Goal: Contribute content: Contribute content

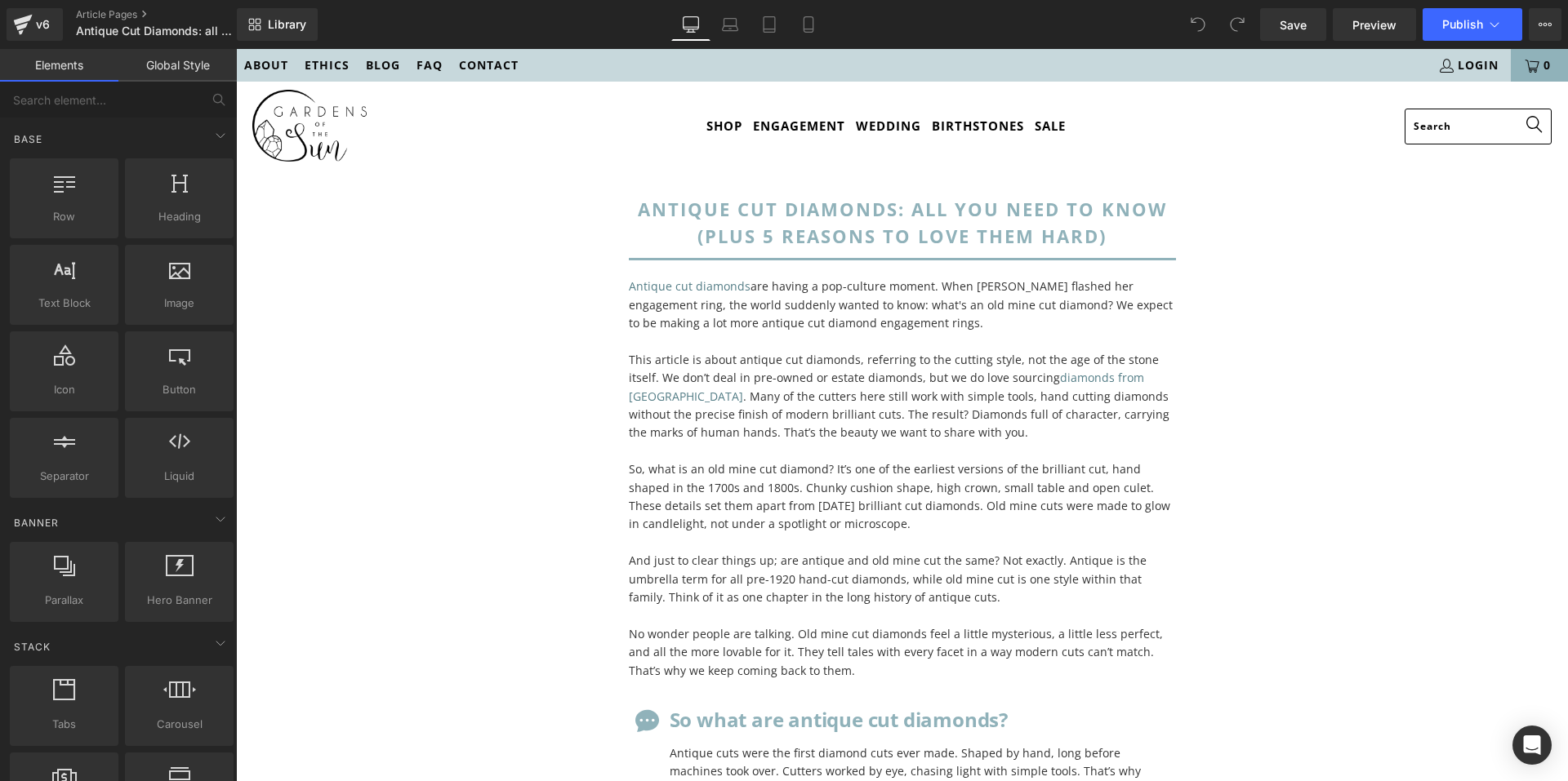
scroll to position [572, 0]
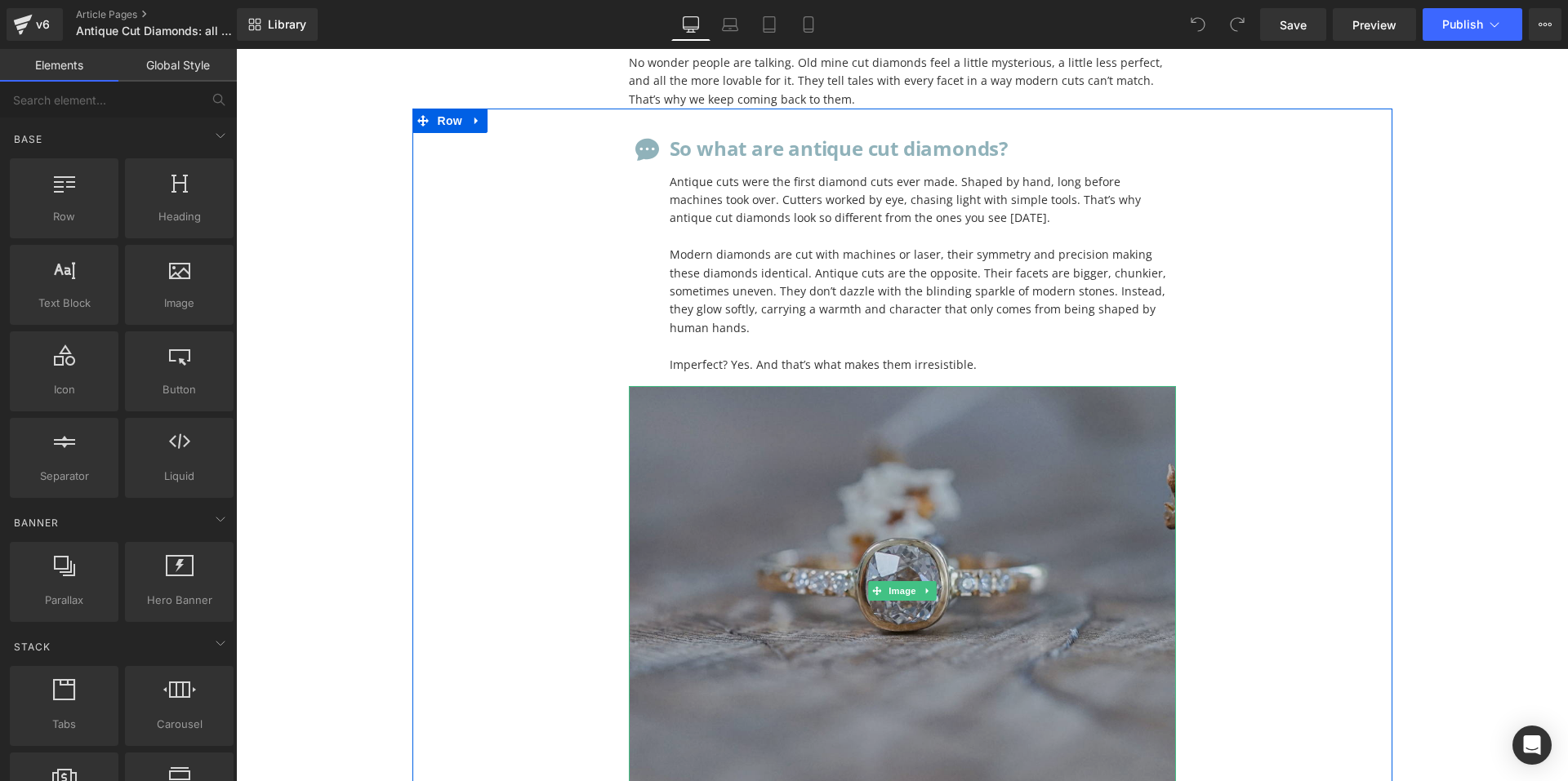
click at [781, 487] on img at bounding box center [902, 591] width 547 height 411
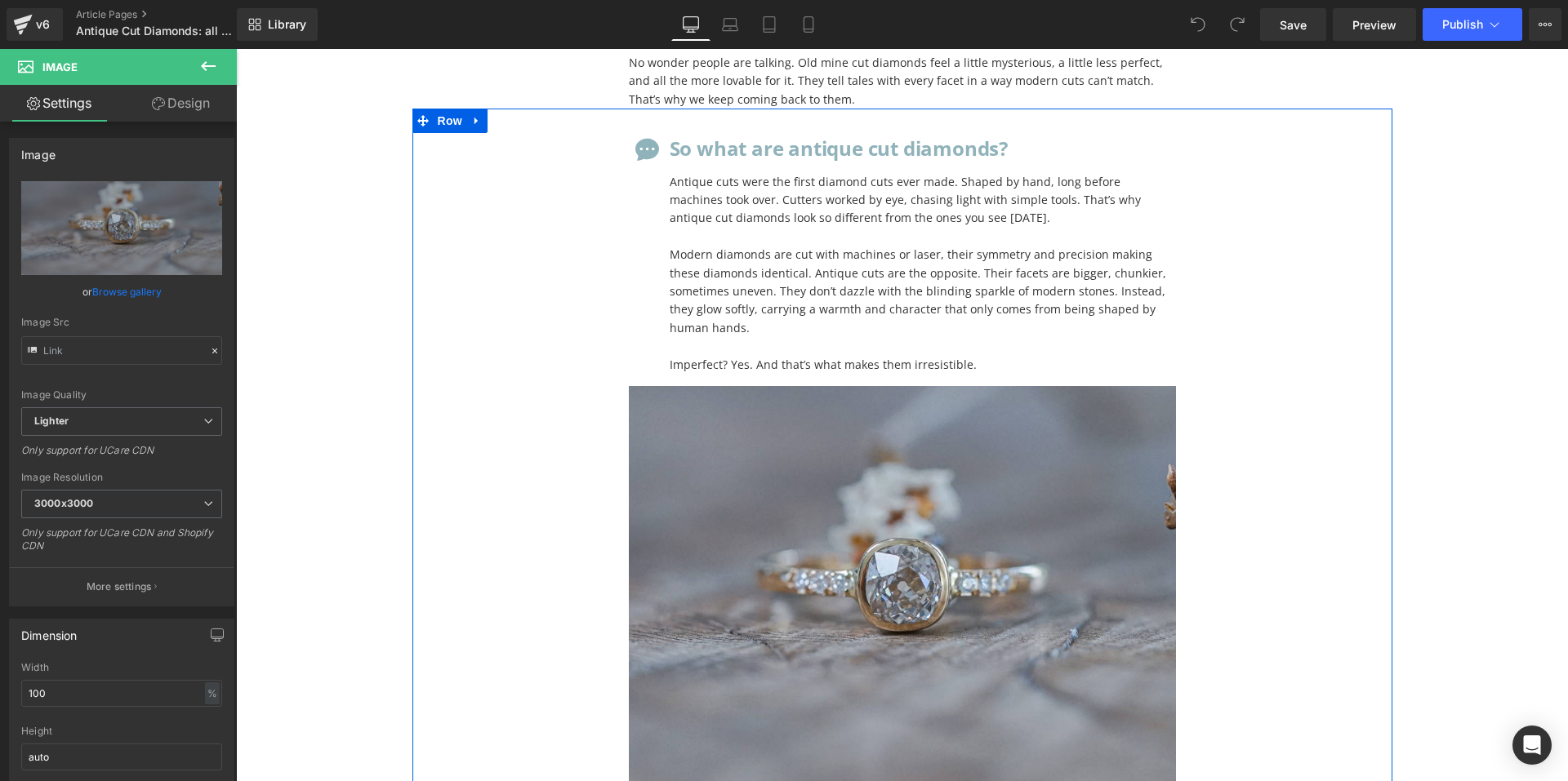
scroll to position [0, 0]
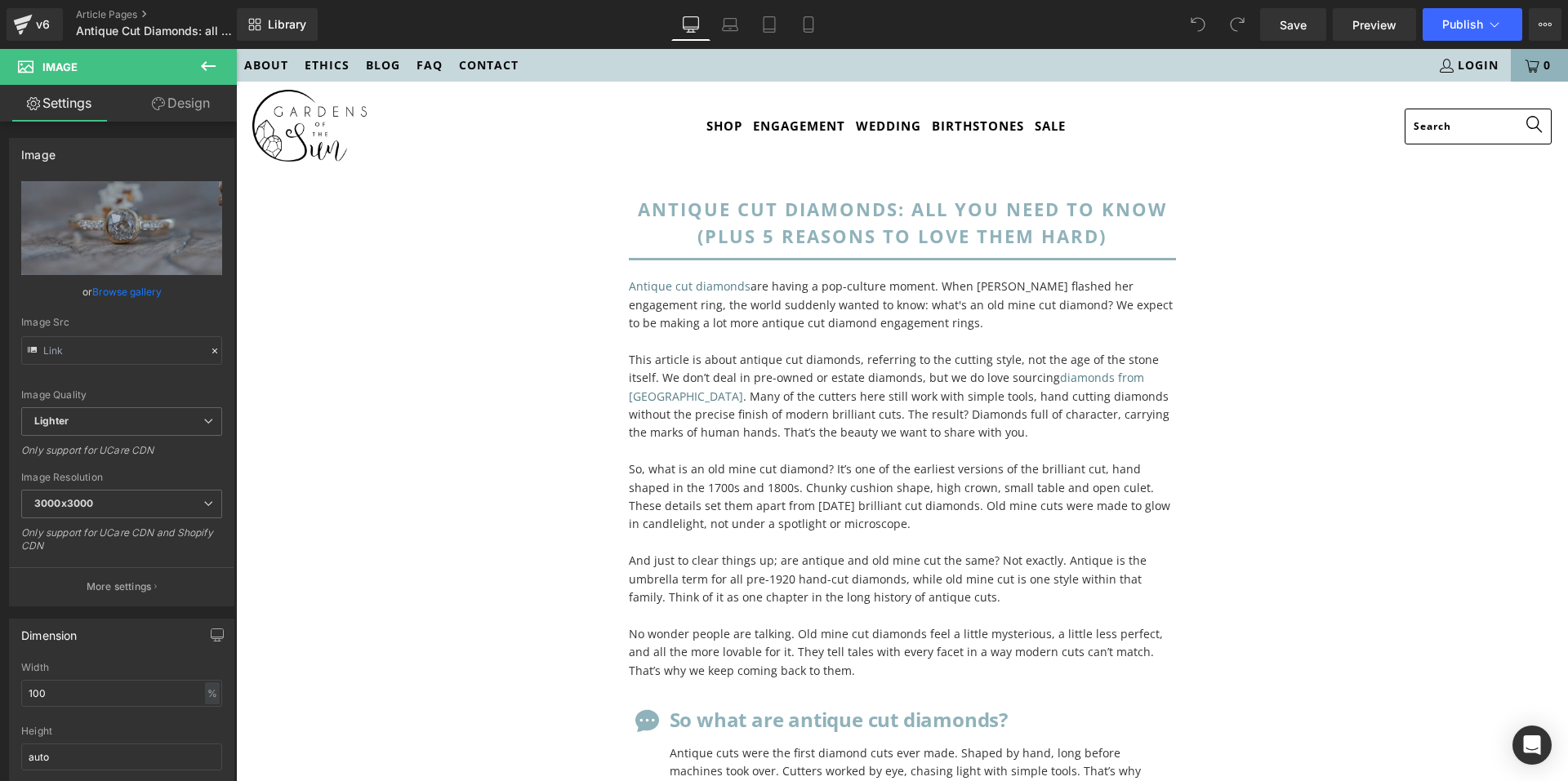
click at [202, 55] on button at bounding box center [208, 67] width 57 height 36
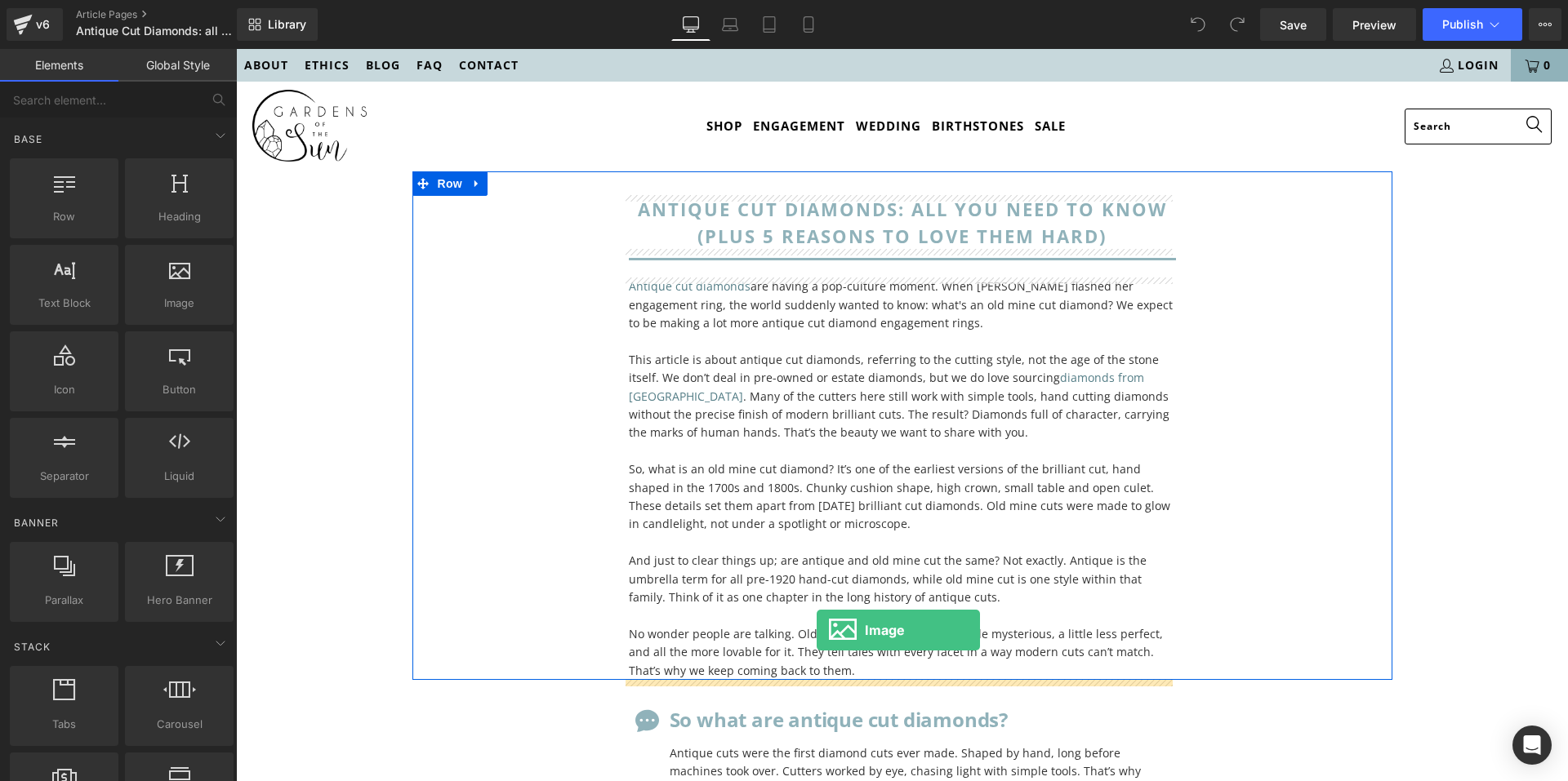
drag, startPoint x: 448, startPoint y: 344, endPoint x: 814, endPoint y: 632, distance: 465.7
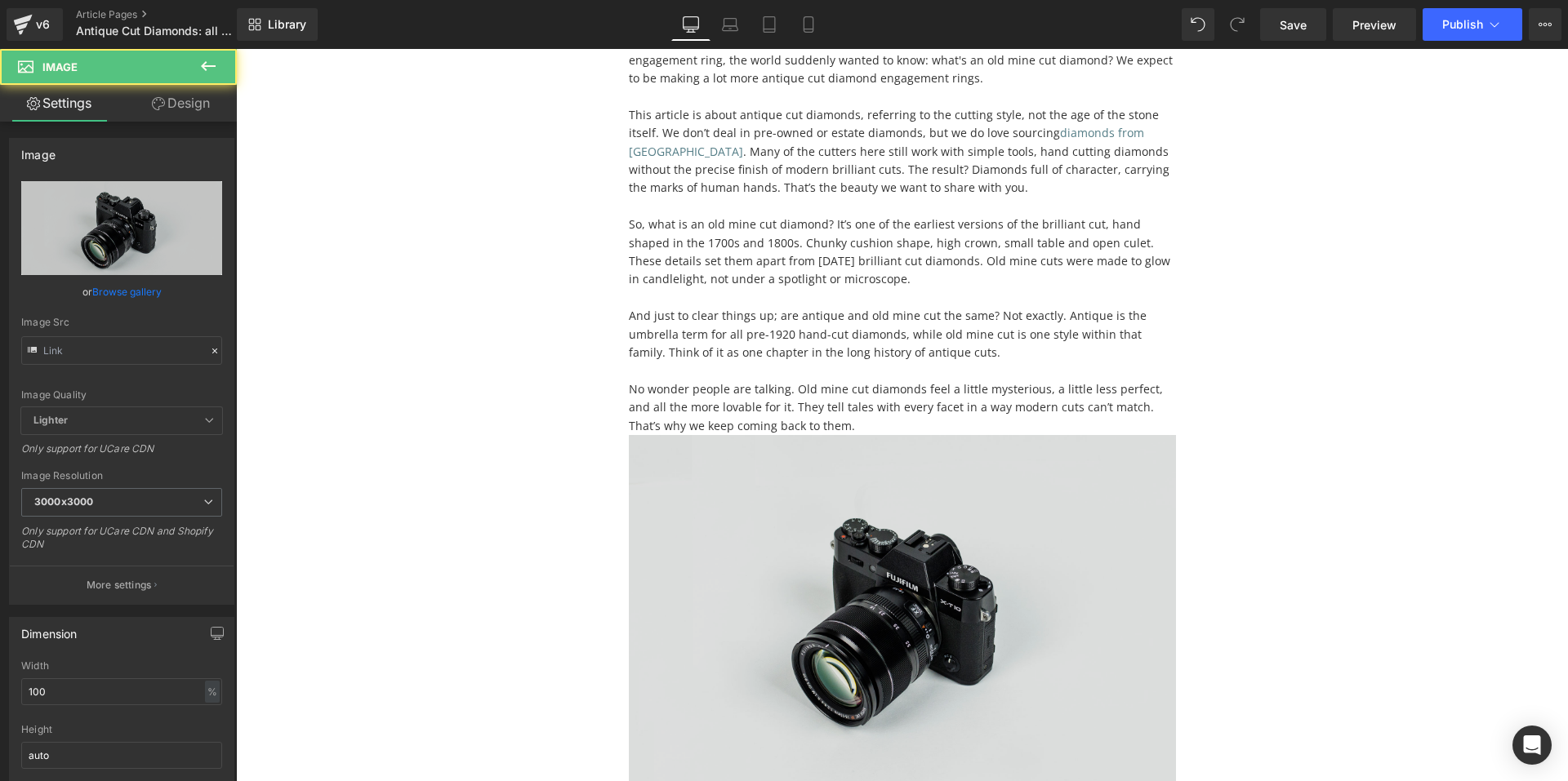
scroll to position [326, 0]
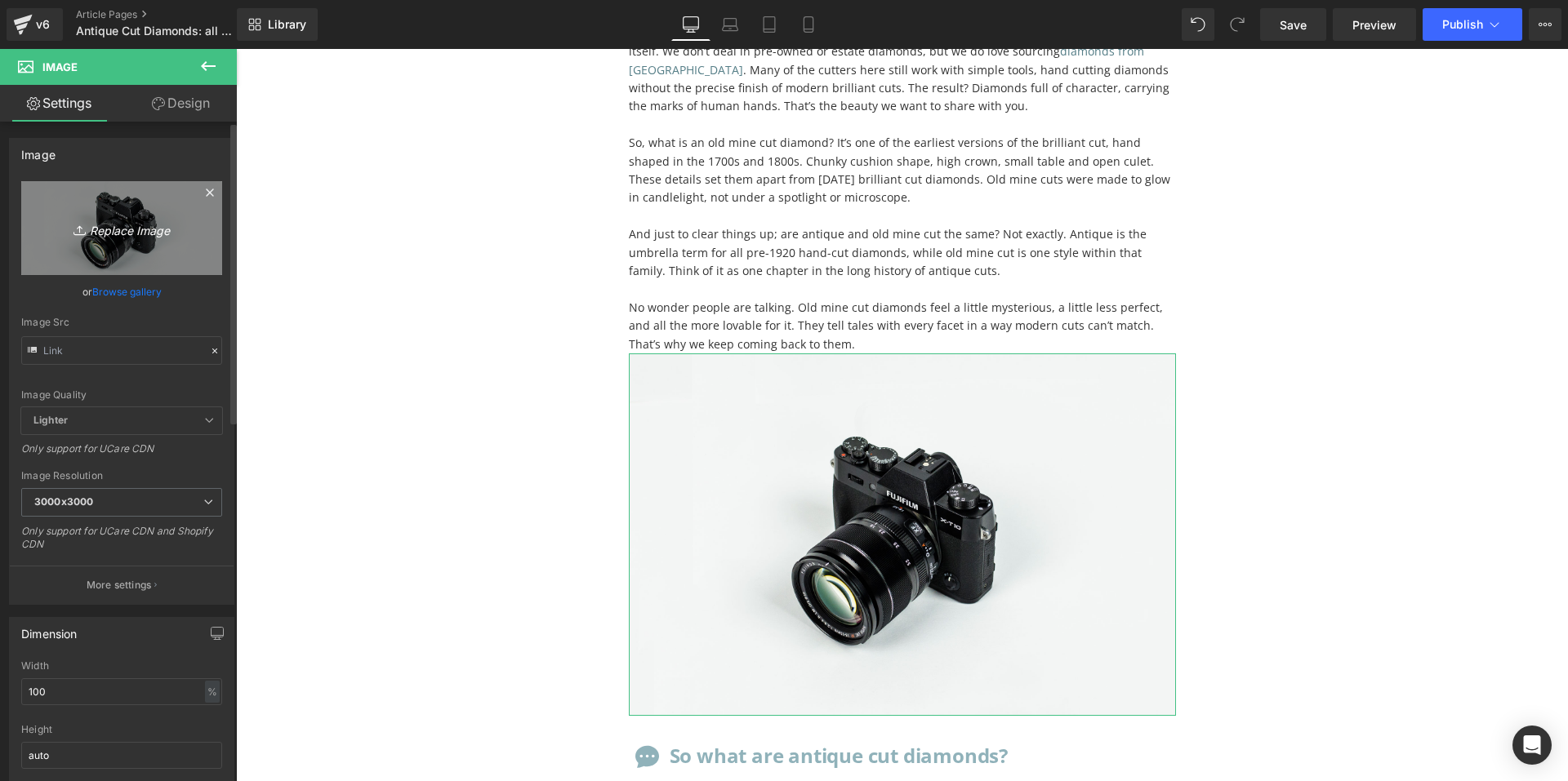
click at [172, 242] on link "Replace Image" at bounding box center [121, 227] width 201 height 94
type input "C:\fakepath\Image 1-01.png"
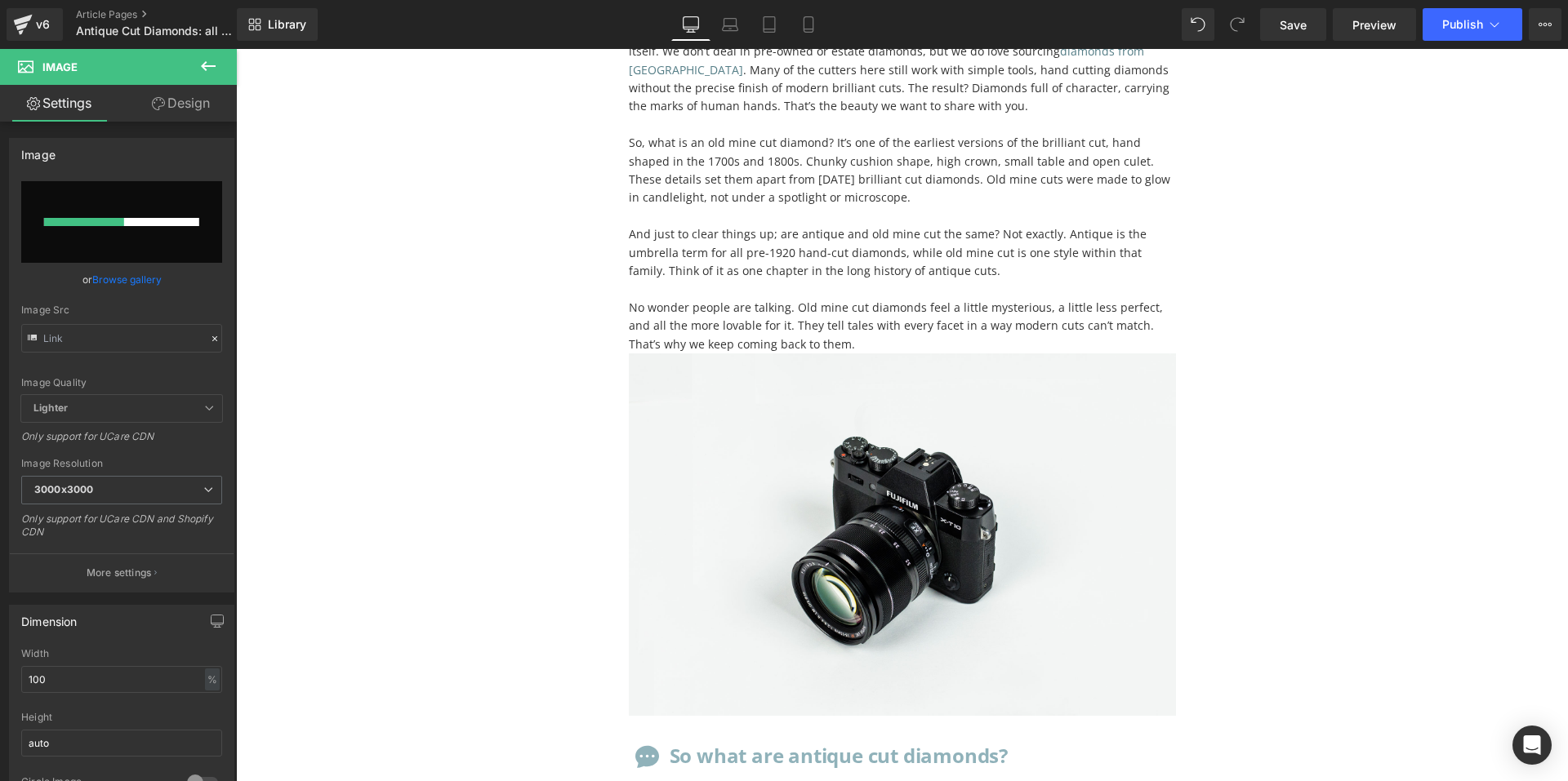
scroll to position [654, 0]
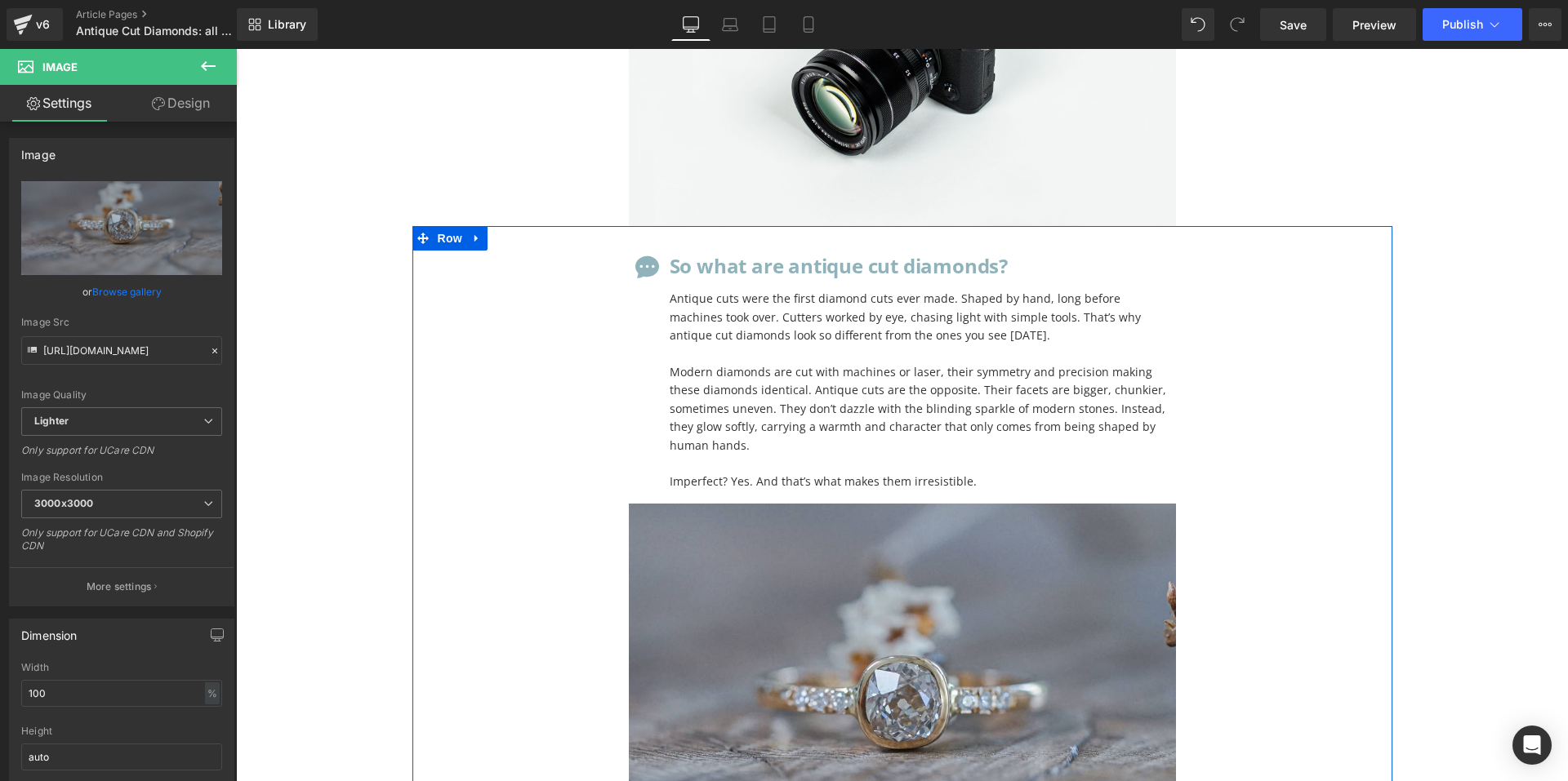
scroll to position [490, 0]
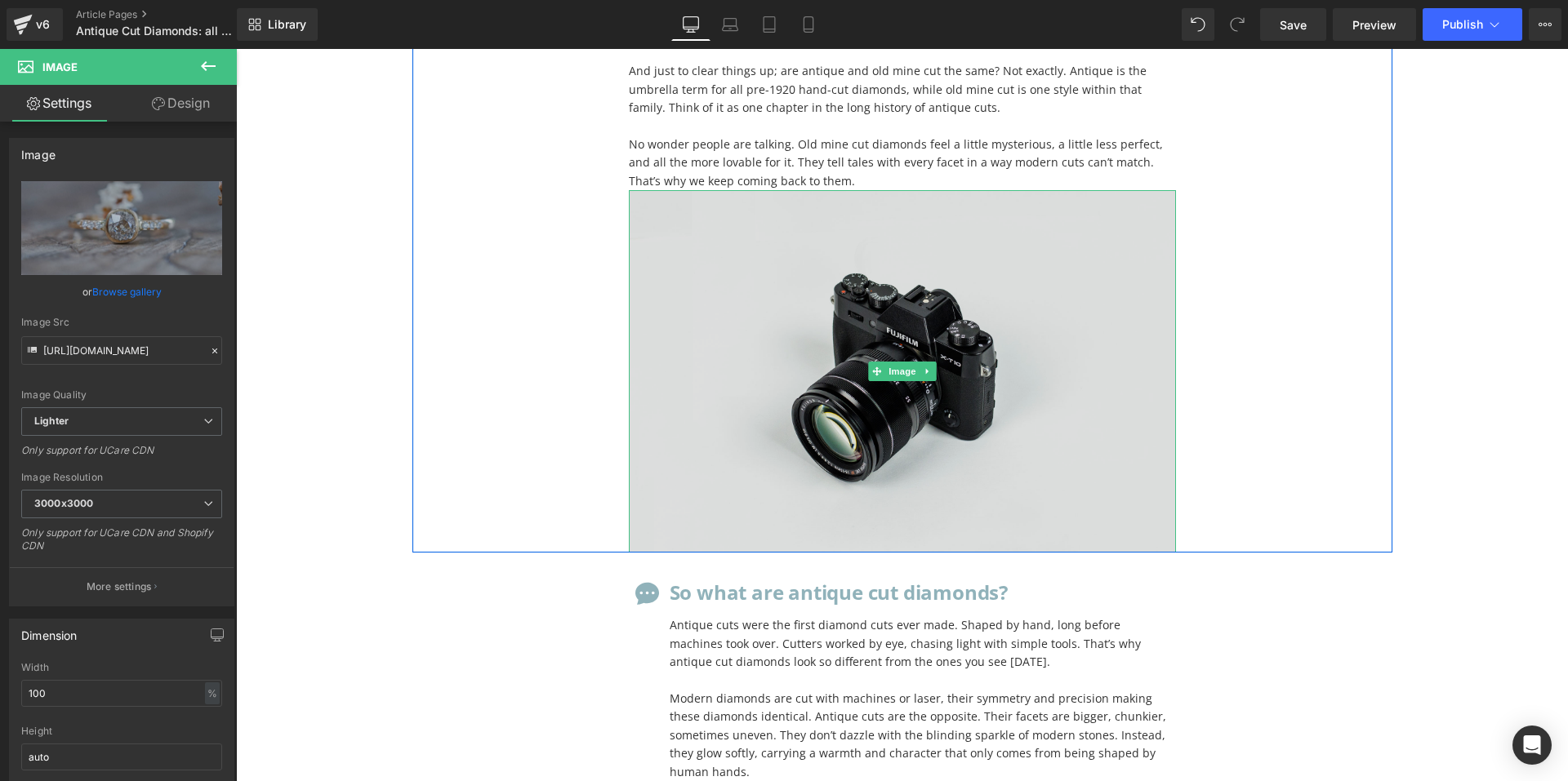
click at [790, 287] on img at bounding box center [902, 371] width 547 height 363
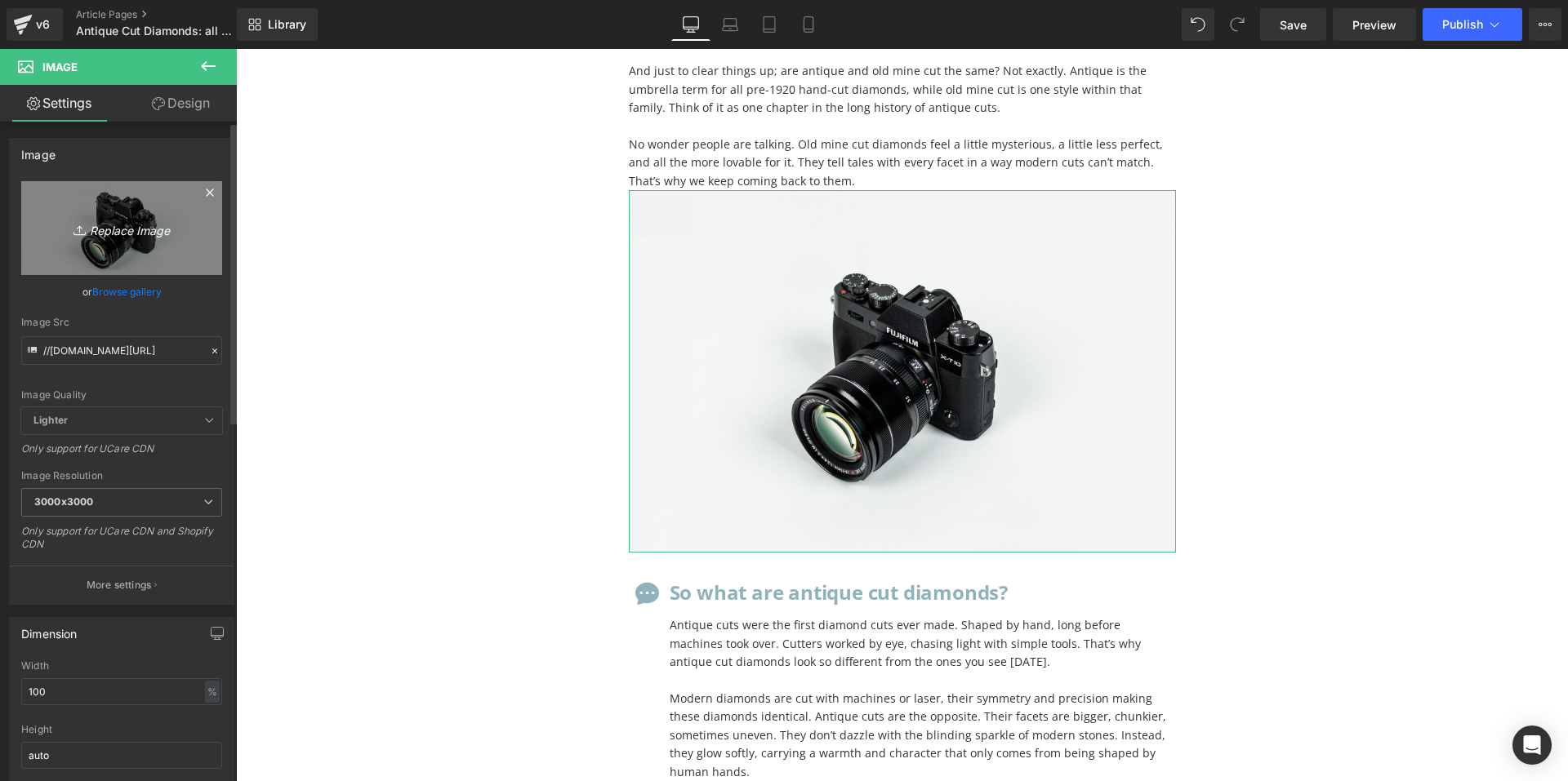
click at [128, 231] on icon "Replace Image" at bounding box center [121, 228] width 131 height 21
type input "C:\fakepath\Image 1-01.png"
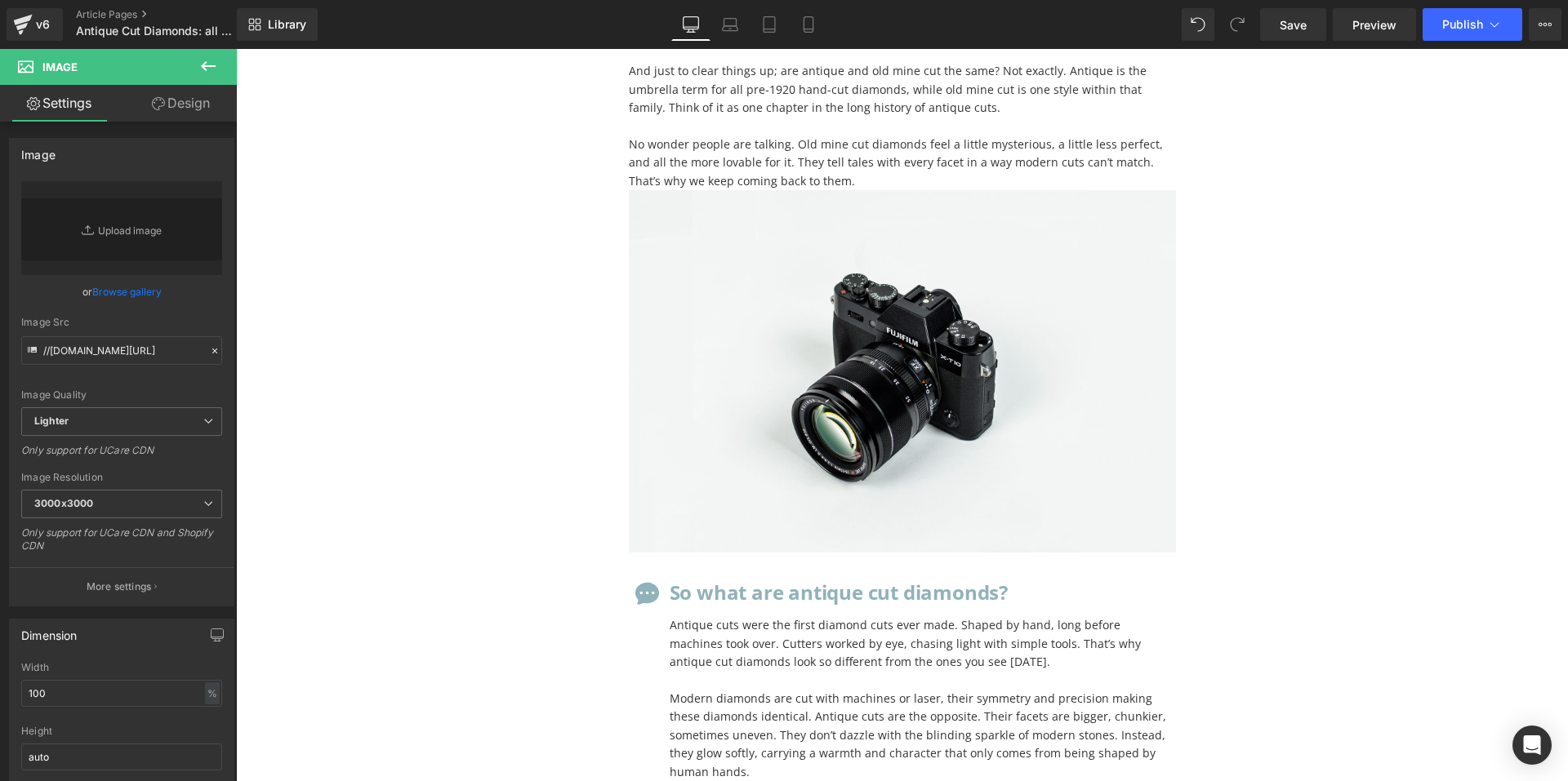
scroll to position [82, 0]
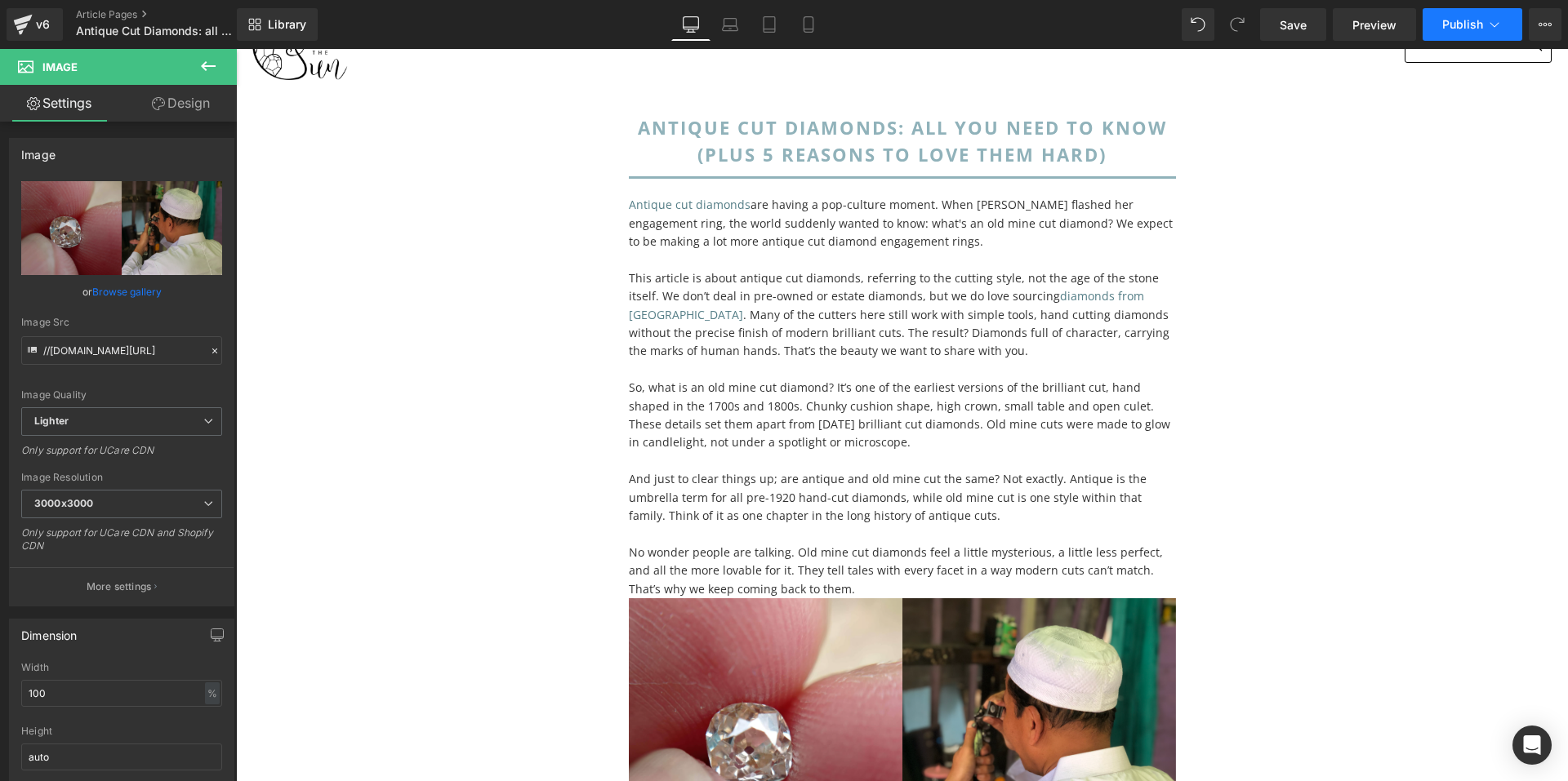
click at [1472, 28] on span "Publish" at bounding box center [1462, 24] width 40 height 13
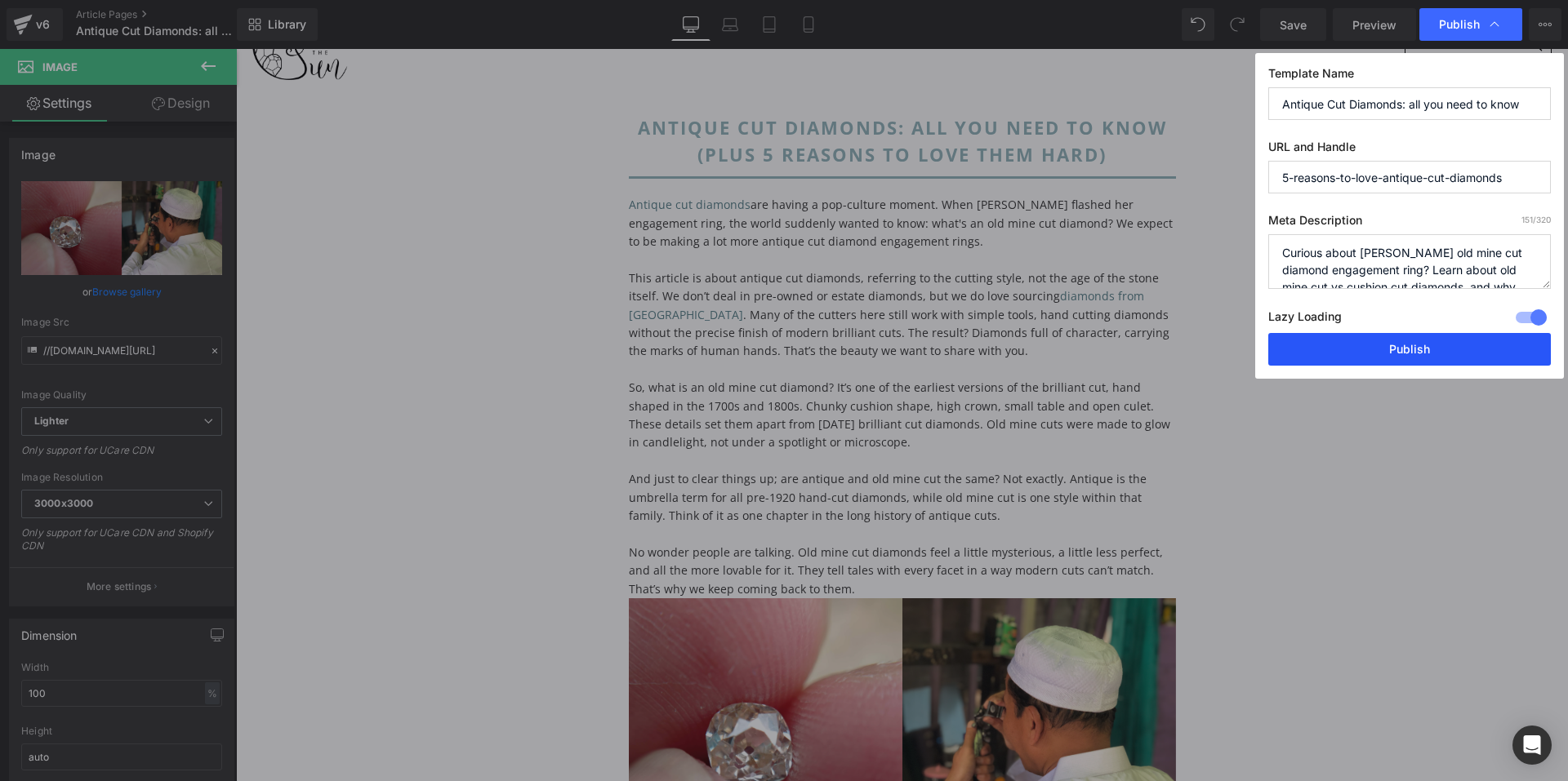
click at [1382, 350] on button "Publish" at bounding box center [1409, 350] width 283 height 33
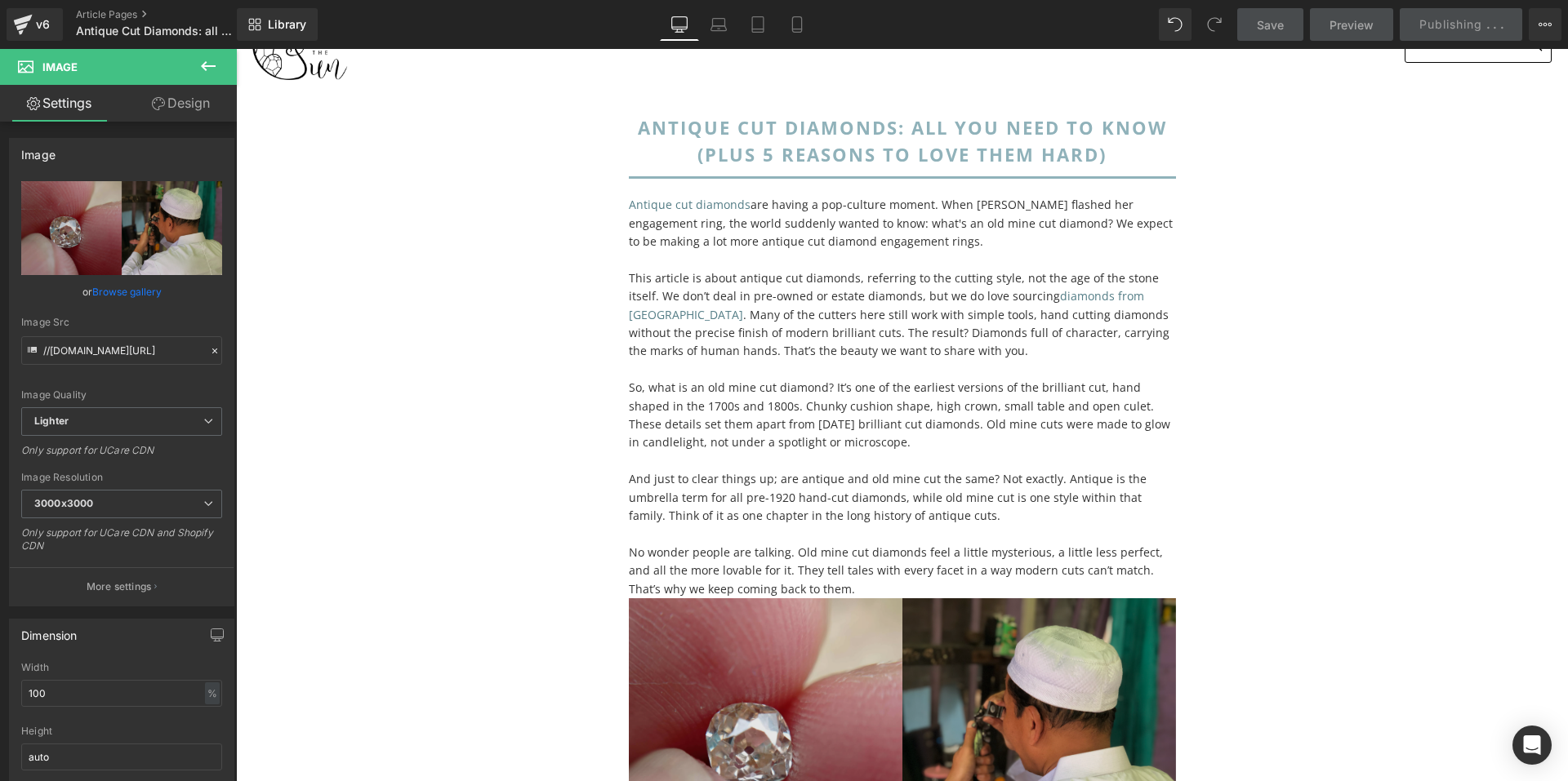
scroll to position [326, 0]
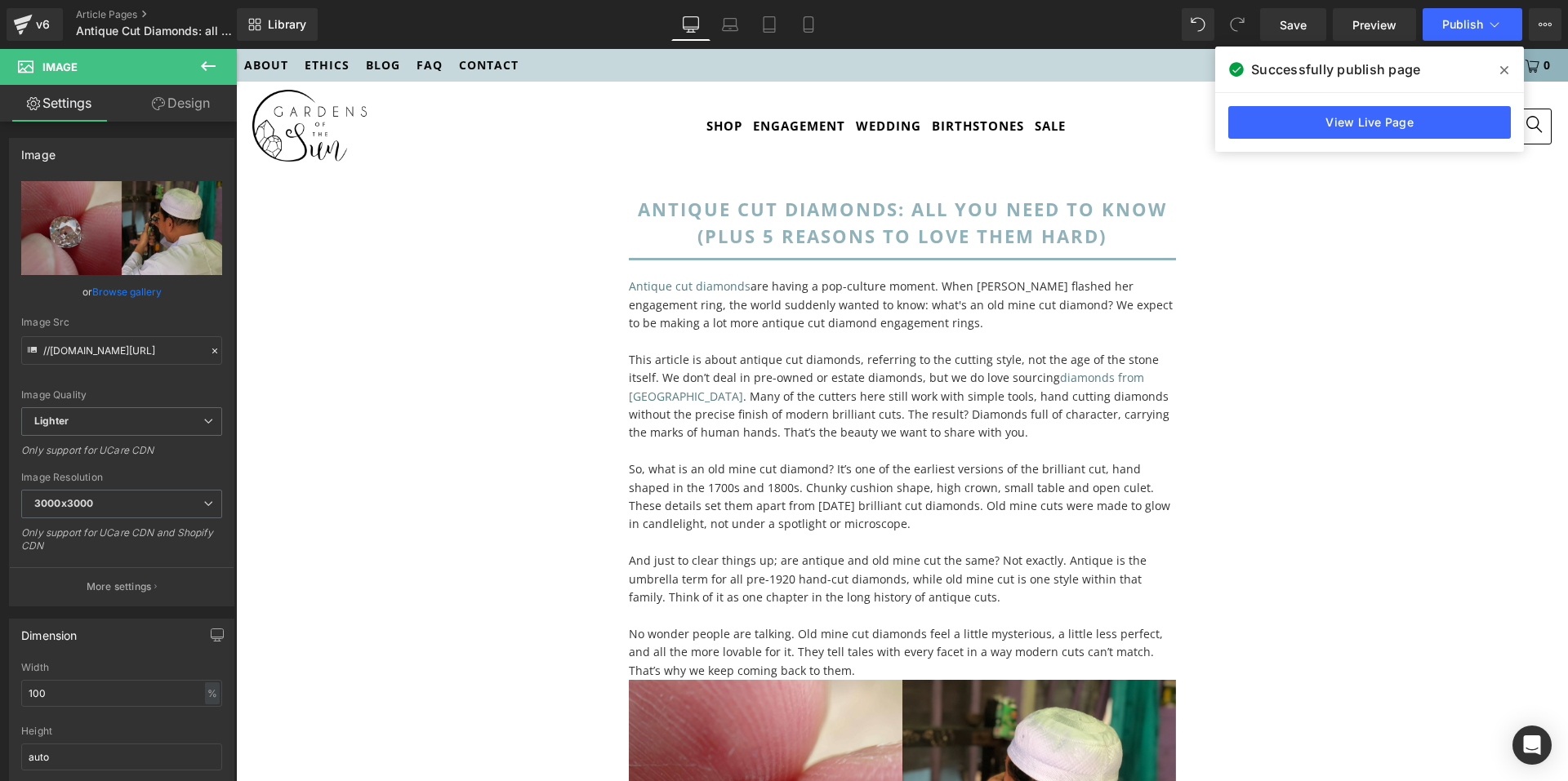
drag, startPoint x: 1226, startPoint y: 20, endPoint x: 1495, endPoint y: 69, distance: 273.4
click at [1495, 69] on span at bounding box center [1504, 70] width 26 height 26
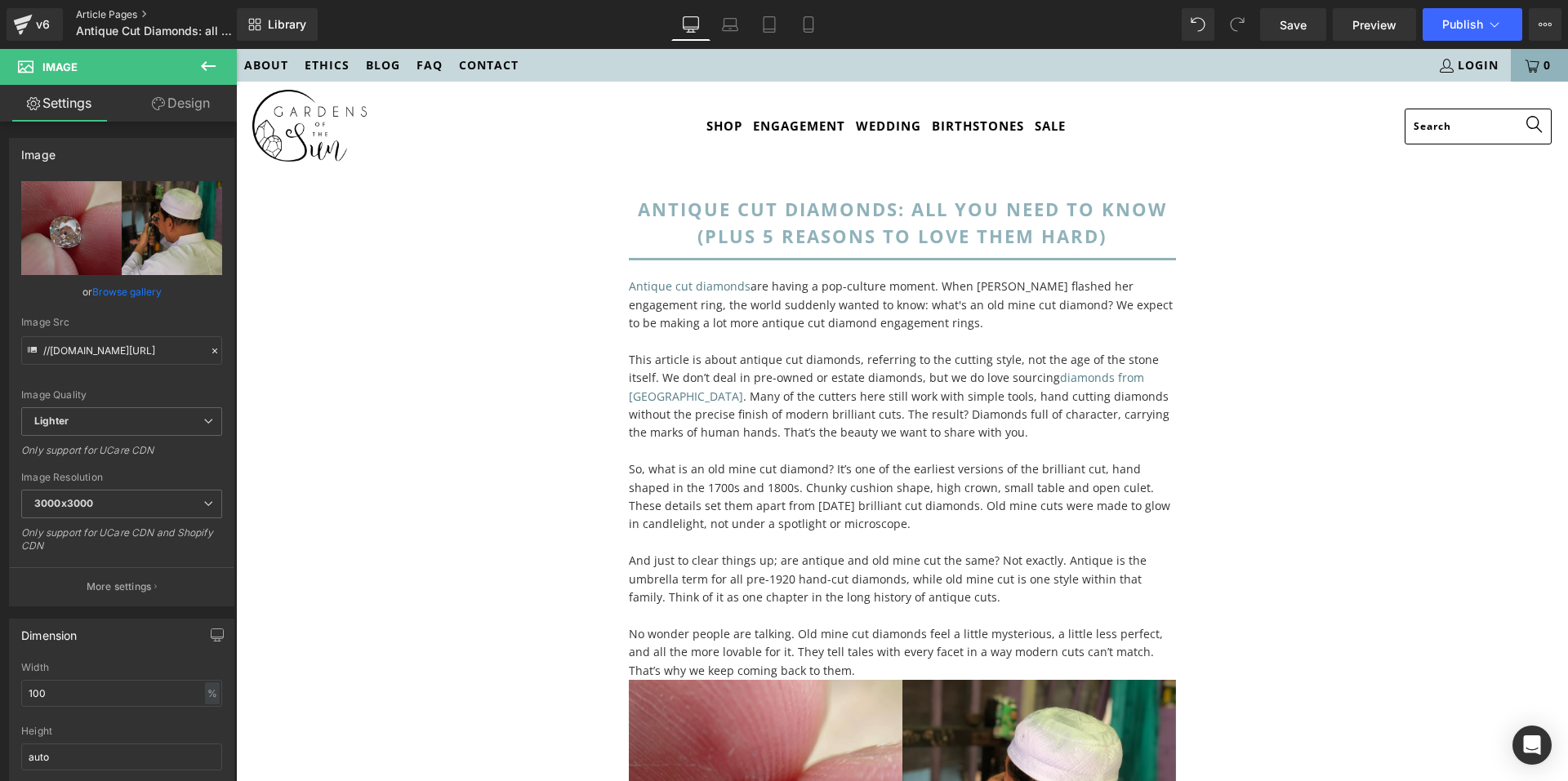
click at [116, 9] on link "Article Pages" at bounding box center [170, 14] width 188 height 13
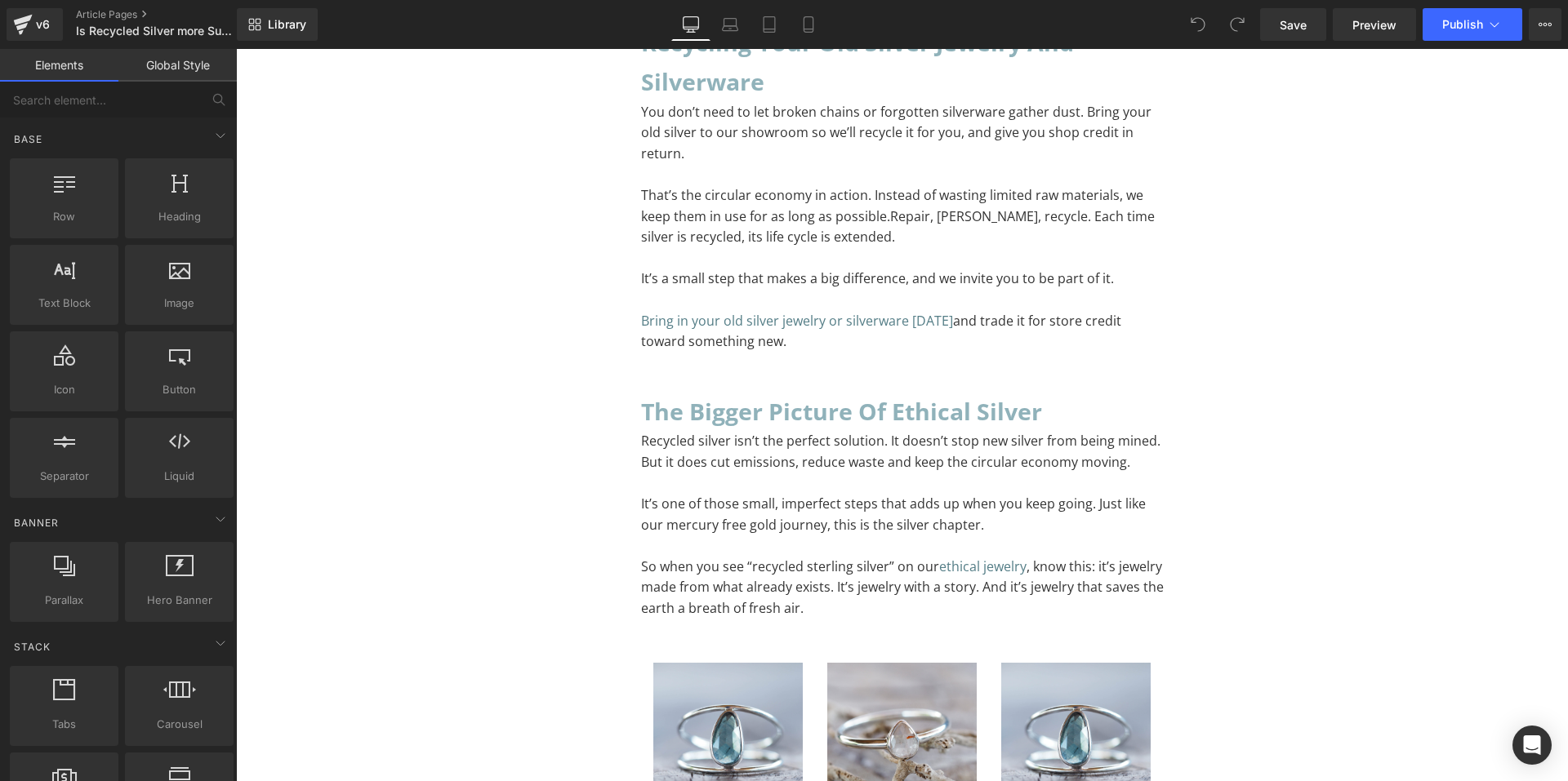
scroll to position [6414, 0]
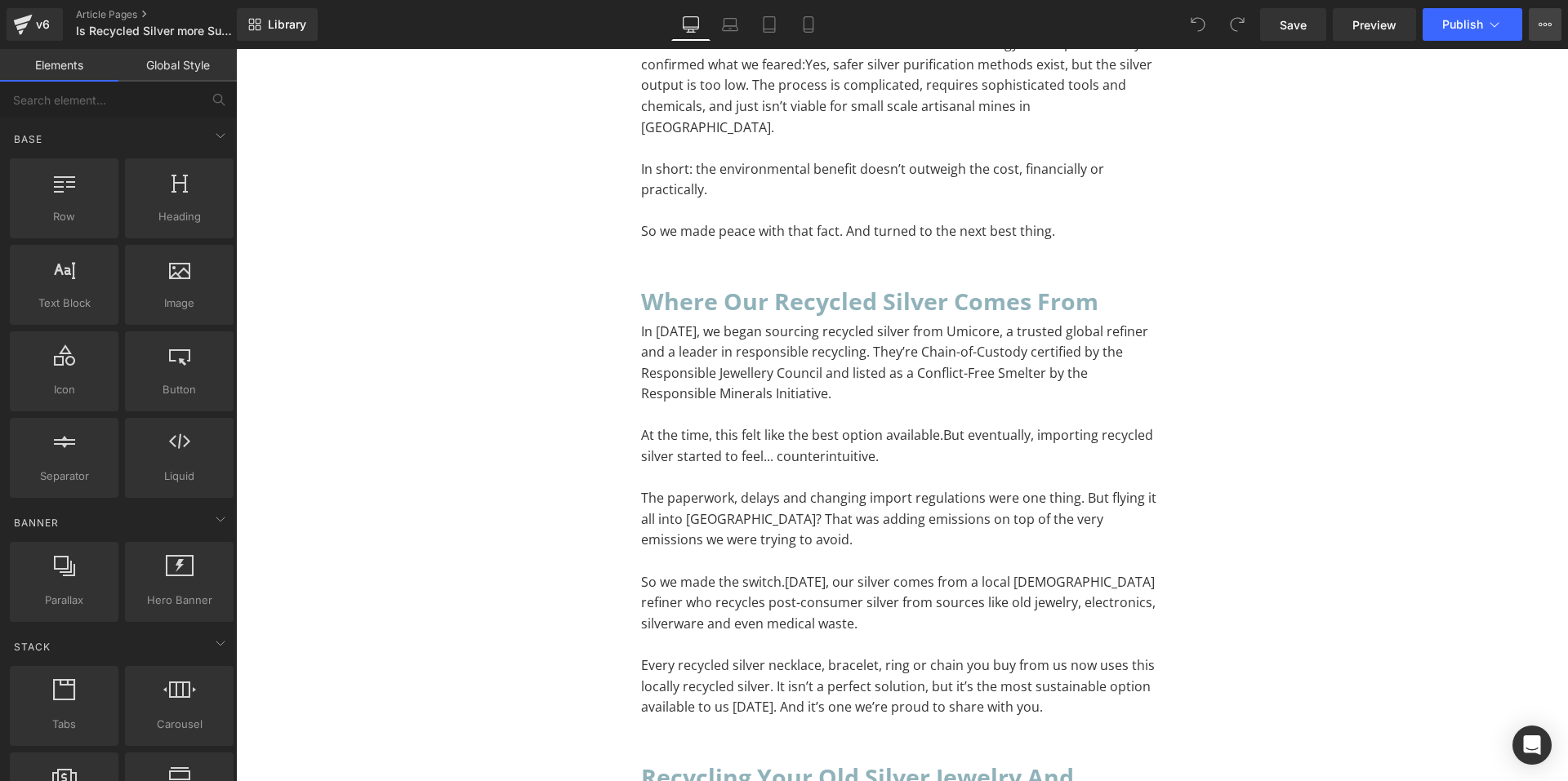
click at [1544, 15] on button "View Live Page View with current Template Save Template to Library Schedule Pub…" at bounding box center [1546, 24] width 33 height 33
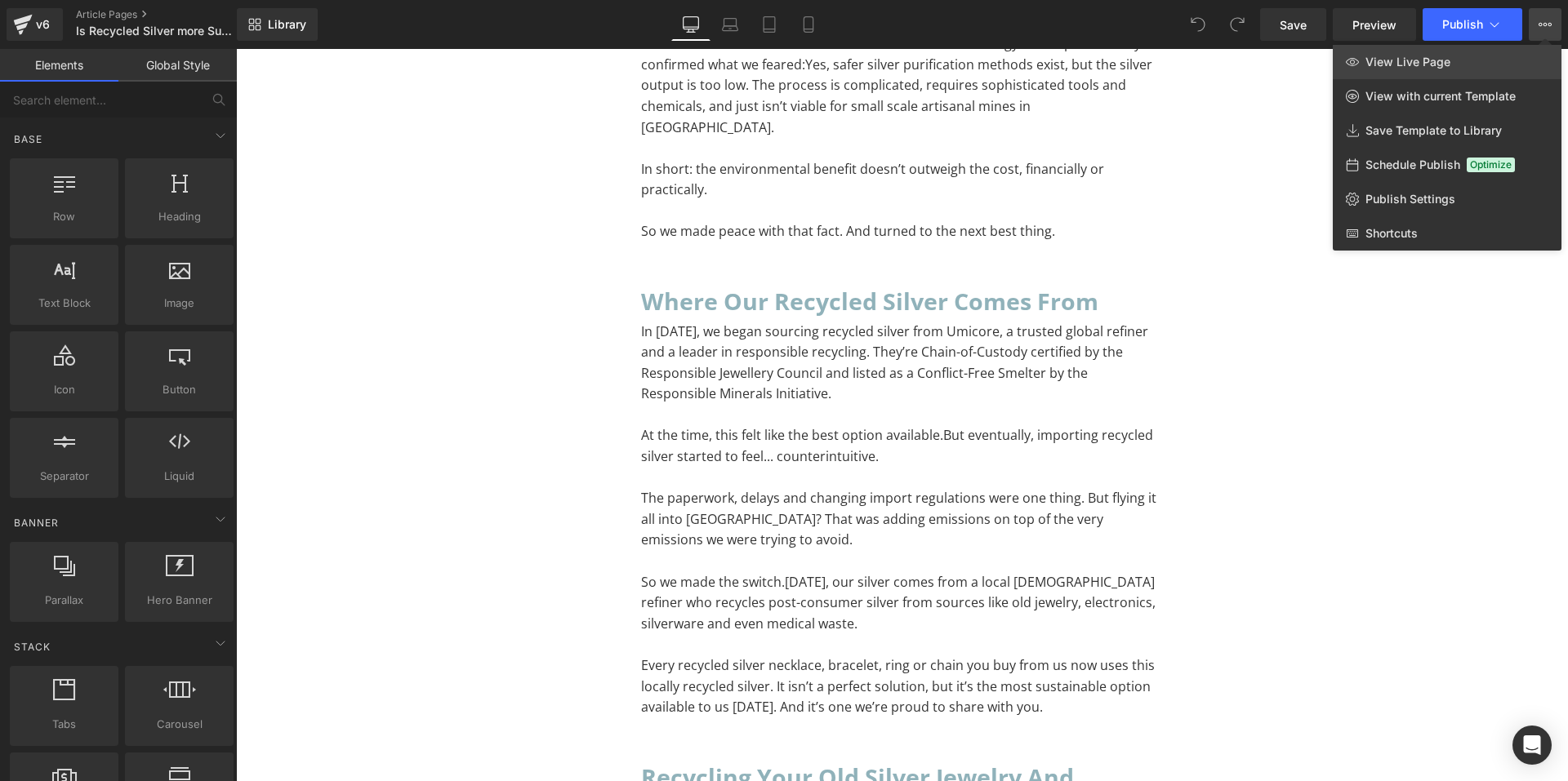
click at [1447, 69] on link "View Live Page" at bounding box center [1447, 62] width 228 height 34
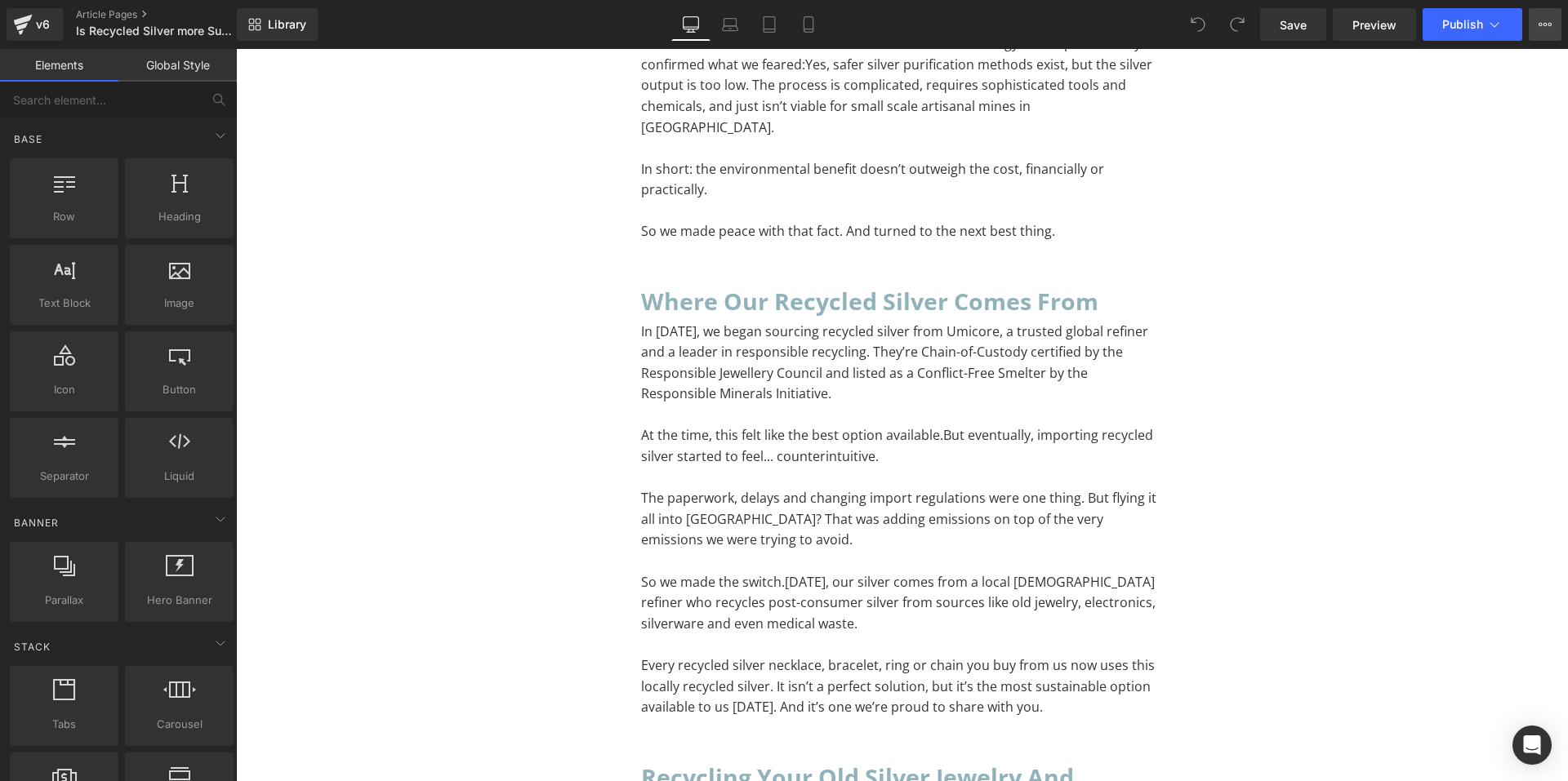
click at [1534, 34] on button "View Live Page View with current Template Save Template to Library Schedule Pub…" at bounding box center [1546, 24] width 33 height 33
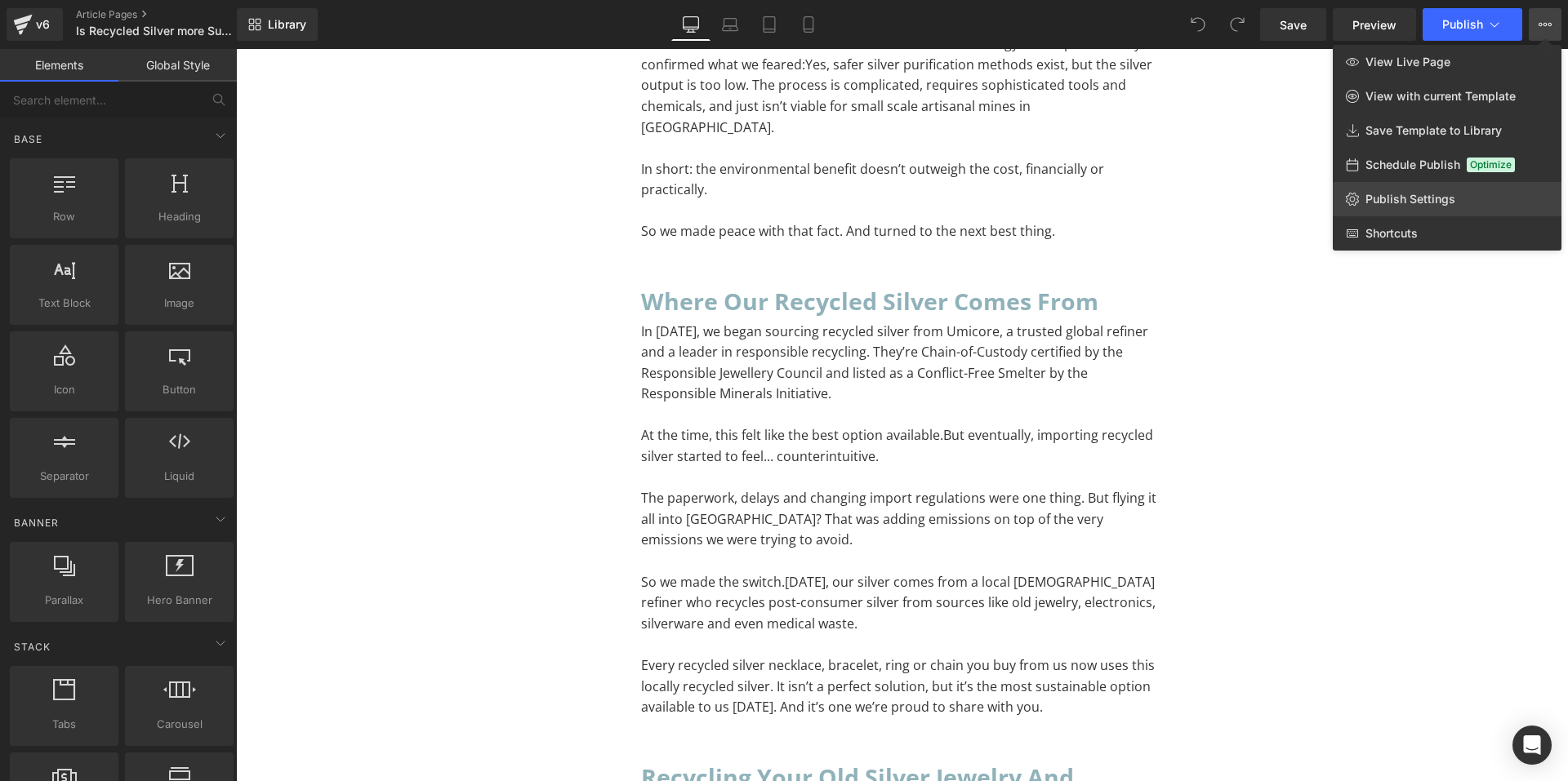
click at [1392, 194] on span "Publish Settings" at bounding box center [1410, 199] width 90 height 15
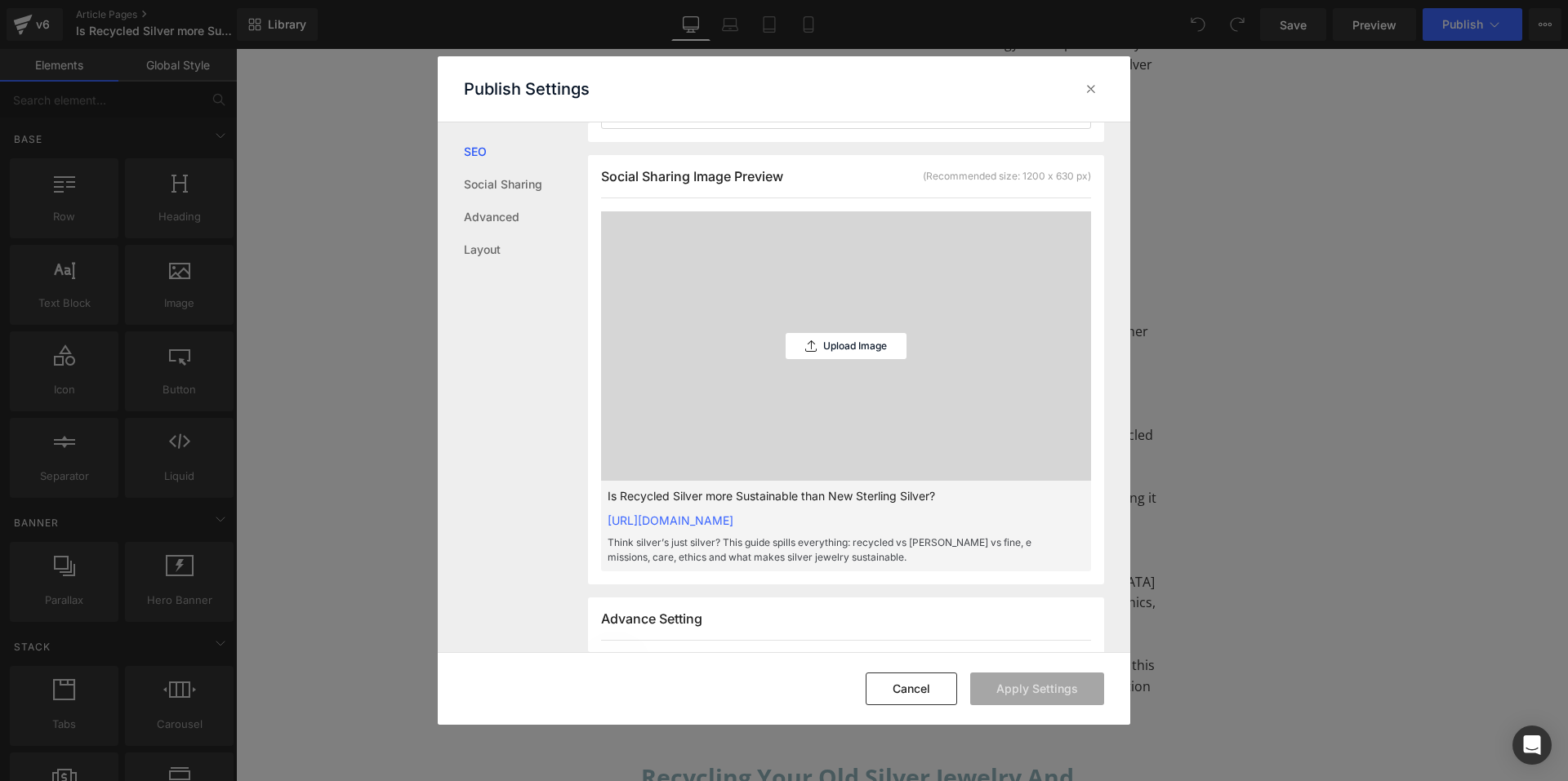
scroll to position [491, 0]
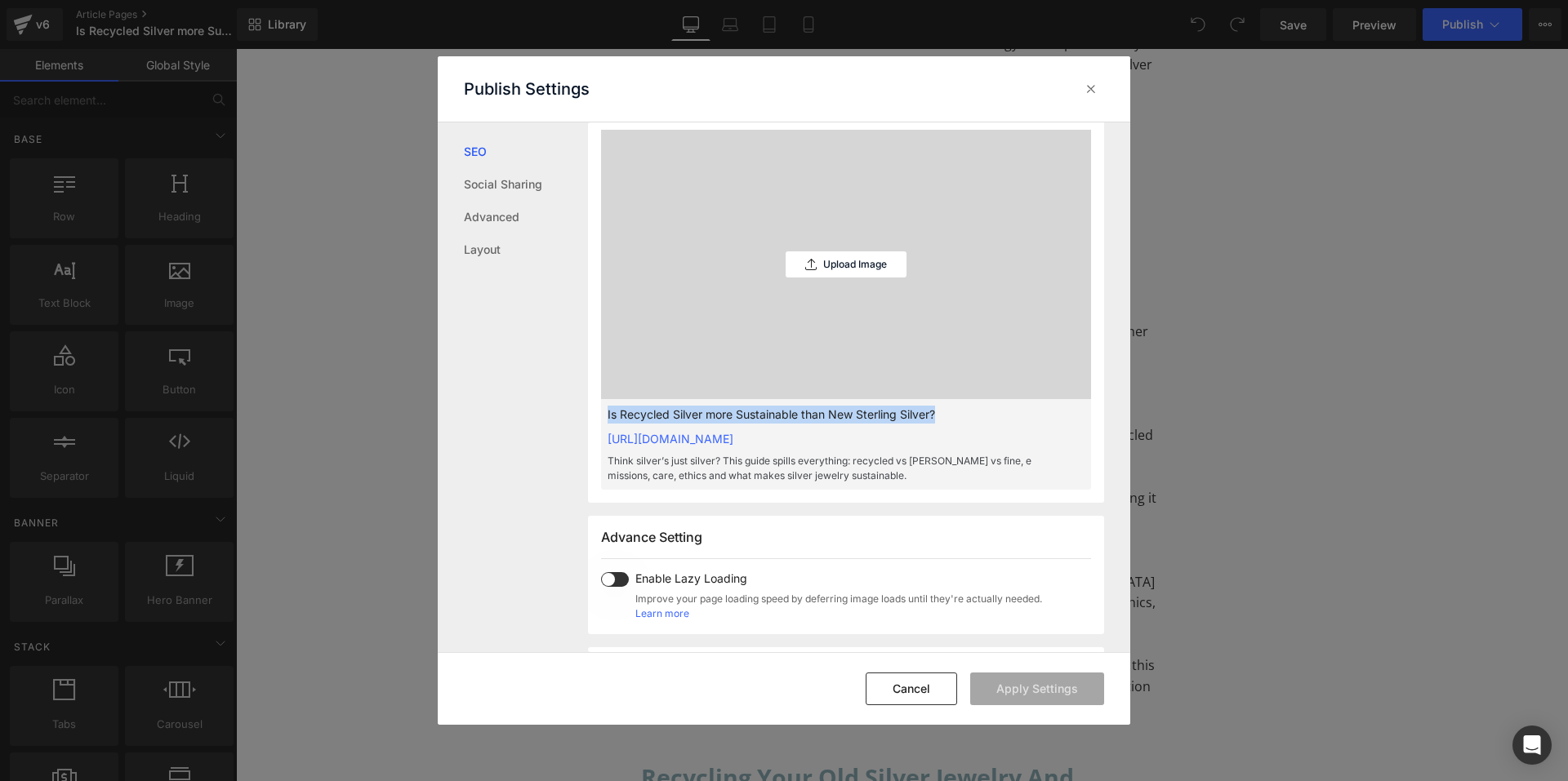
drag, startPoint x: 939, startPoint y: 430, endPoint x: 603, endPoint y: 426, distance: 336.0
click at [603, 426] on div "Is Recycled Silver more Sustainable than New Sterling Silver? https://gardensof…" at bounding box center [846, 444] width 490 height 90
copy p "Is Recycled Silver more Sustainable than New Sterling Silver?"
click at [858, 270] on p "Upload Image" at bounding box center [856, 264] width 64 height 11
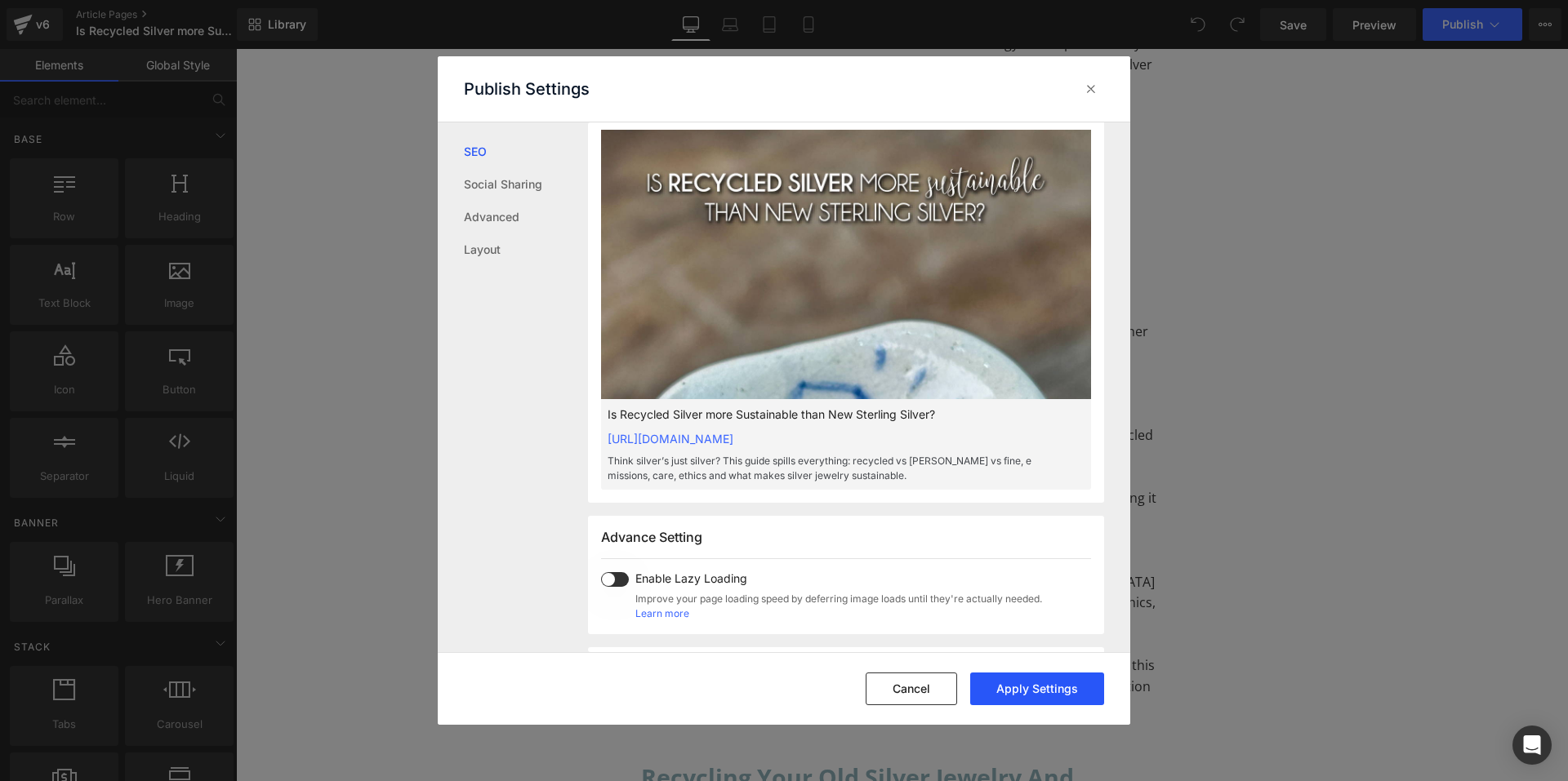
click at [1050, 685] on button "Apply Settings" at bounding box center [1036, 689] width 134 height 33
click at [1094, 87] on icon at bounding box center [1091, 89] width 16 height 16
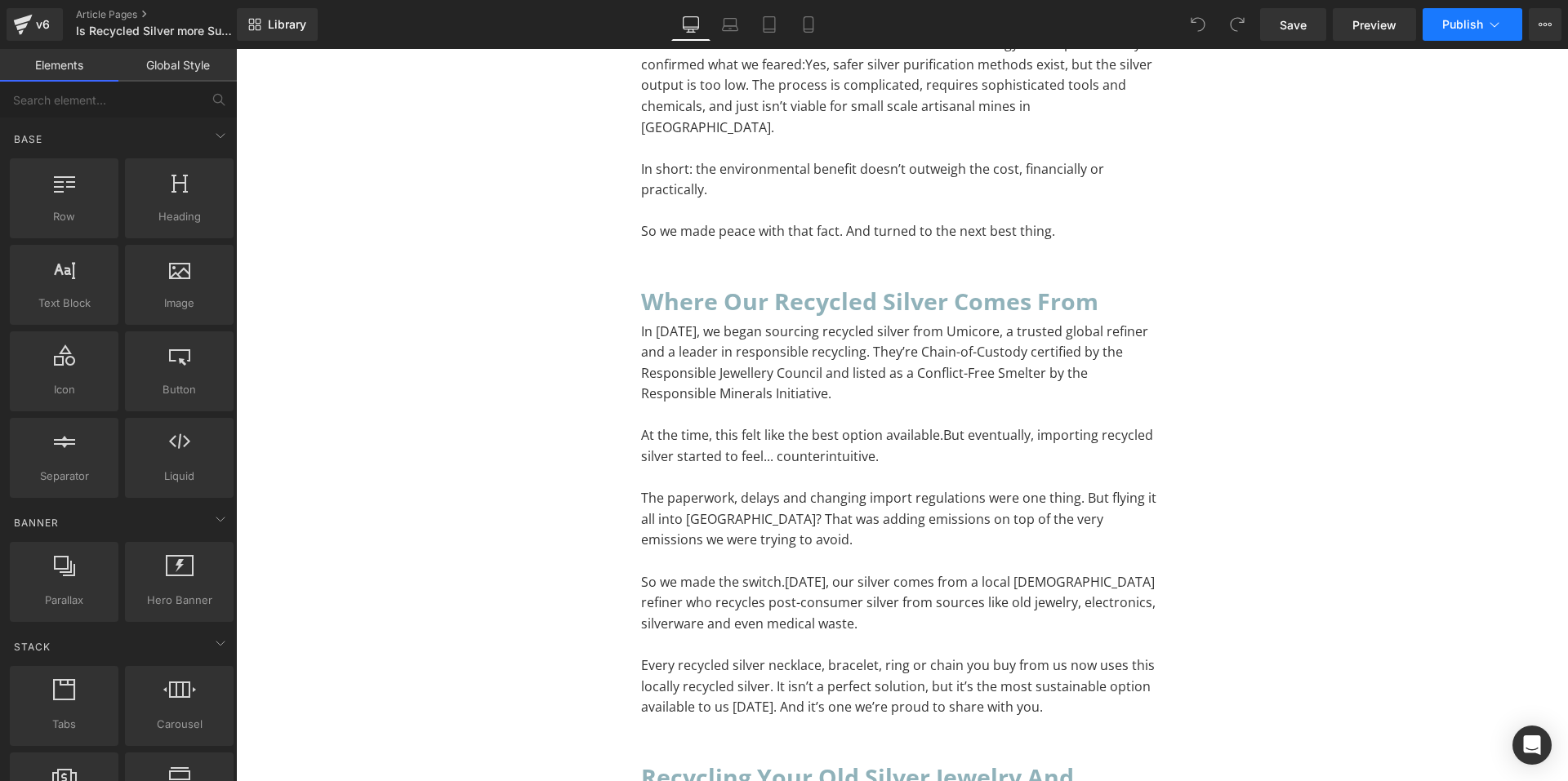
click at [1448, 15] on button "Publish" at bounding box center [1473, 24] width 100 height 33
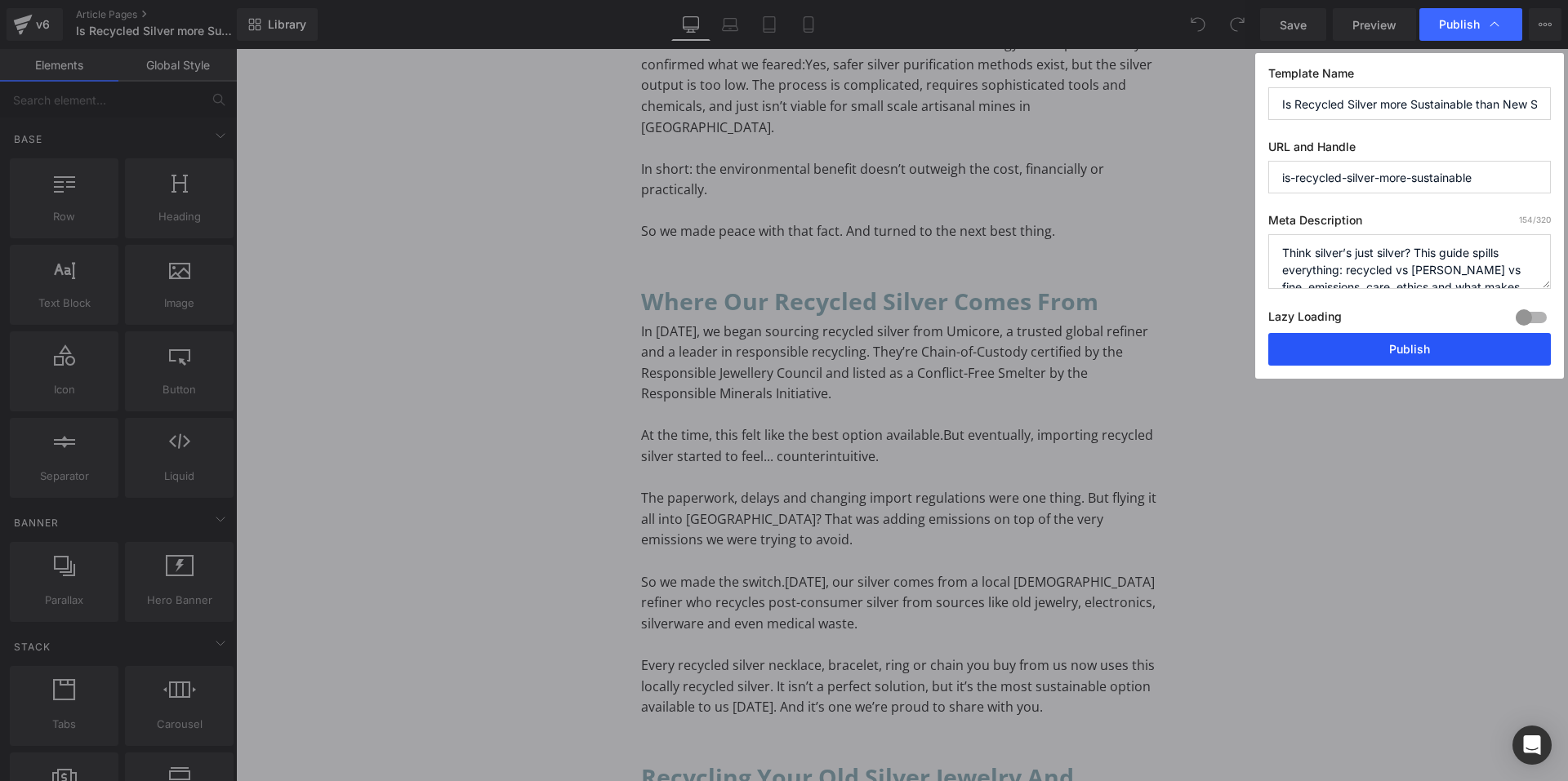
drag, startPoint x: 1364, startPoint y: 354, endPoint x: 1128, endPoint y: 307, distance: 240.6
click at [1364, 354] on button "Publish" at bounding box center [1409, 350] width 283 height 33
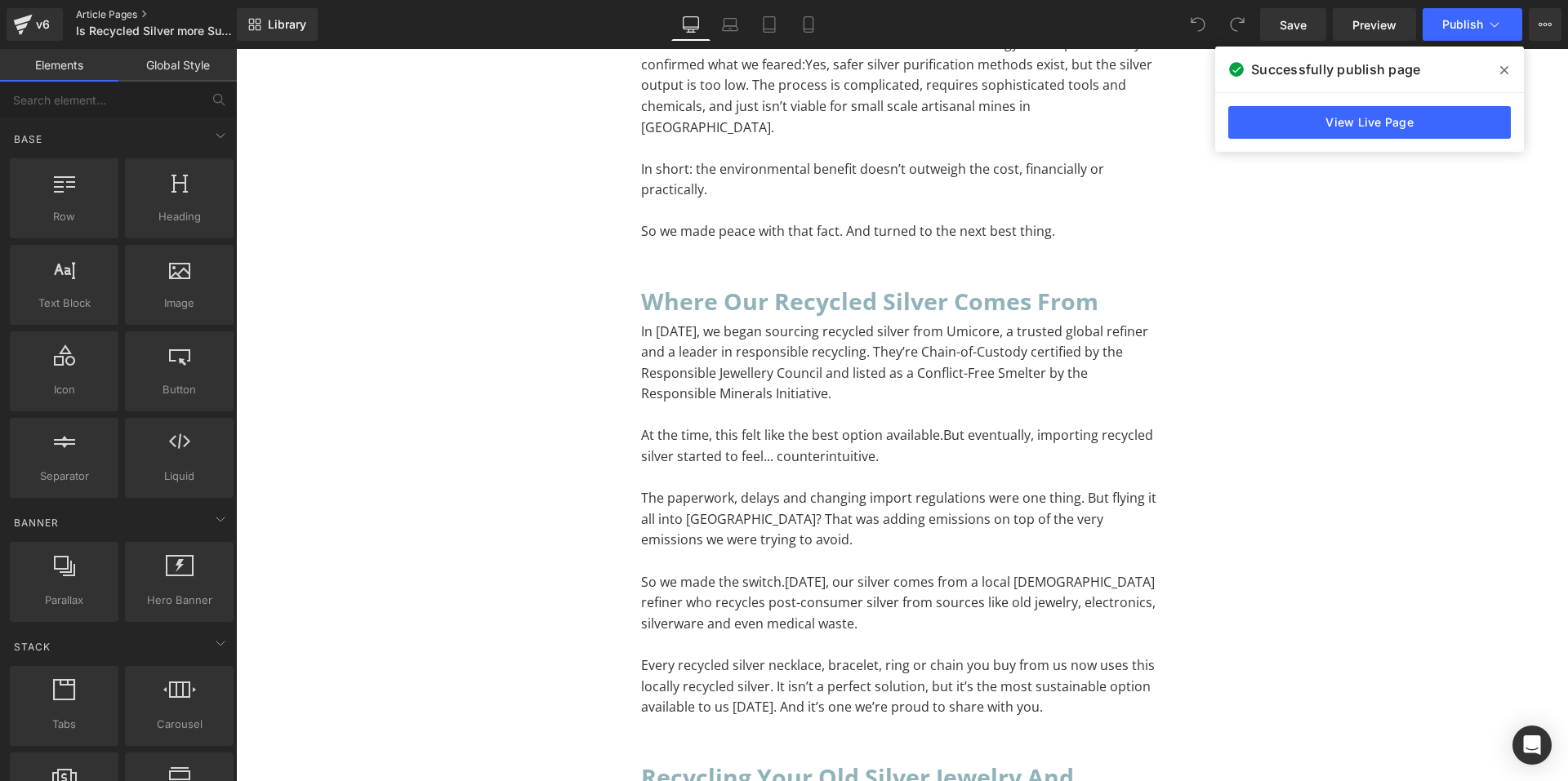
click at [103, 18] on link "Article Pages" at bounding box center [170, 14] width 188 height 13
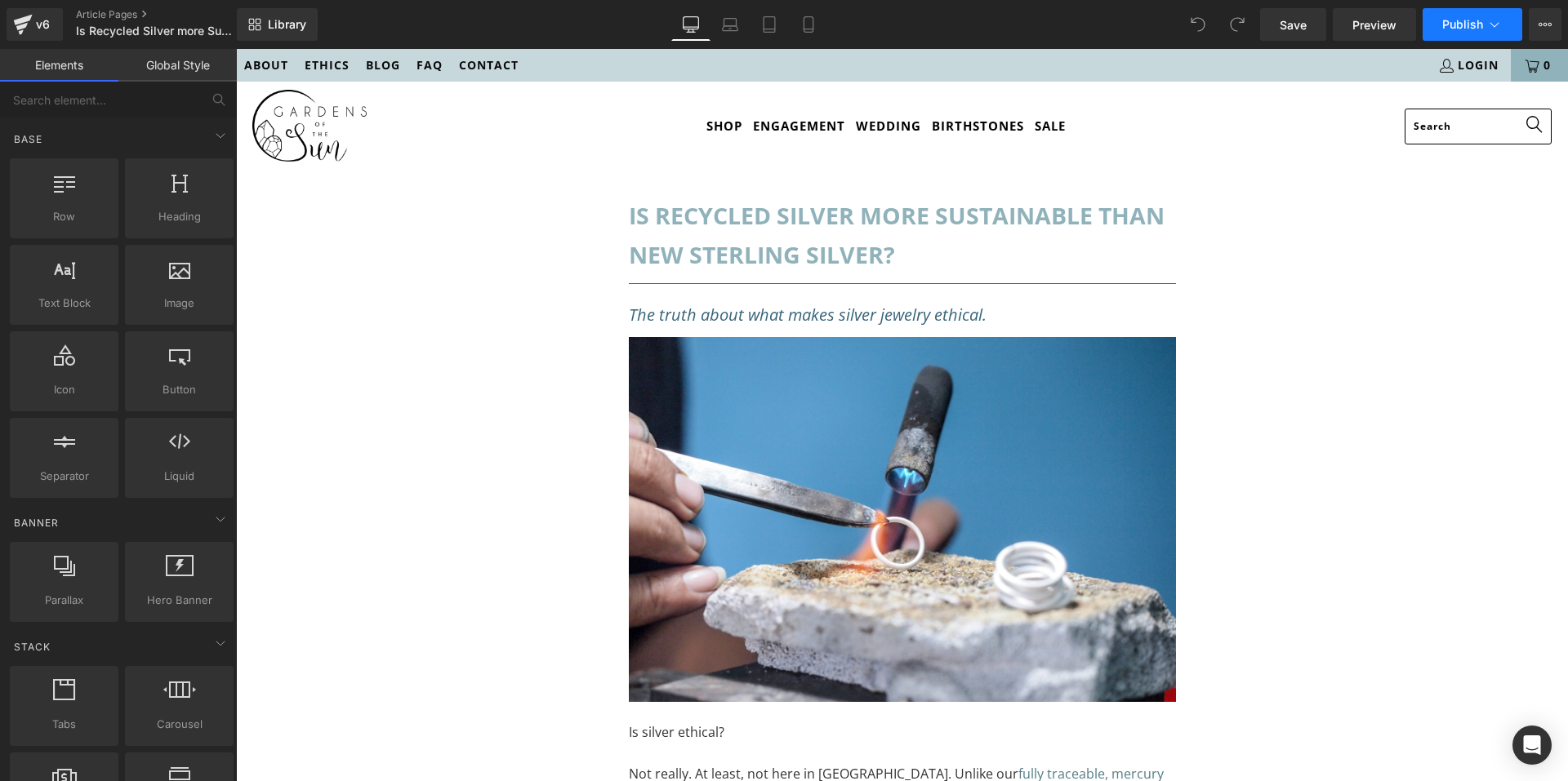
click at [1504, 24] on button "Publish" at bounding box center [1473, 24] width 100 height 33
click at [1536, 22] on button "View Live Page View with current Template Save Template to Library Schedule Pub…" at bounding box center [1546, 24] width 33 height 33
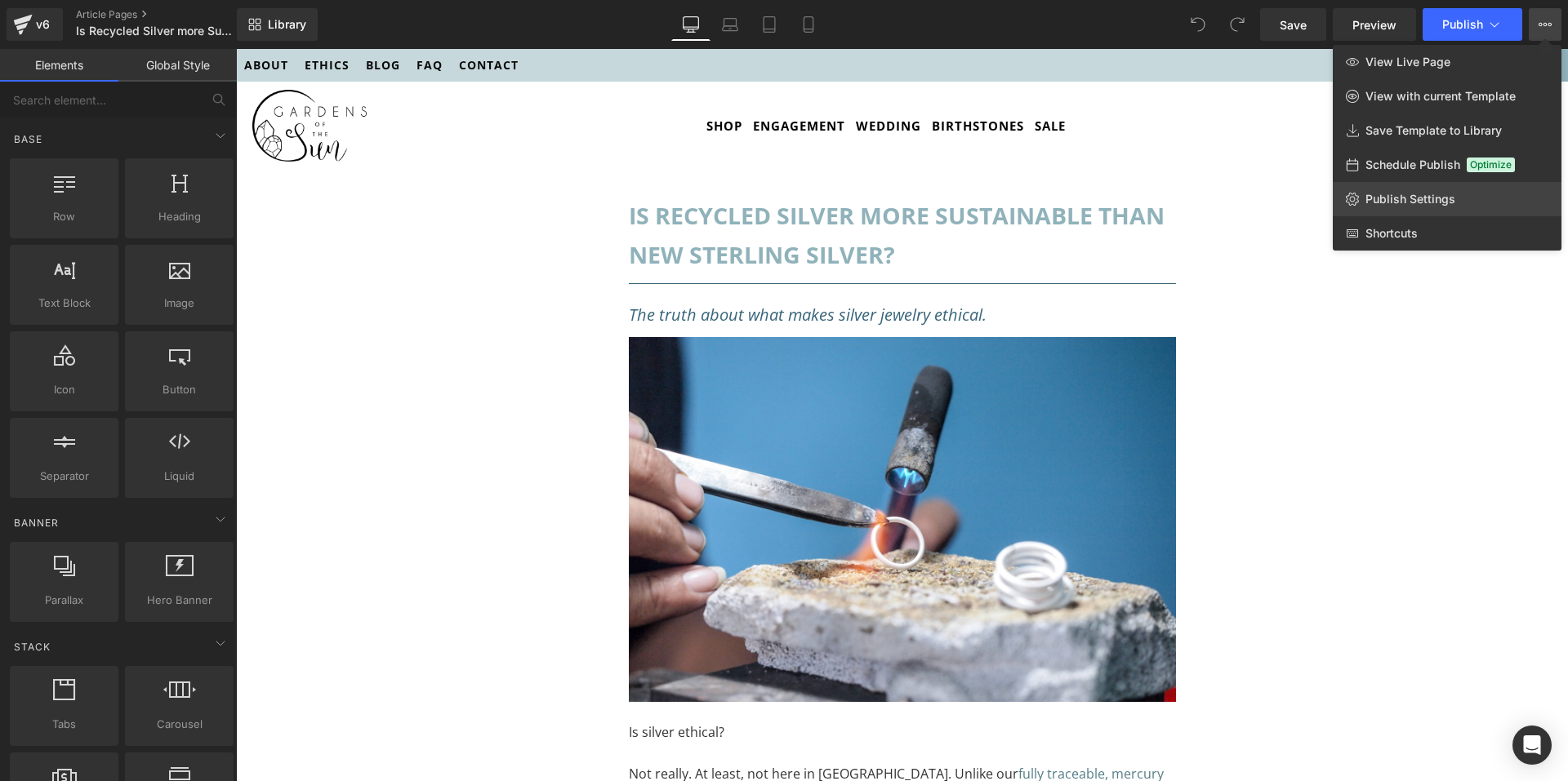
click at [1419, 204] on span "Publish Settings" at bounding box center [1410, 199] width 90 height 15
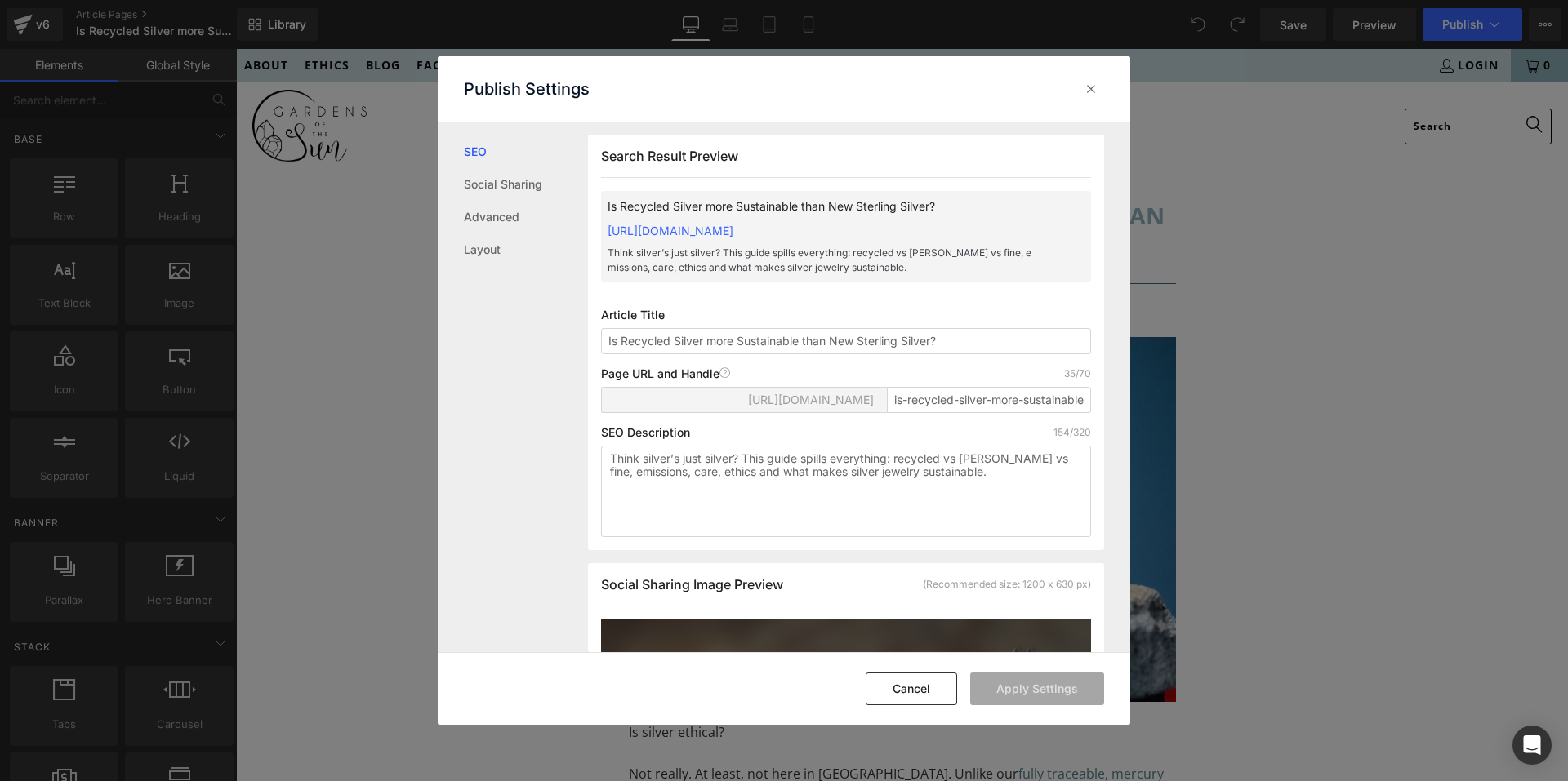
scroll to position [245, 0]
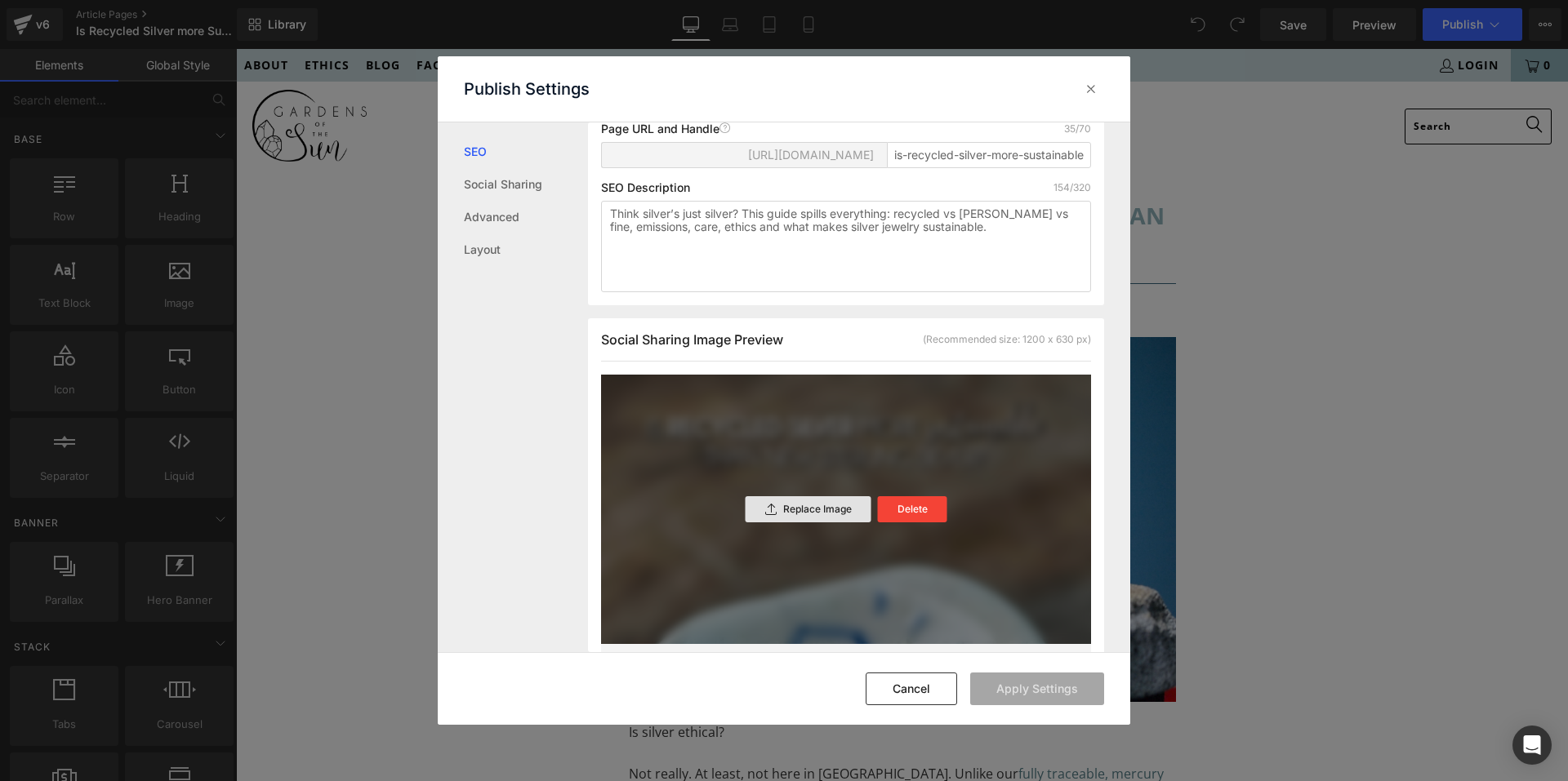
click at [787, 515] on p "Replace Image" at bounding box center [818, 509] width 69 height 11
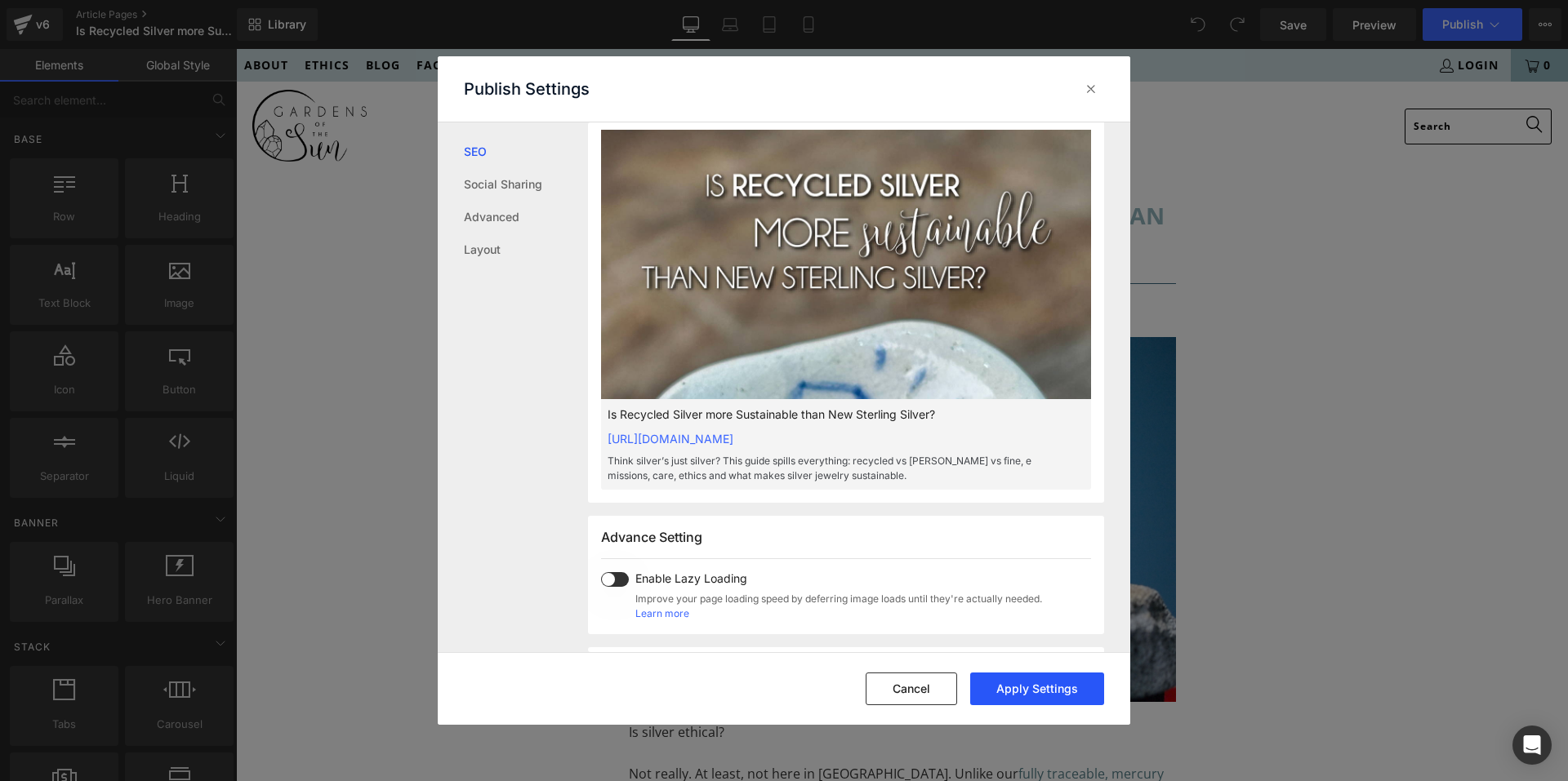
click at [1024, 690] on button "Apply Settings" at bounding box center [1036, 689] width 134 height 33
click at [1084, 84] on icon at bounding box center [1091, 89] width 16 height 16
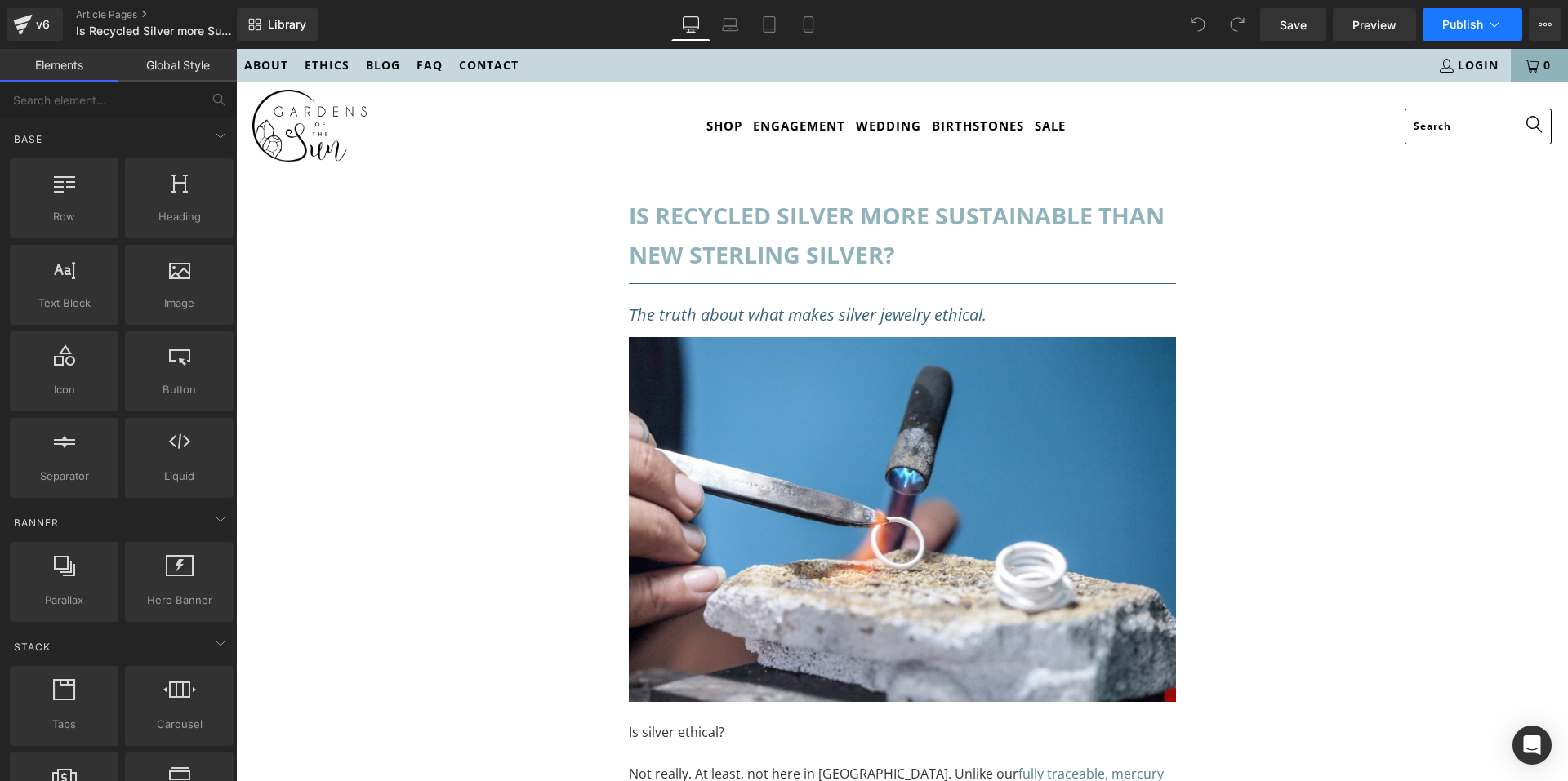
click at [1457, 21] on span "Publish" at bounding box center [1462, 24] width 40 height 13
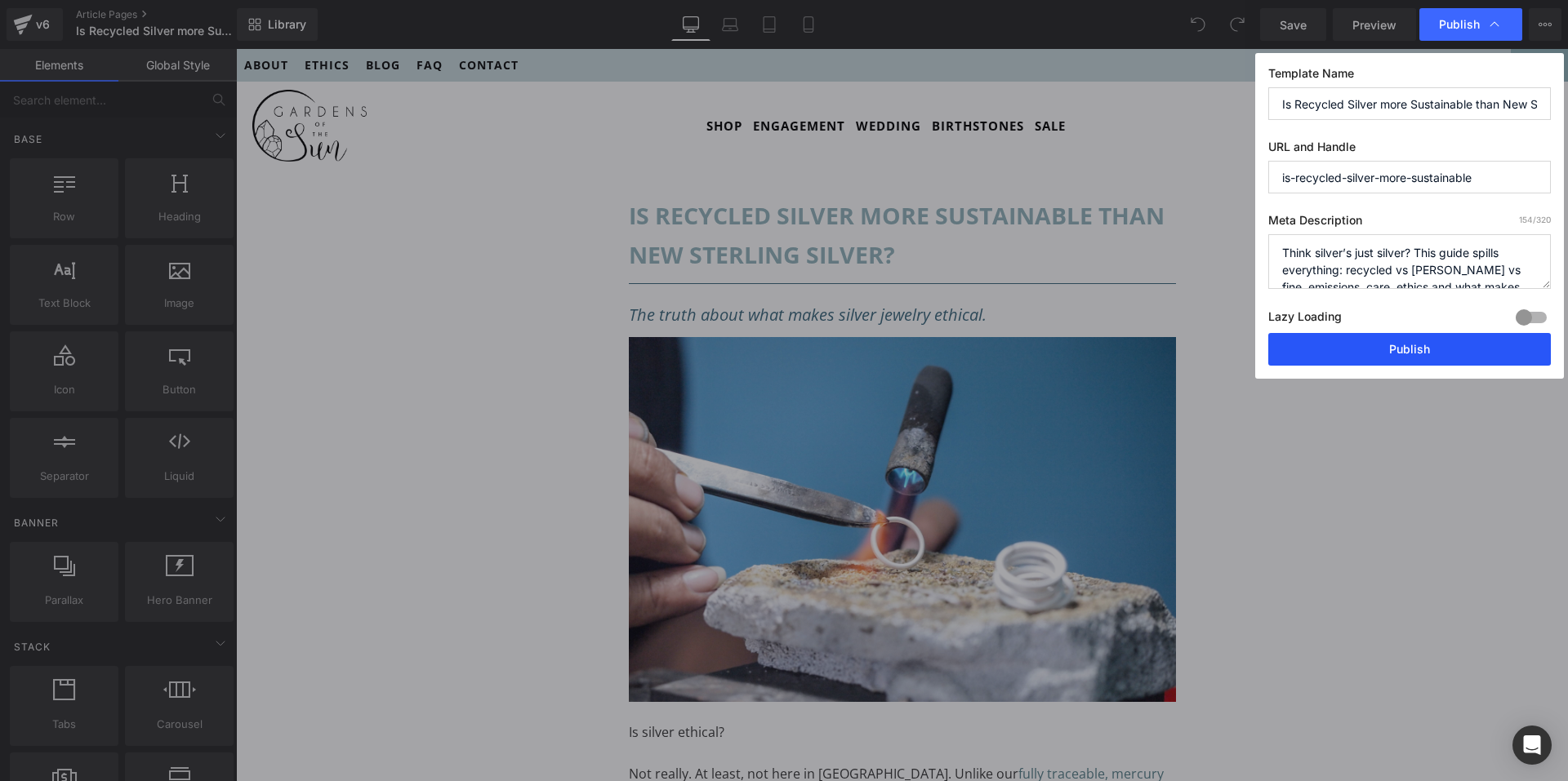
click at [1360, 360] on button "Publish" at bounding box center [1409, 350] width 283 height 33
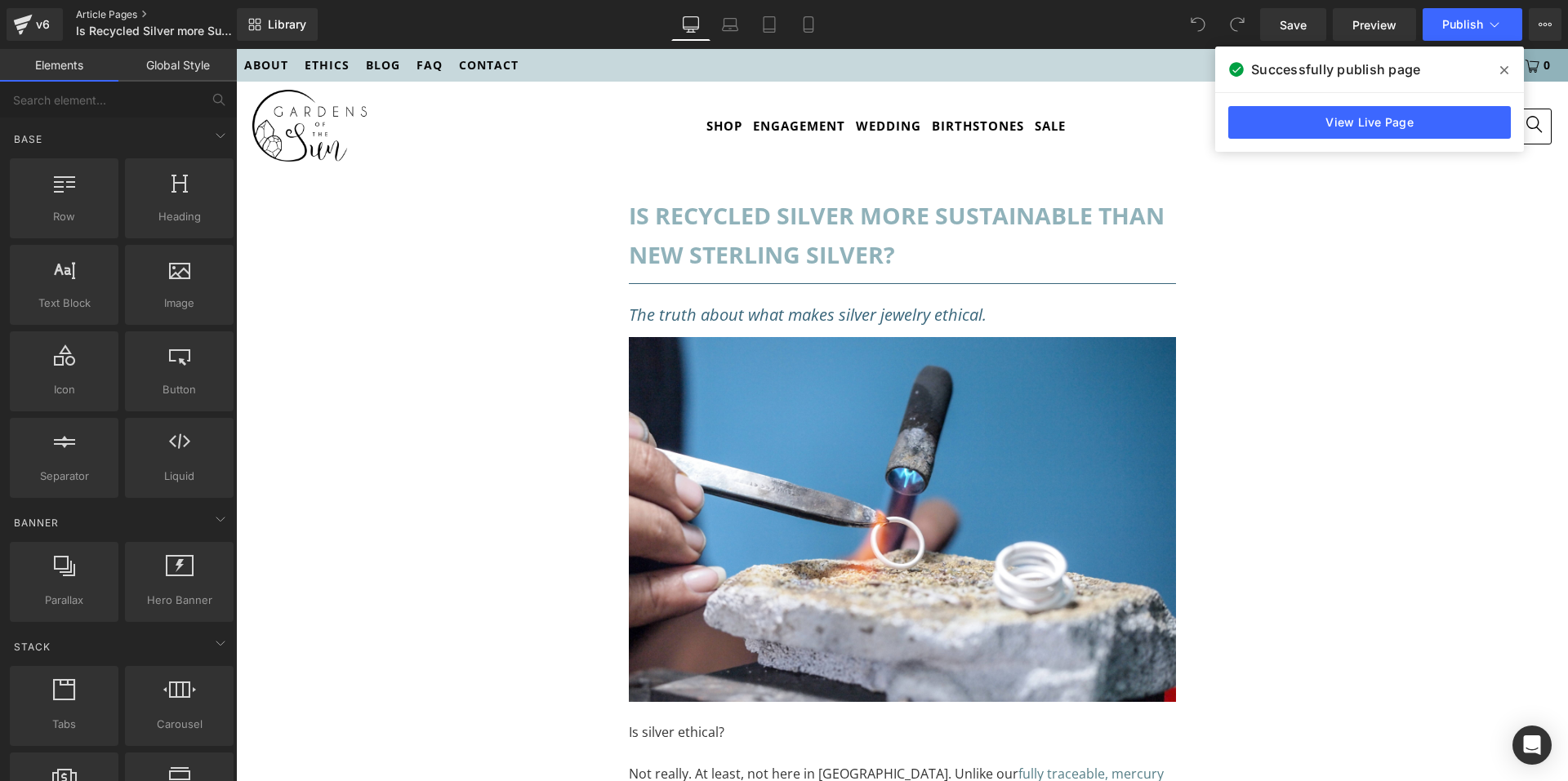
click at [94, 11] on link "Article Pages" at bounding box center [170, 14] width 188 height 13
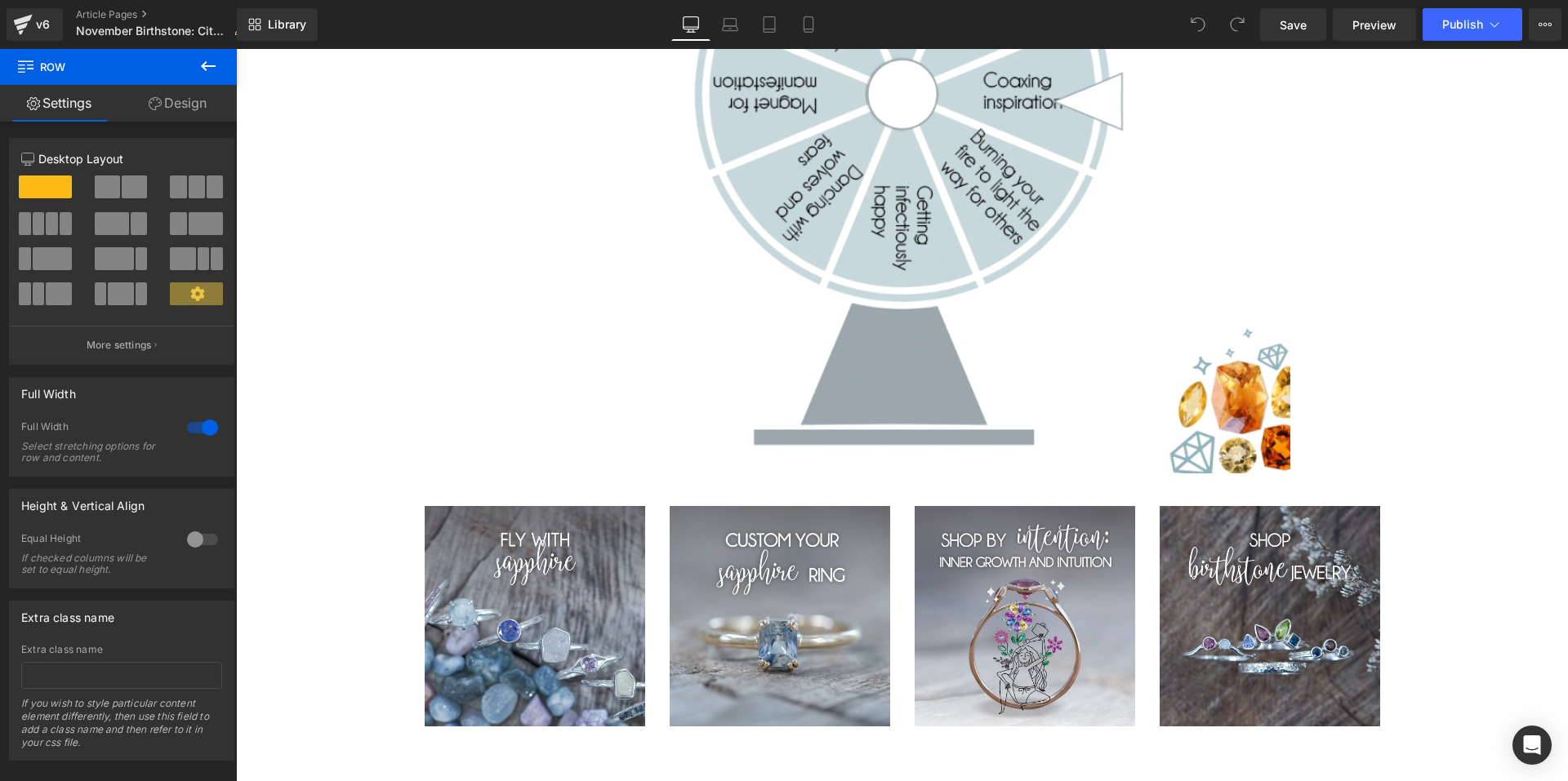
scroll to position [13966, 0]
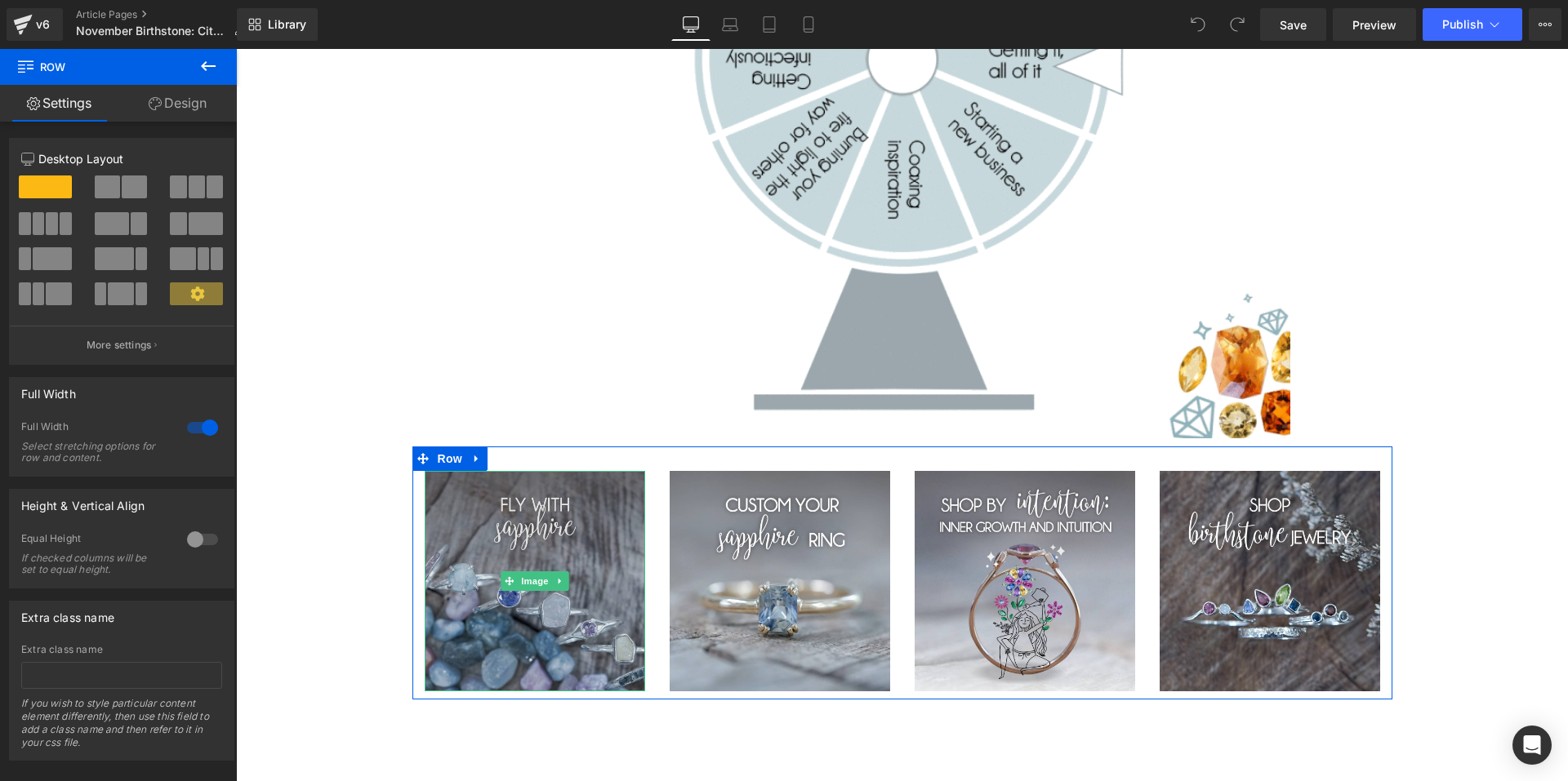
click at [520, 519] on img at bounding box center [535, 581] width 221 height 220
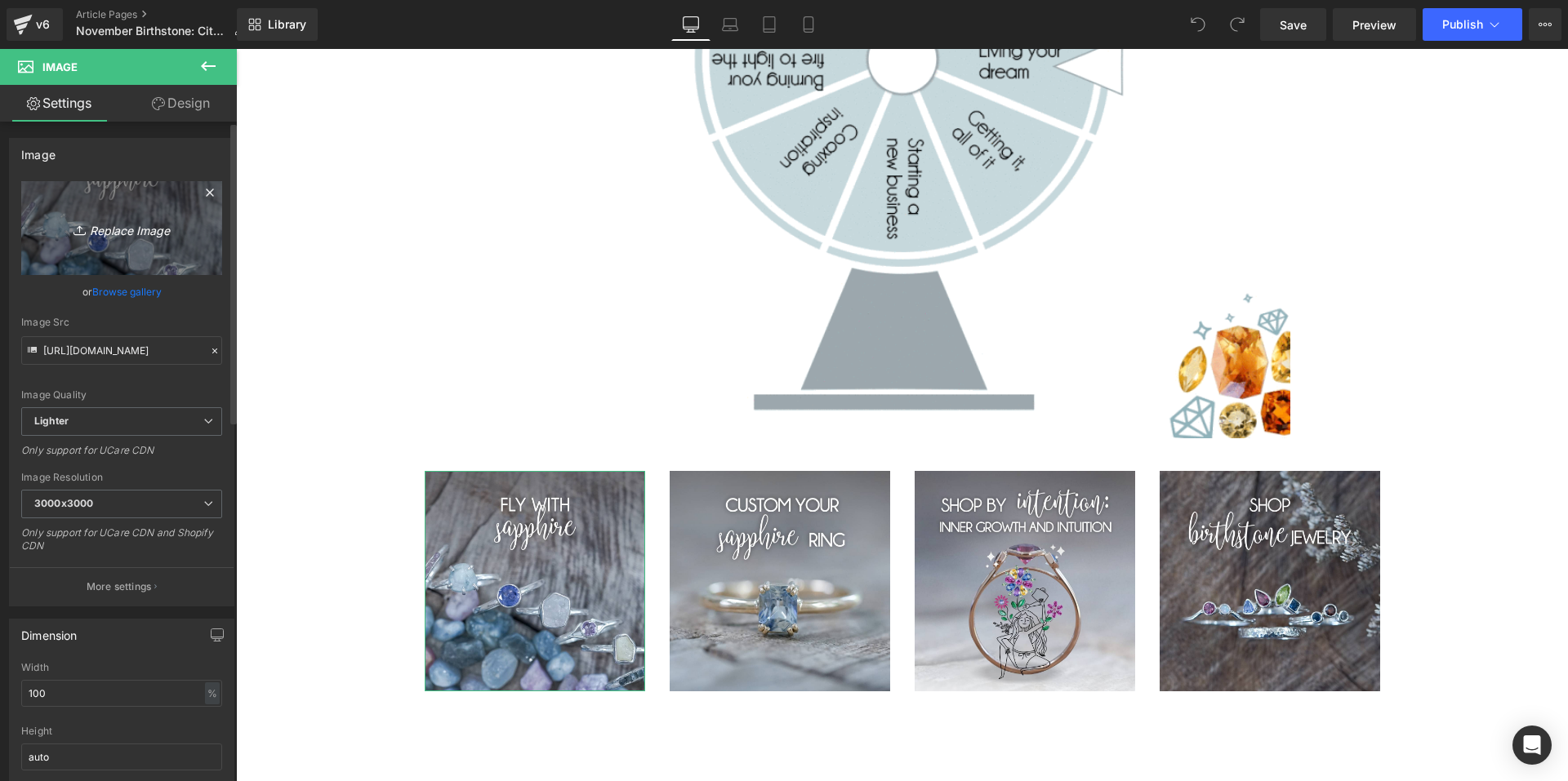
click at [124, 232] on icon "Replace Image" at bounding box center [121, 228] width 131 height 21
type input "C:\fakepath\Topaz and citrine-01.png"
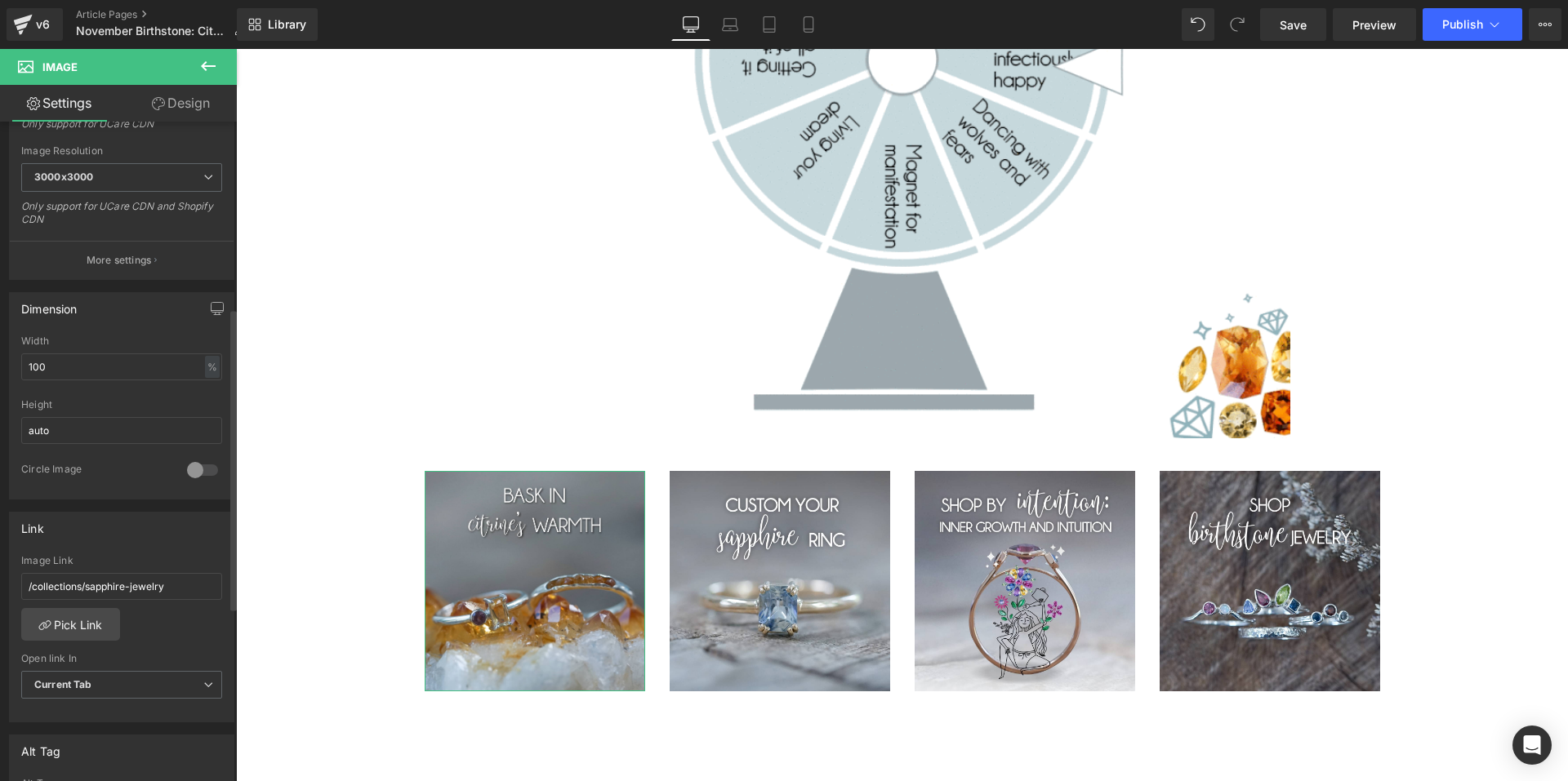
scroll to position [408, 0]
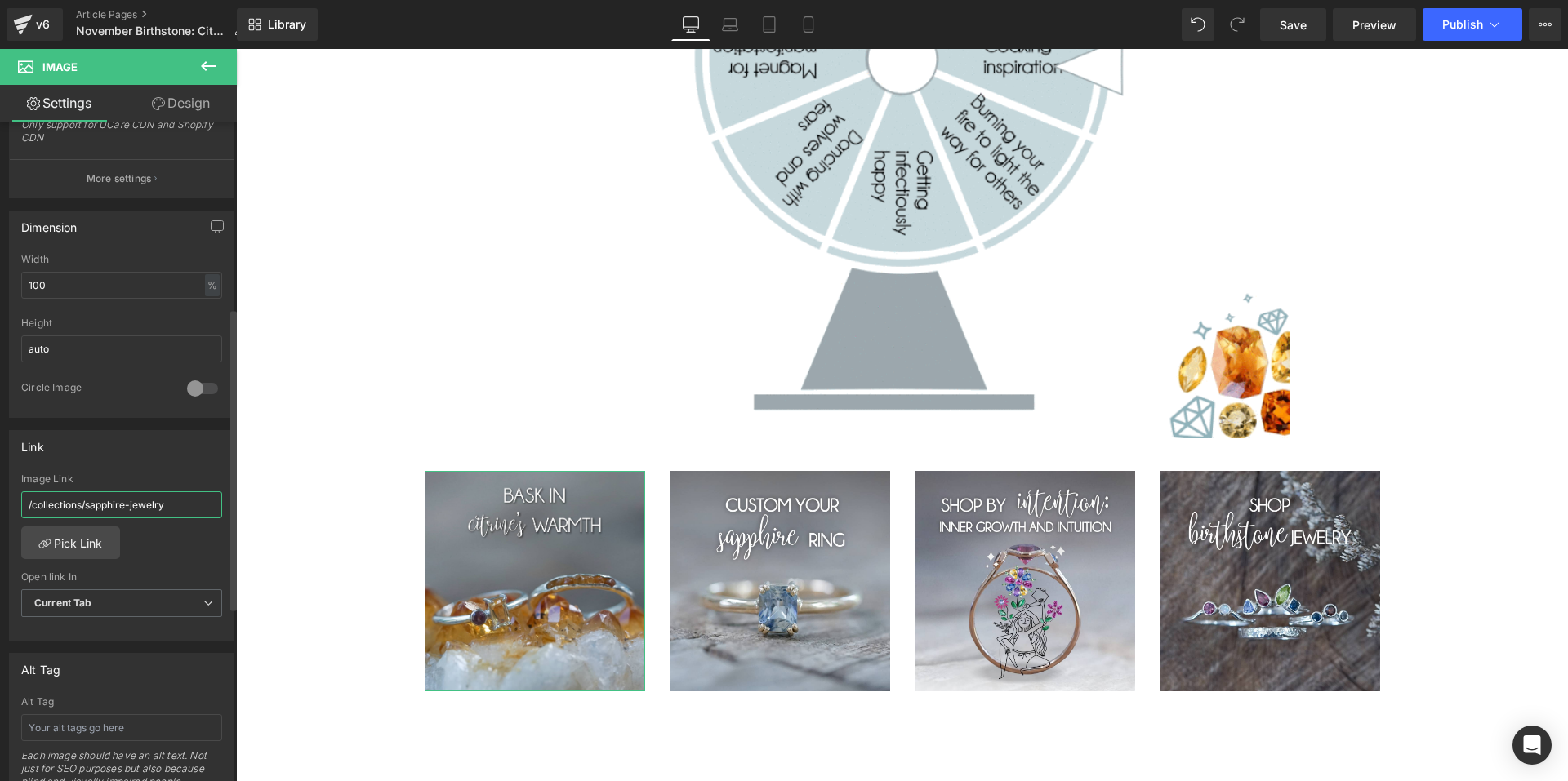
click at [179, 493] on input "/collections/sapphire-jewelry" at bounding box center [121, 505] width 201 height 27
paste input "https://gardensofthesun.com/collections/citrin"
type input "https://gardensofthesun.com/collections/citrine-jewelry"
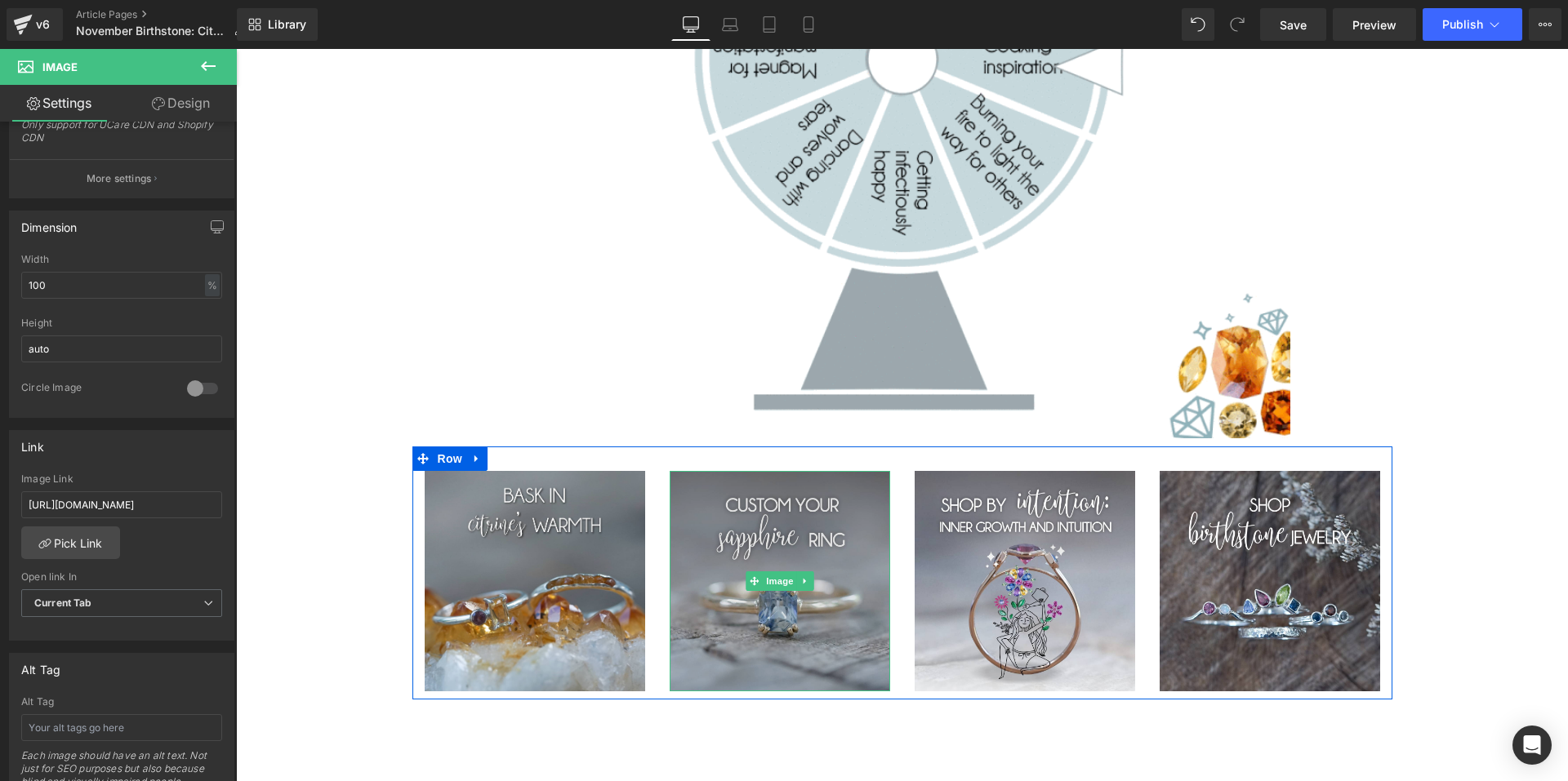
click at [776, 494] on img at bounding box center [780, 581] width 221 height 220
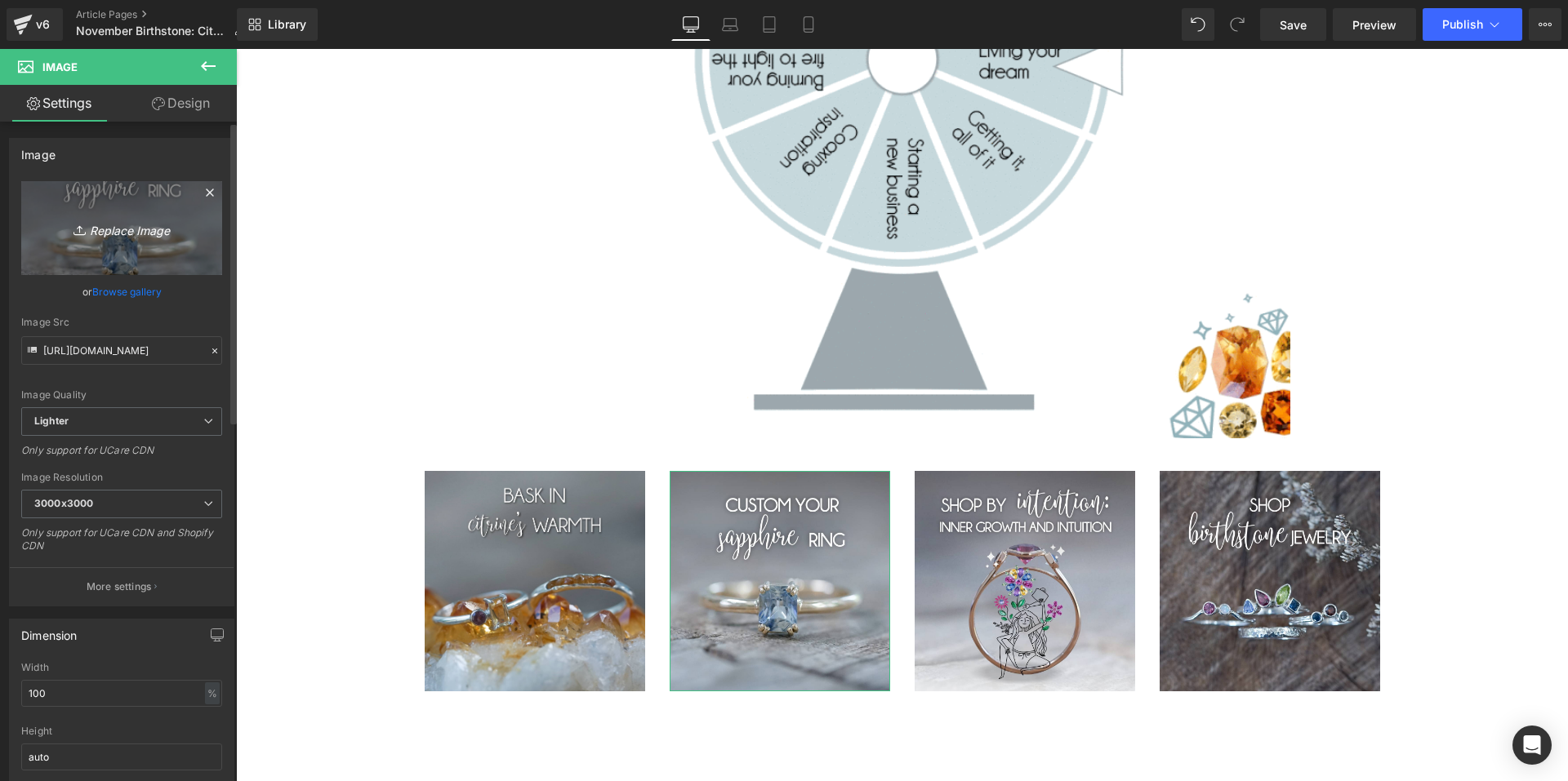
click at [96, 230] on icon "Replace Image" at bounding box center [121, 228] width 131 height 21
type input "C:\fakepath\Topaz and citrine-02.png"
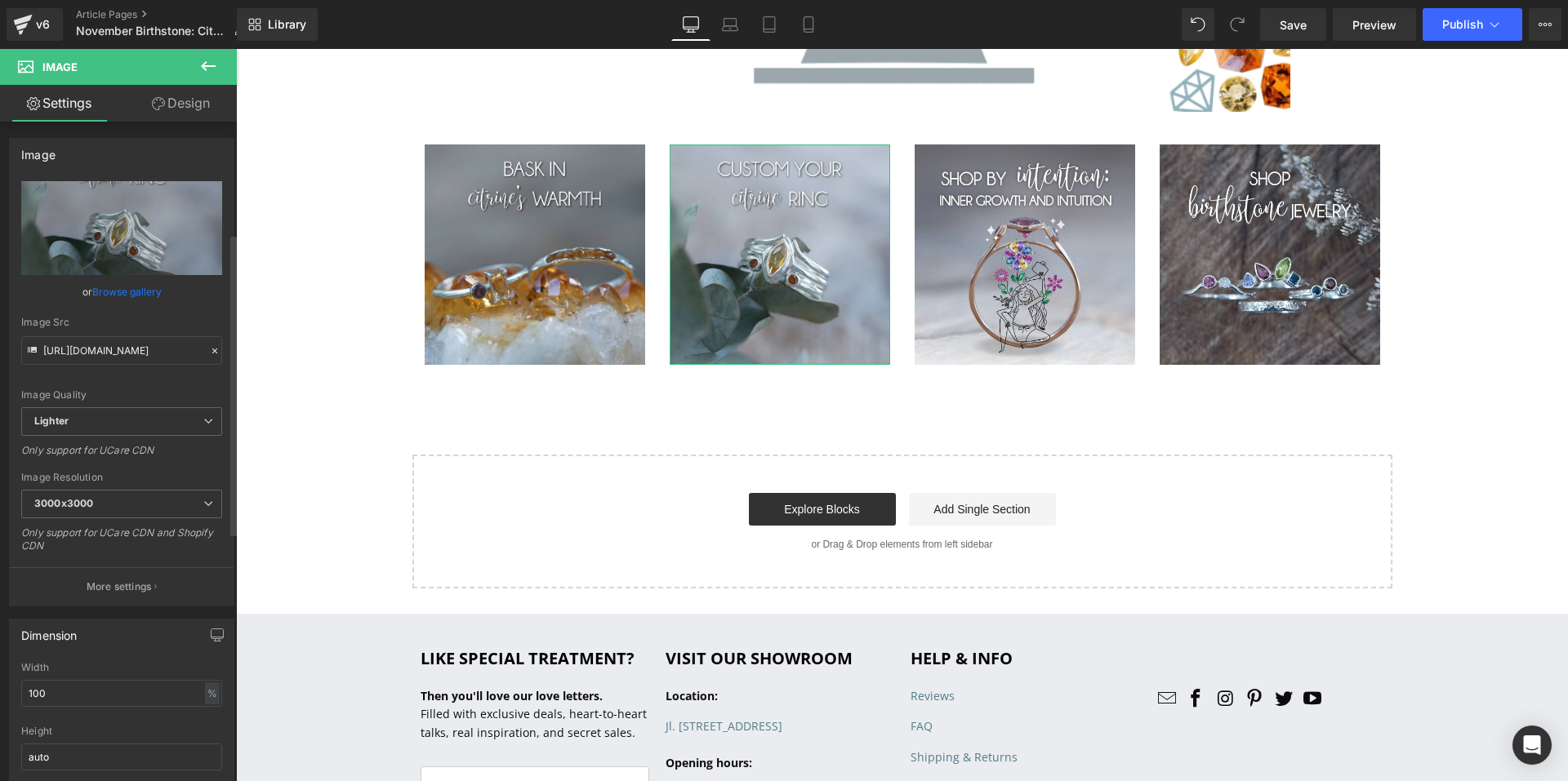
scroll to position [326, 0]
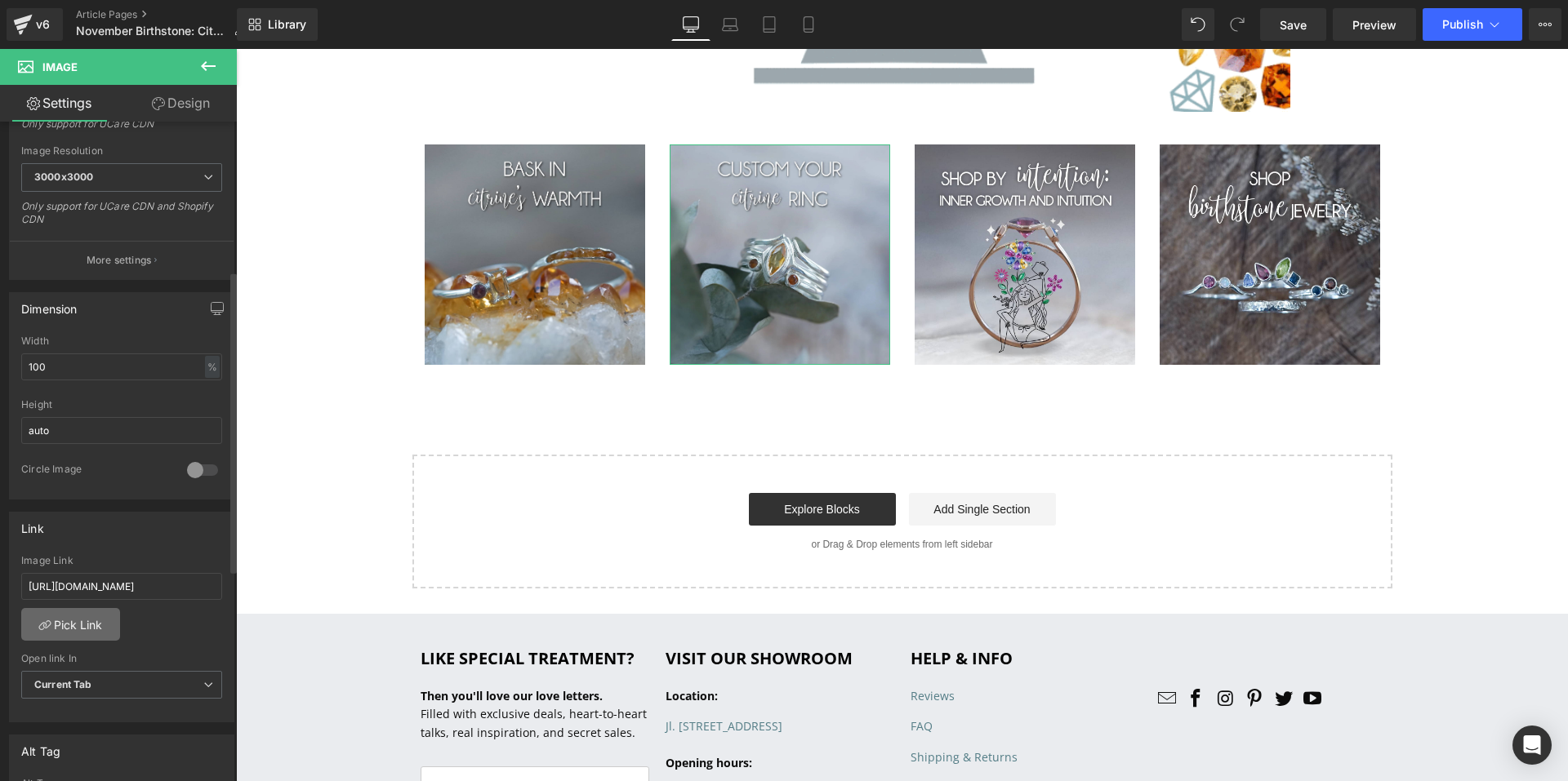
click at [86, 627] on link "Pick Link" at bounding box center [71, 624] width 99 height 33
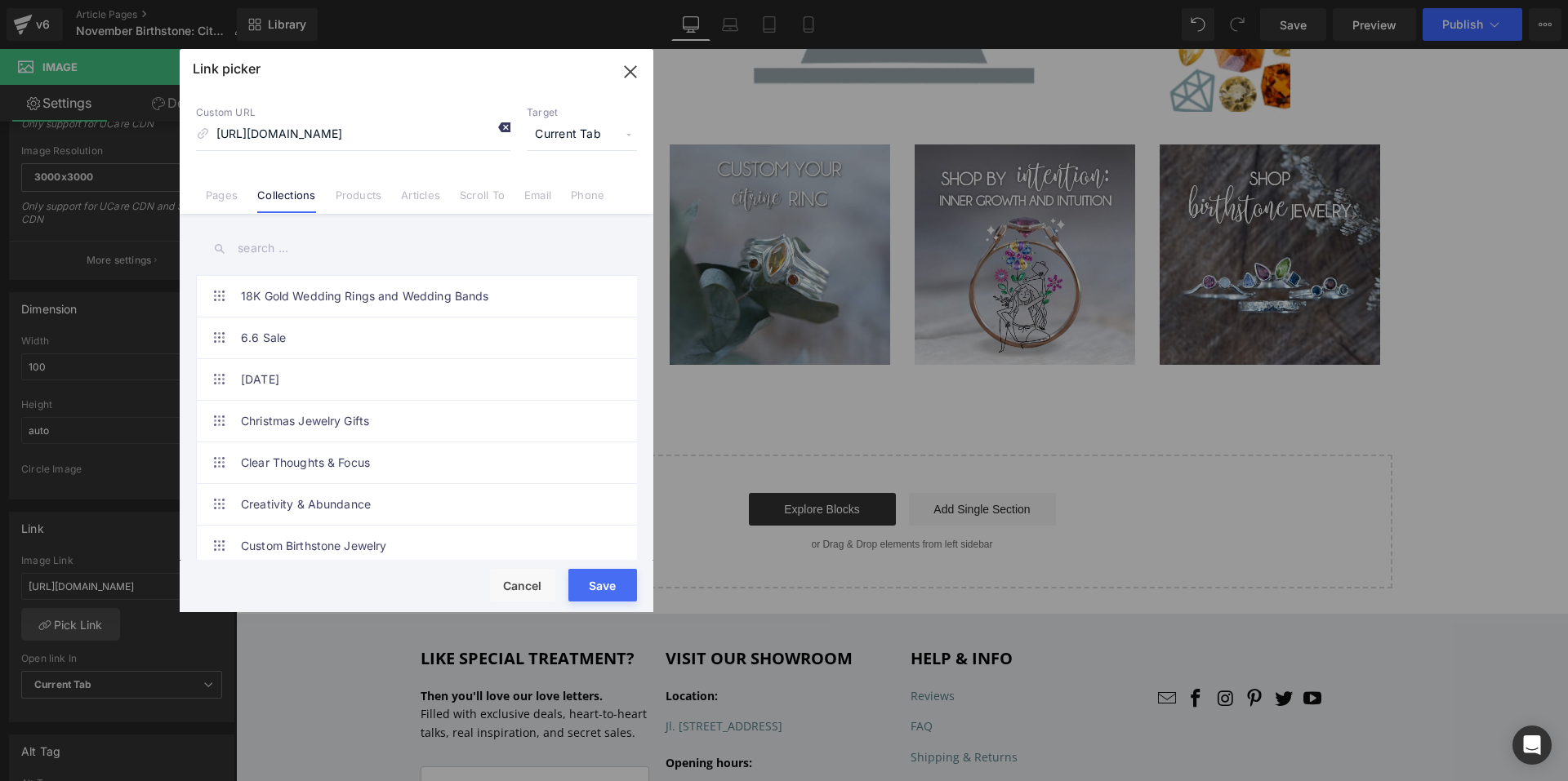
click at [505, 125] on icon at bounding box center [503, 127] width 13 height 13
click at [369, 203] on link "Products" at bounding box center [359, 201] width 47 height 24
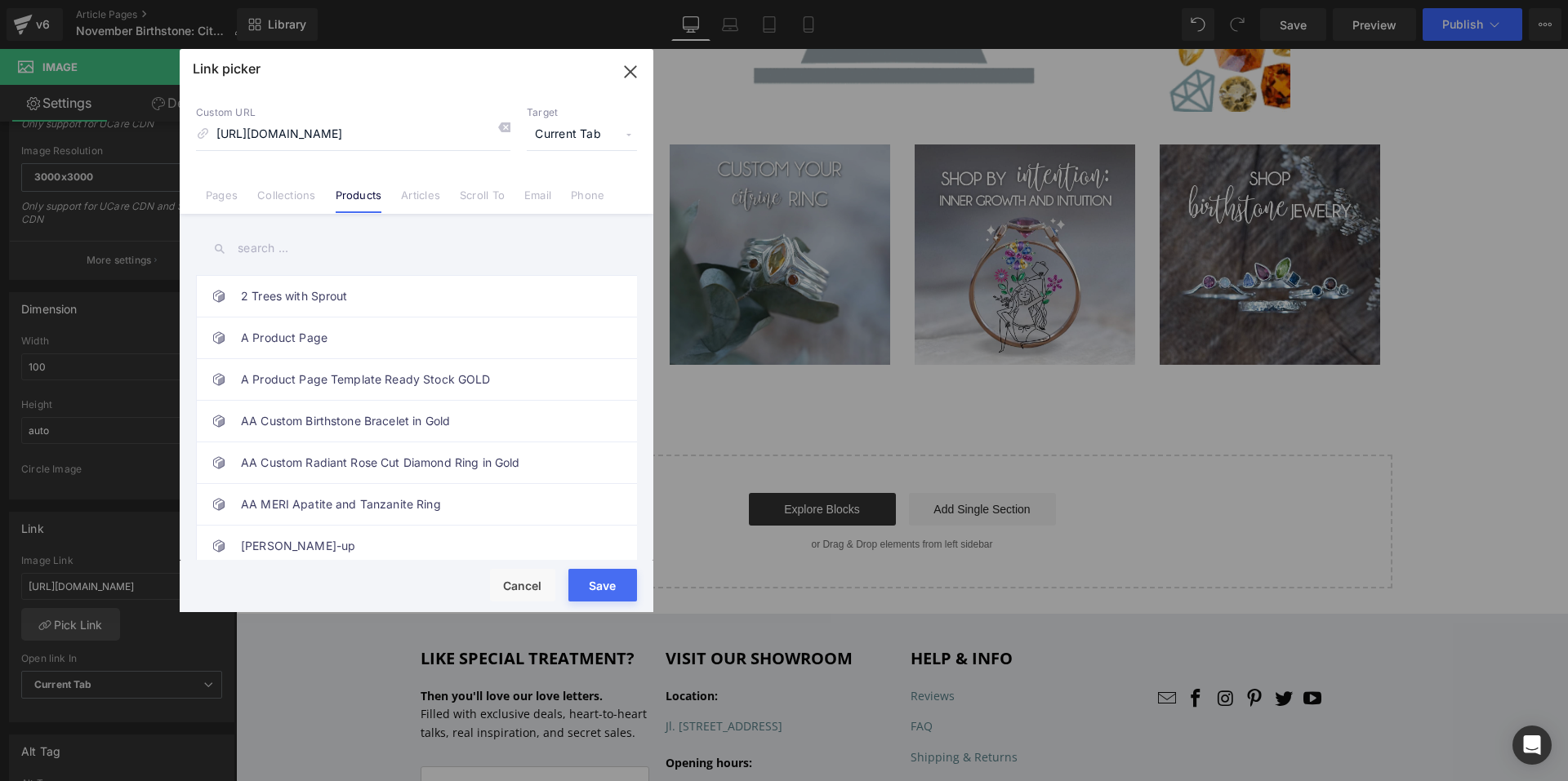
drag, startPoint x: 282, startPoint y: 247, endPoint x: 293, endPoint y: 238, distance: 14.2
click at [283, 246] on input "text" at bounding box center [417, 248] width 441 height 37
type input "custom citrine"
click at [300, 197] on link "Collections" at bounding box center [286, 201] width 58 height 24
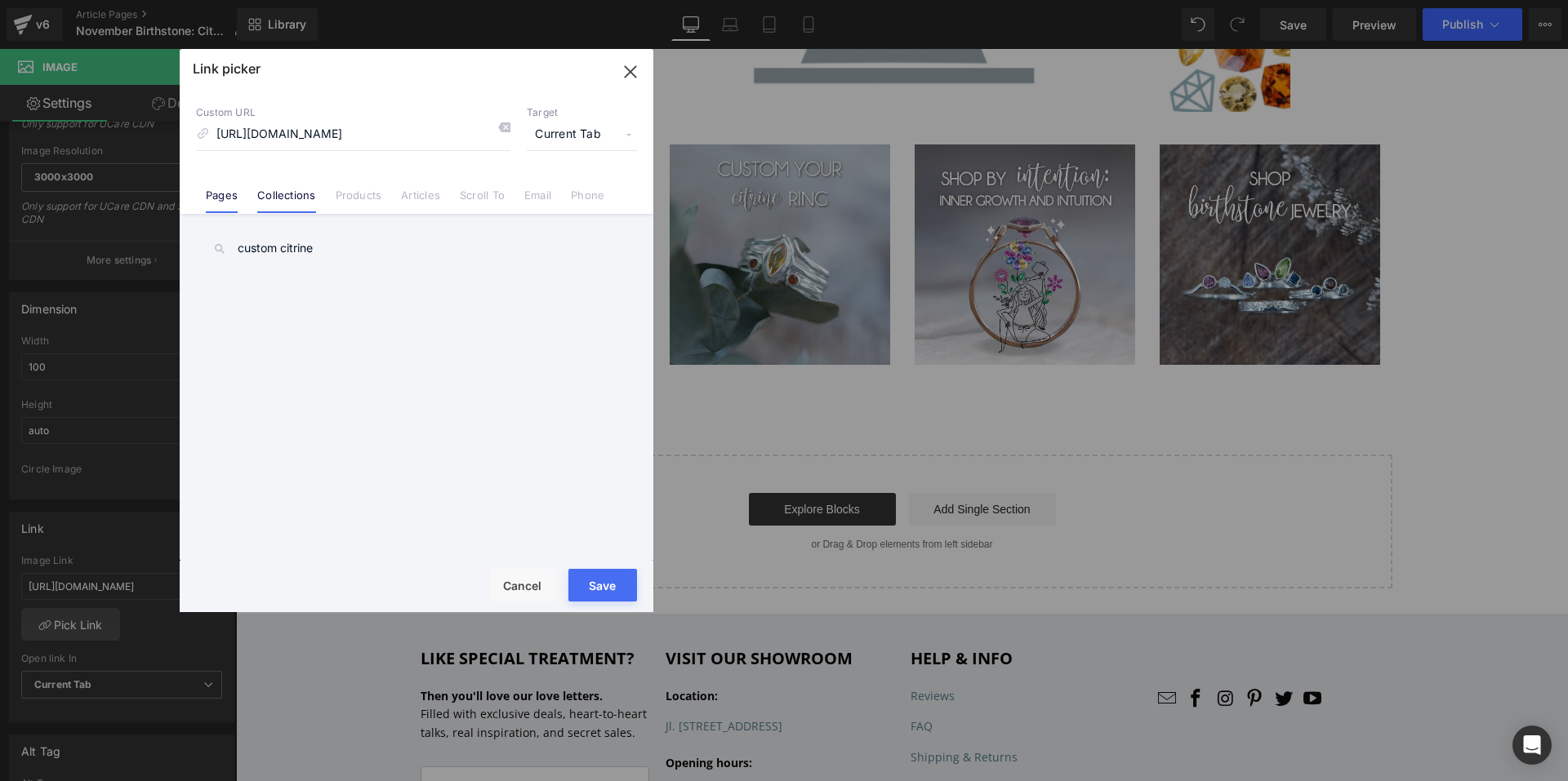
click at [217, 203] on link "Pages" at bounding box center [221, 201] width 32 height 24
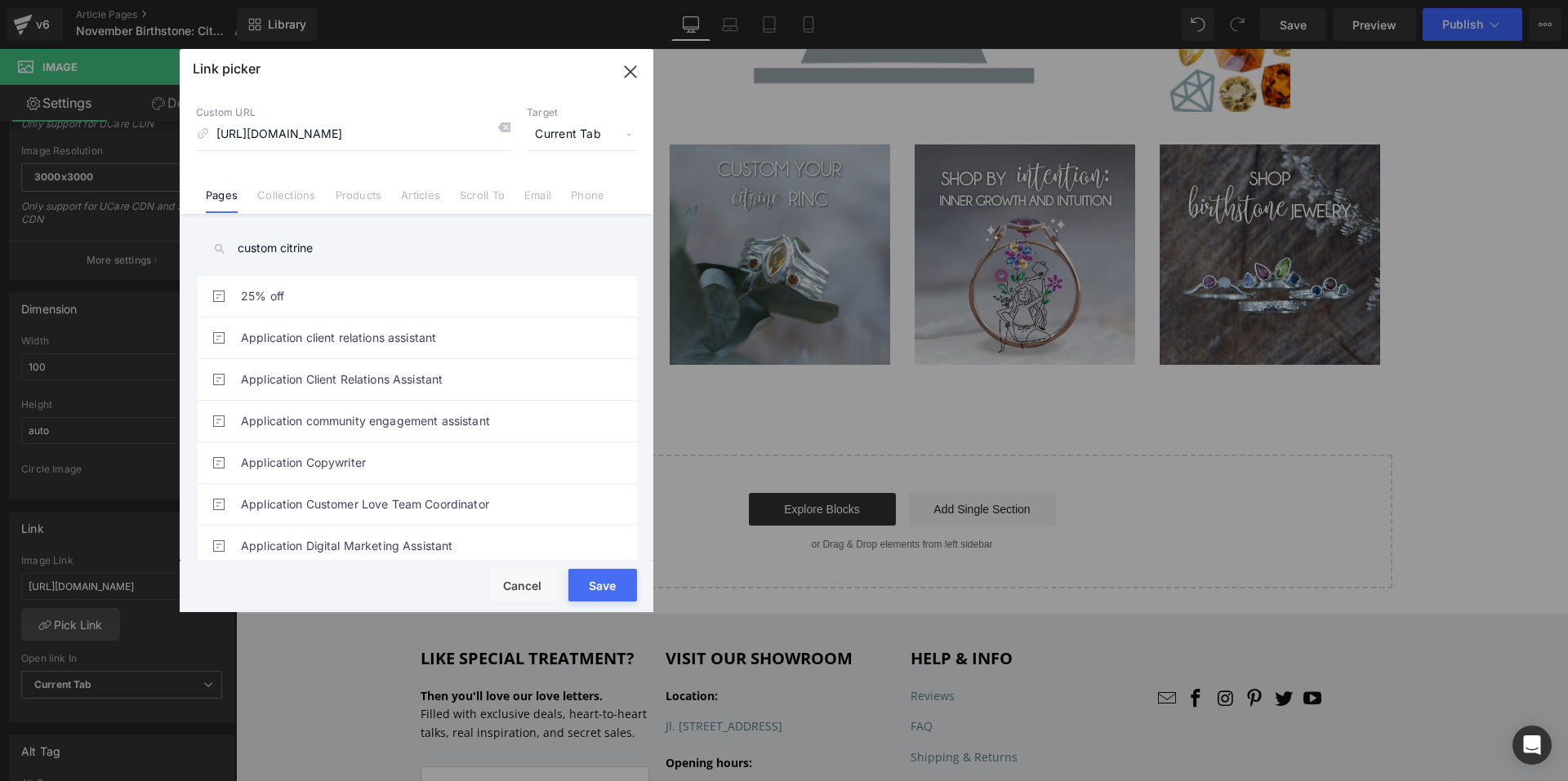
click at [376, 242] on input "custom citrine" at bounding box center [417, 248] width 441 height 37
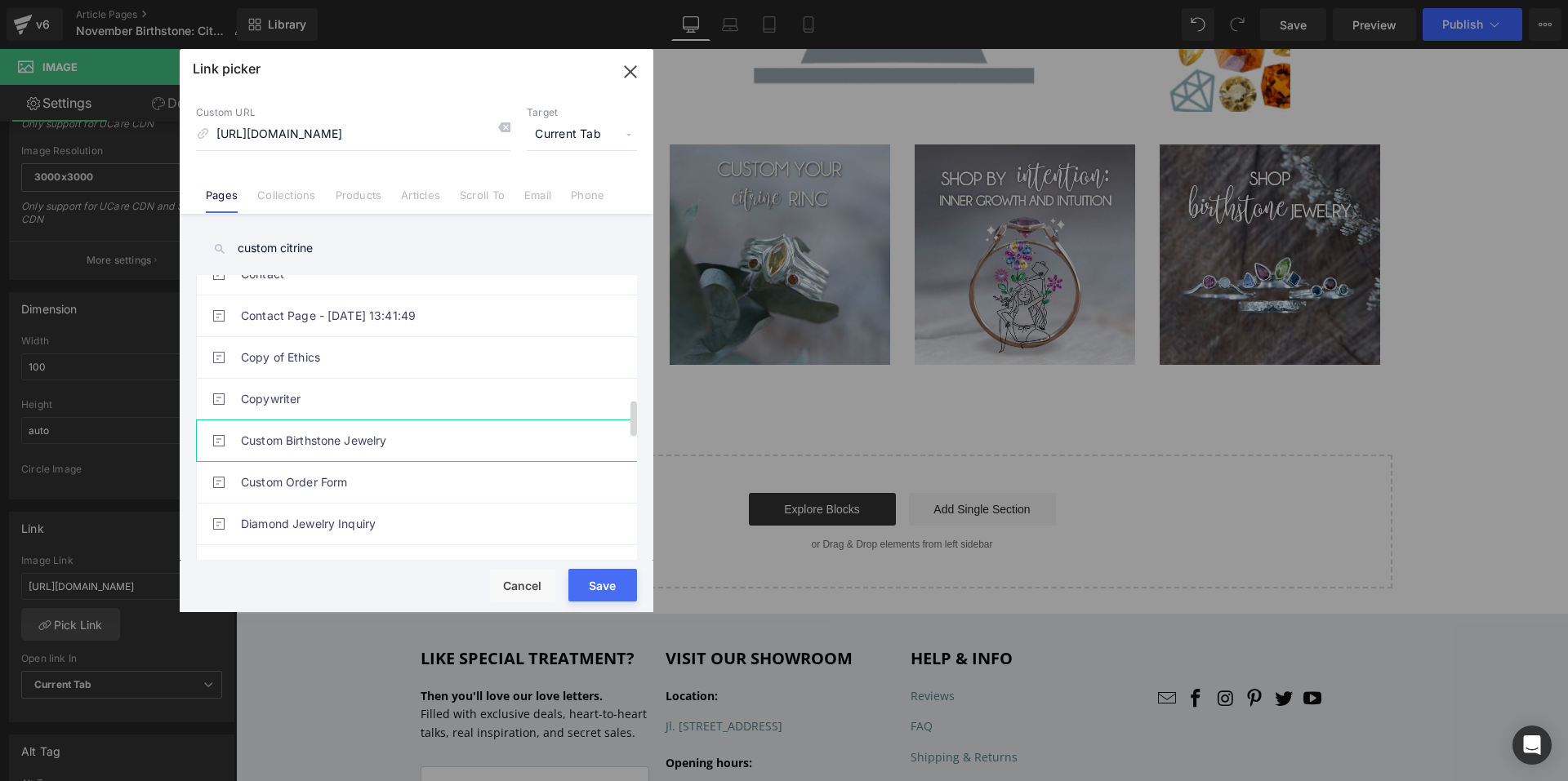
scroll to position [1062, 0]
click at [340, 244] on input "custom citrine" at bounding box center [417, 248] width 441 height 37
click at [367, 237] on input "custom citrine" at bounding box center [417, 248] width 441 height 37
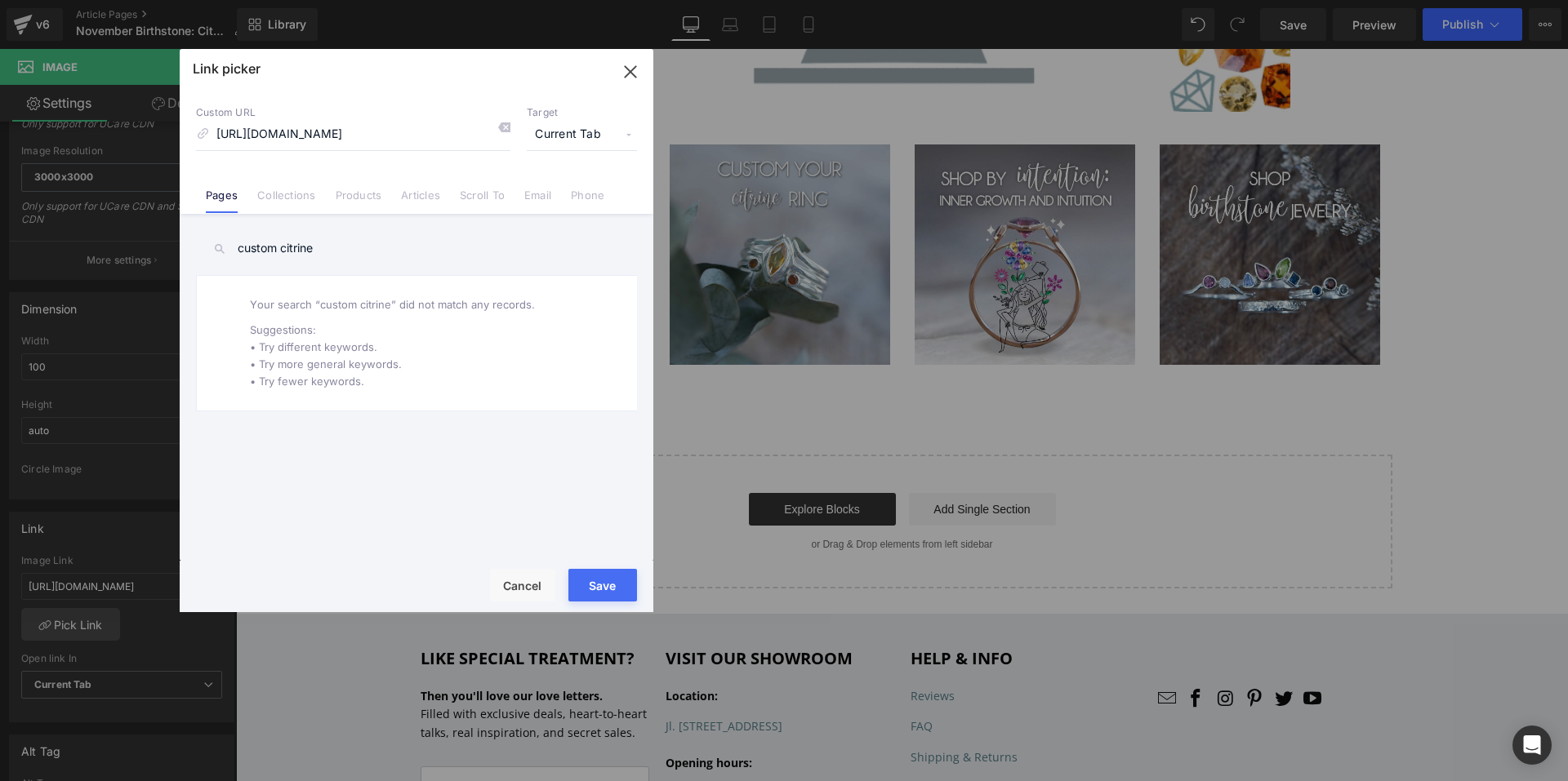
drag, startPoint x: 178, startPoint y: 235, endPoint x: -55, endPoint y: 239, distance: 233.0
click at [0, 239] on html "You are previewing how the will restyle your page. You can not edit Elements in…" at bounding box center [784, 390] width 1568 height 781
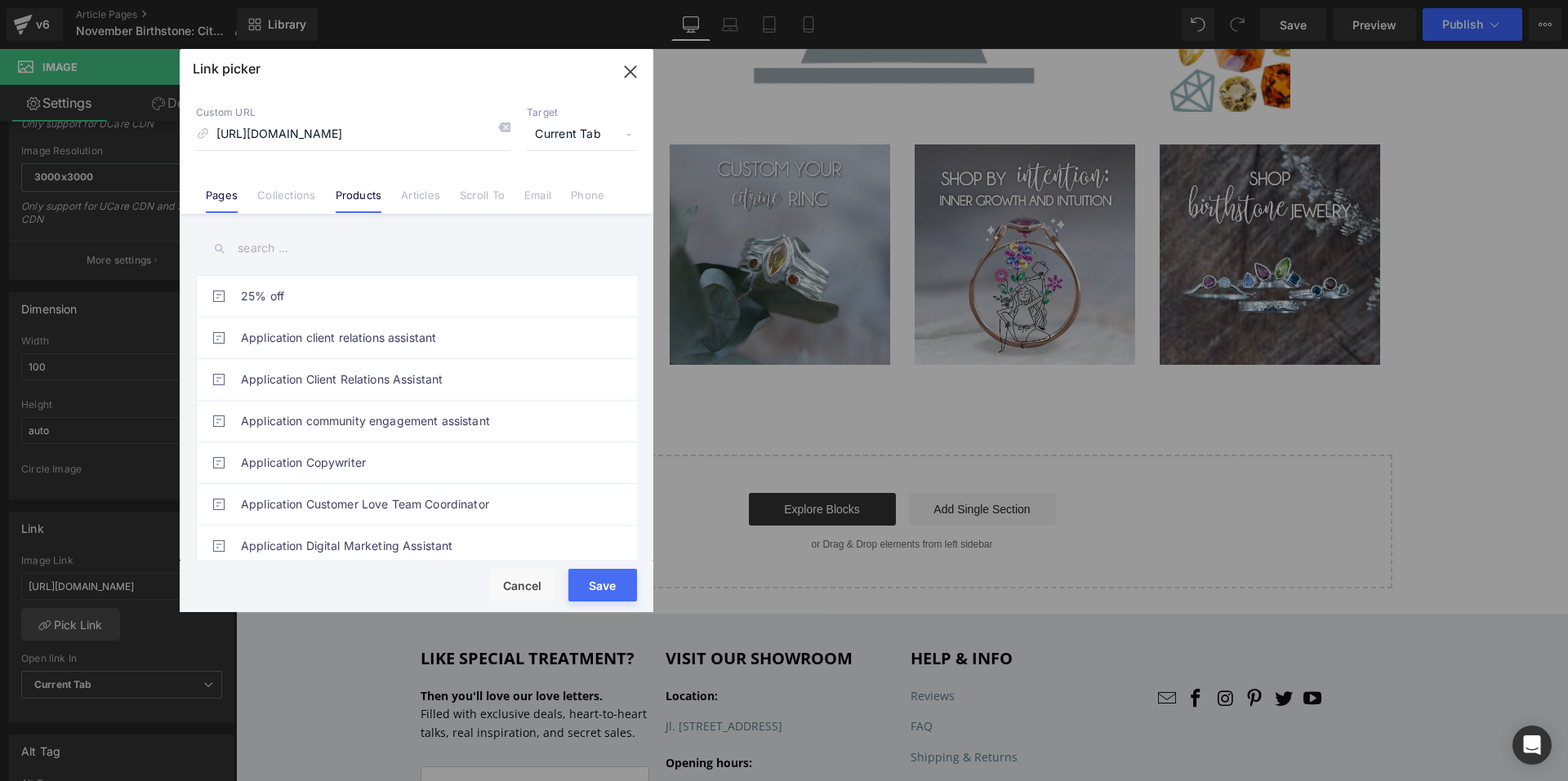
click at [373, 196] on link "Products" at bounding box center [359, 201] width 47 height 24
click at [361, 245] on input "text" at bounding box center [417, 248] width 441 height 37
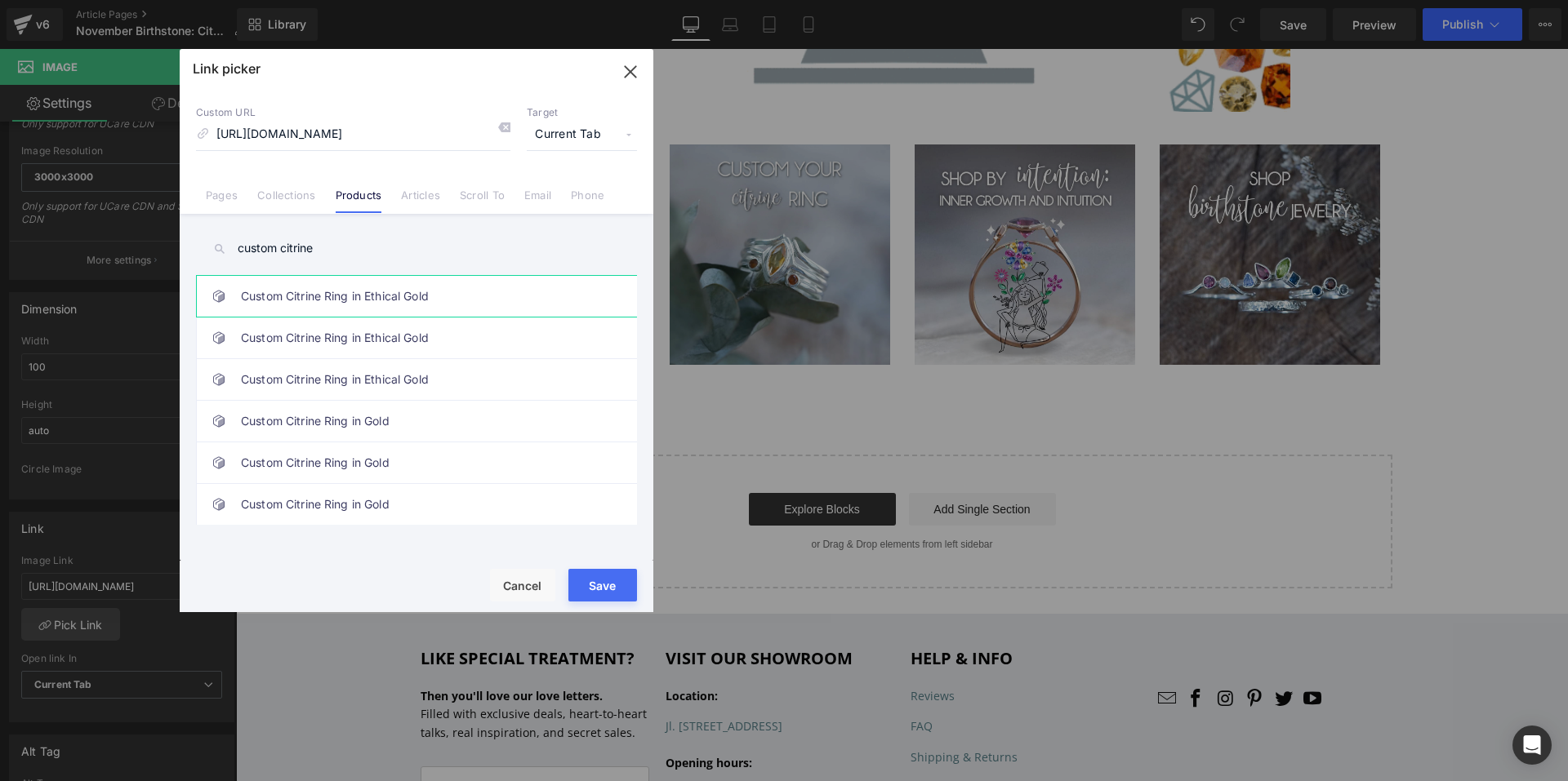
type input "custom citrine"
click at [365, 307] on link "Custom Citrine Ring in Ethical Gold" at bounding box center [420, 295] width 359 height 40
click at [508, 130] on icon at bounding box center [503, 127] width 13 height 13
click at [637, 65] on icon "button" at bounding box center [631, 71] width 26 height 26
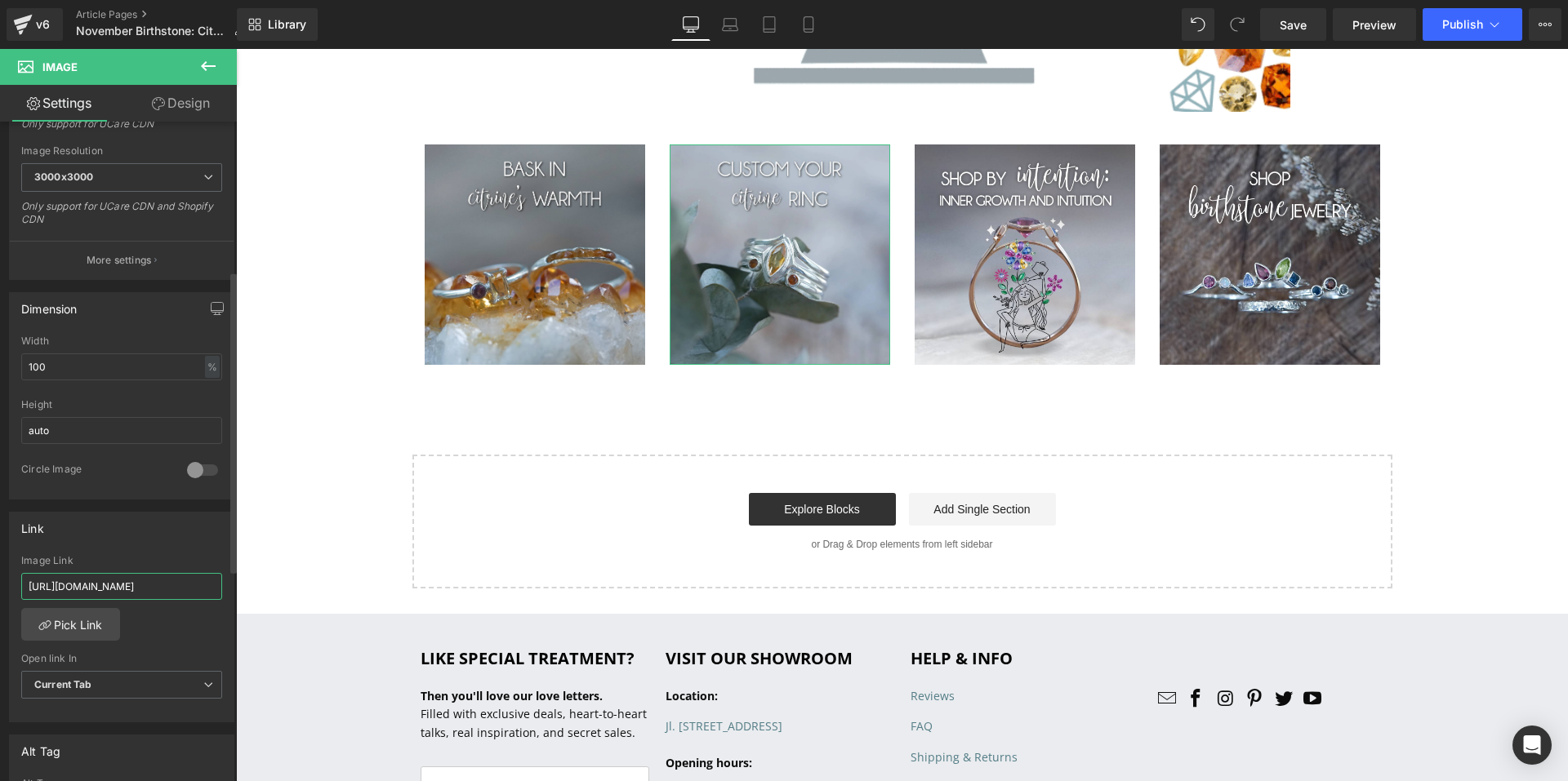
click at [179, 591] on input "https://gardensofthesun.com/collections/custom-engagement-rings/sapphire?sort_b…" at bounding box center [121, 586] width 201 height 27
click at [190, 583] on input "text" at bounding box center [121, 586] width 201 height 27
paste input "https://gardensofthesun.com/collections/custom-gemstone-rings/products/custom-c…"
type input "https://gardensofthesun.com/collections/custom-gemstone-rings/products/custom-c…"
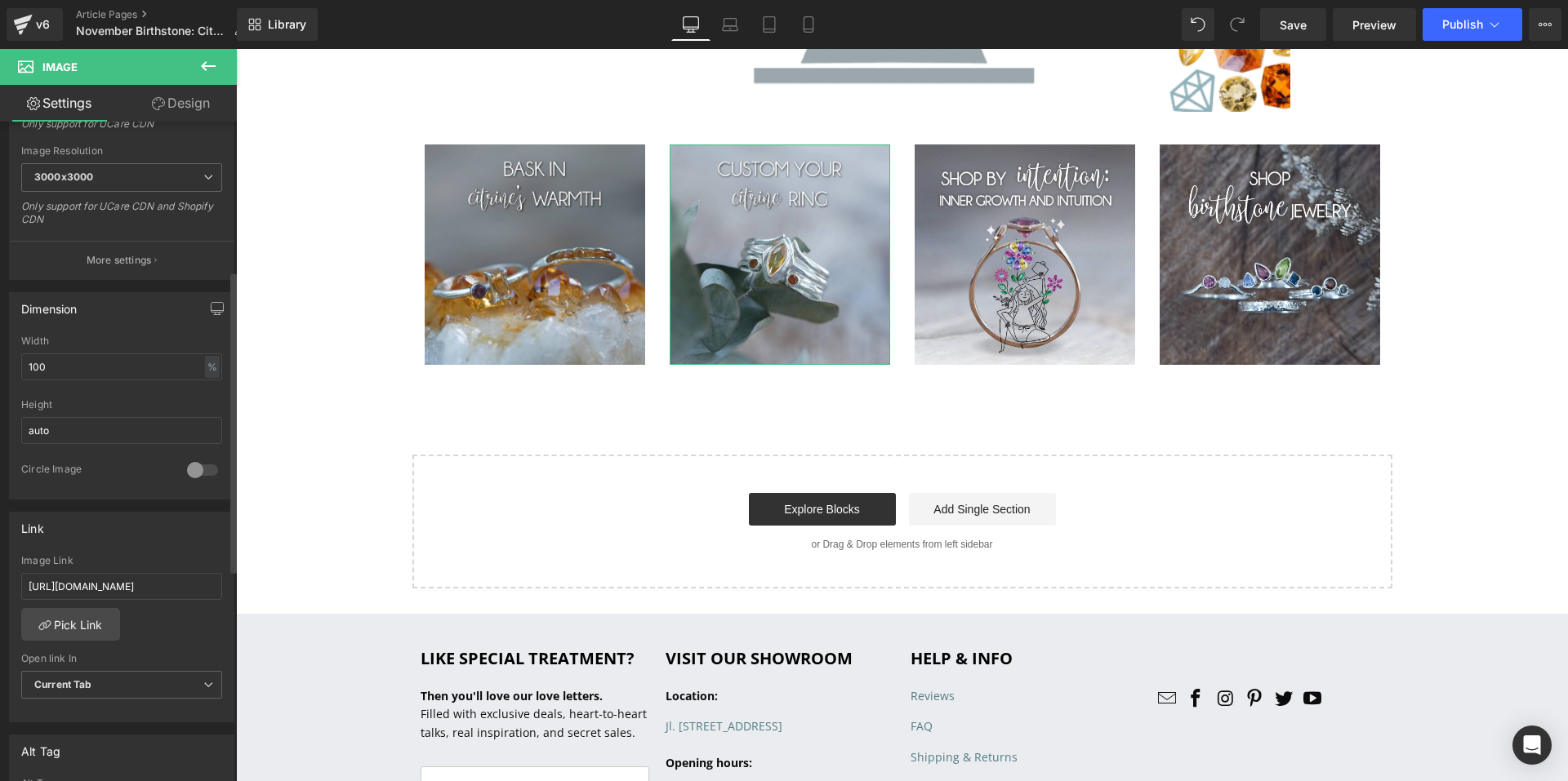
scroll to position [0, 0]
click at [207, 624] on div "https://gardensofthesun.com/collections/custom-engagement-rings/sapphire?sort_b…" at bounding box center [121, 639] width 224 height 167
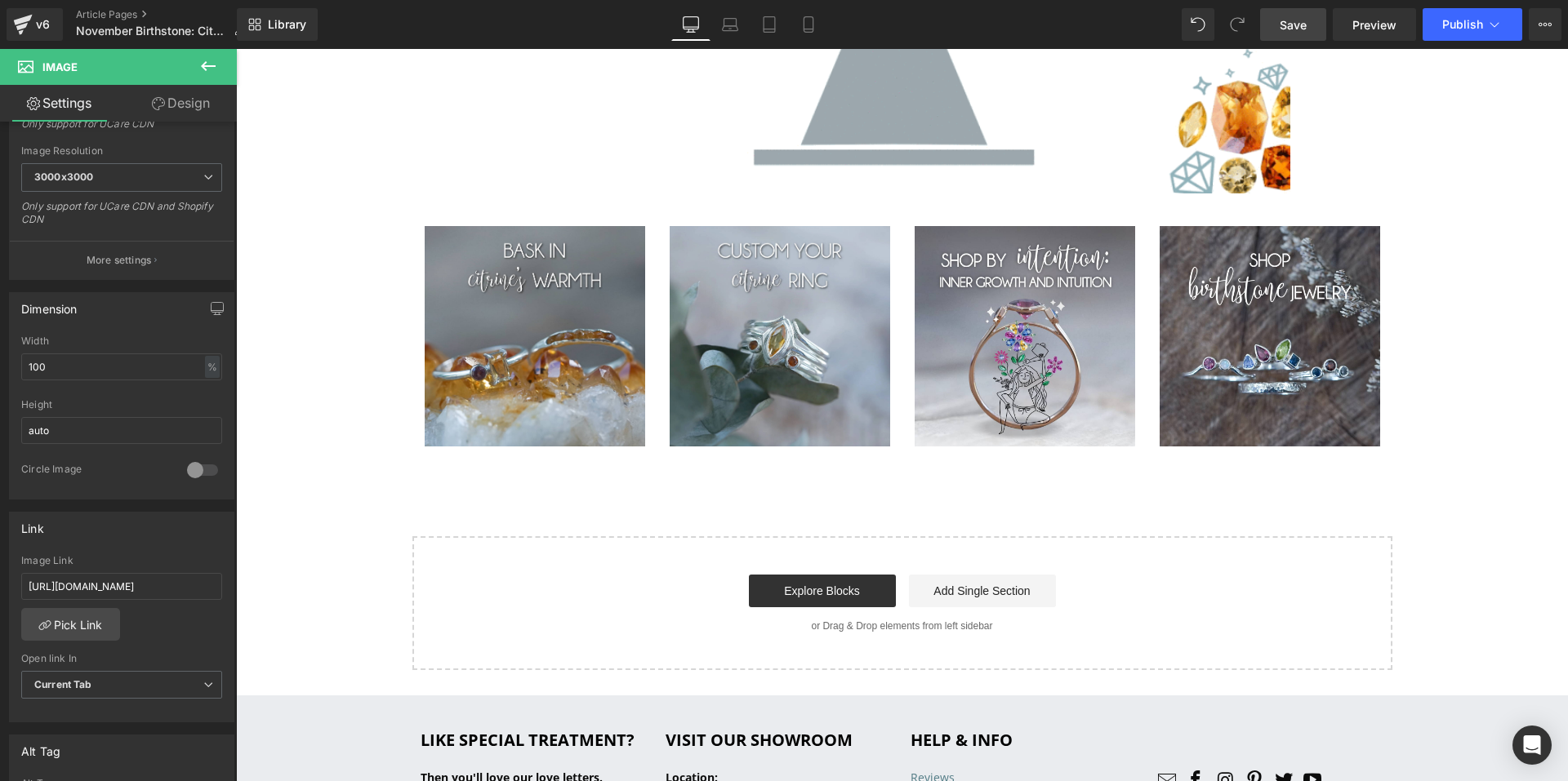
click at [1297, 28] on span "Save" at bounding box center [1293, 25] width 27 height 17
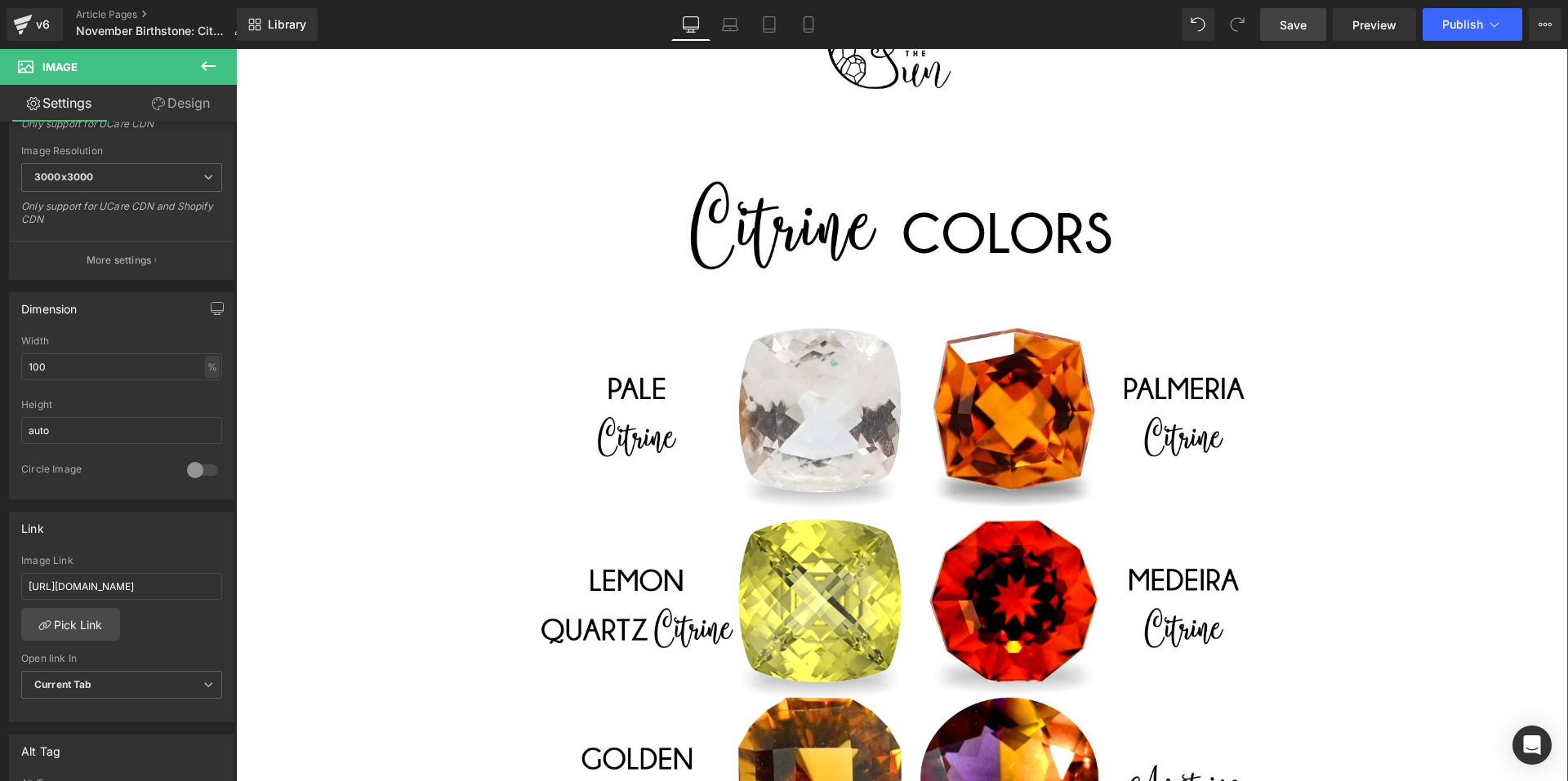
scroll to position [10292, 0]
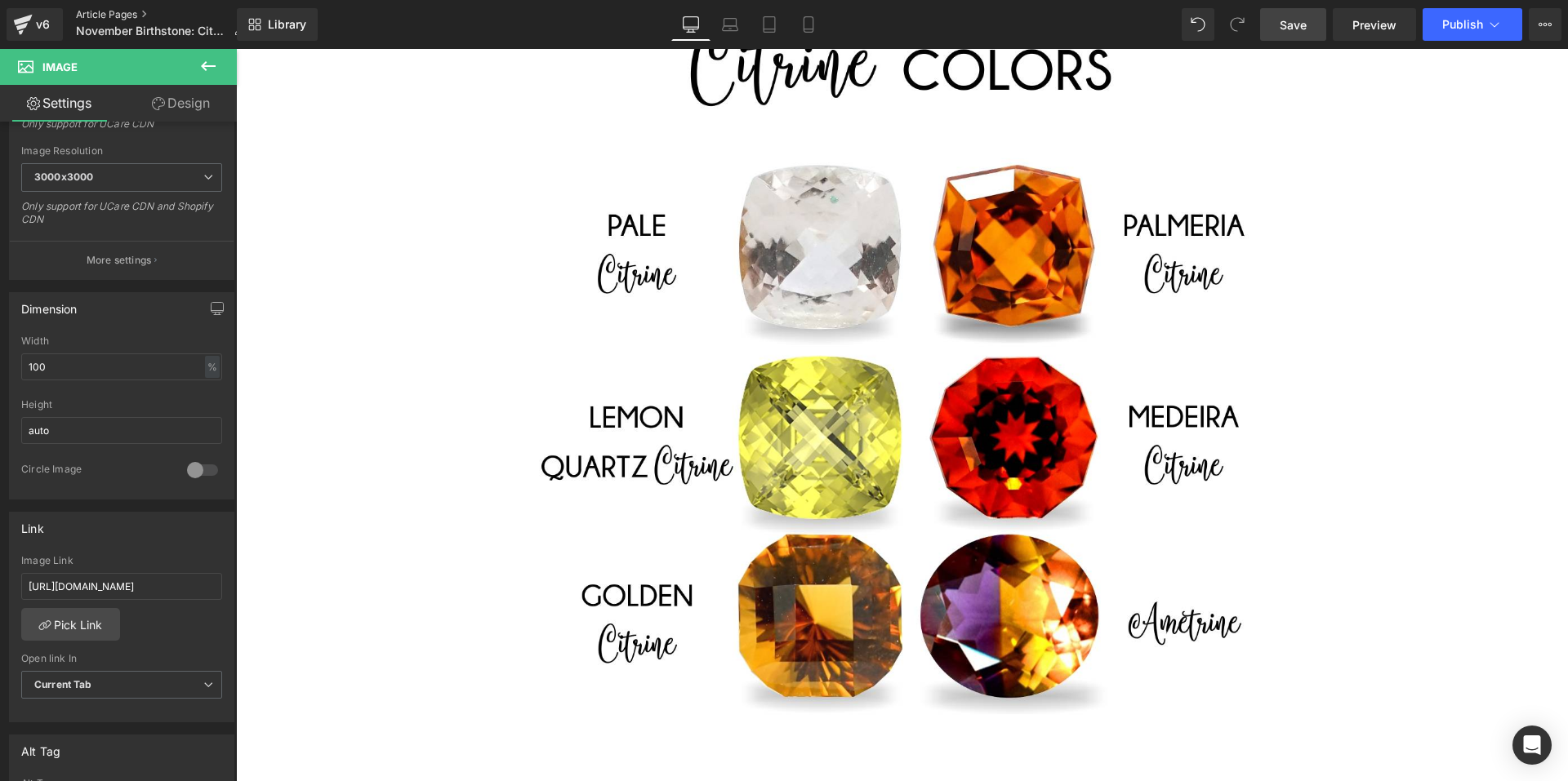
click at [142, 9] on link "Article Pages" at bounding box center [166, 14] width 182 height 13
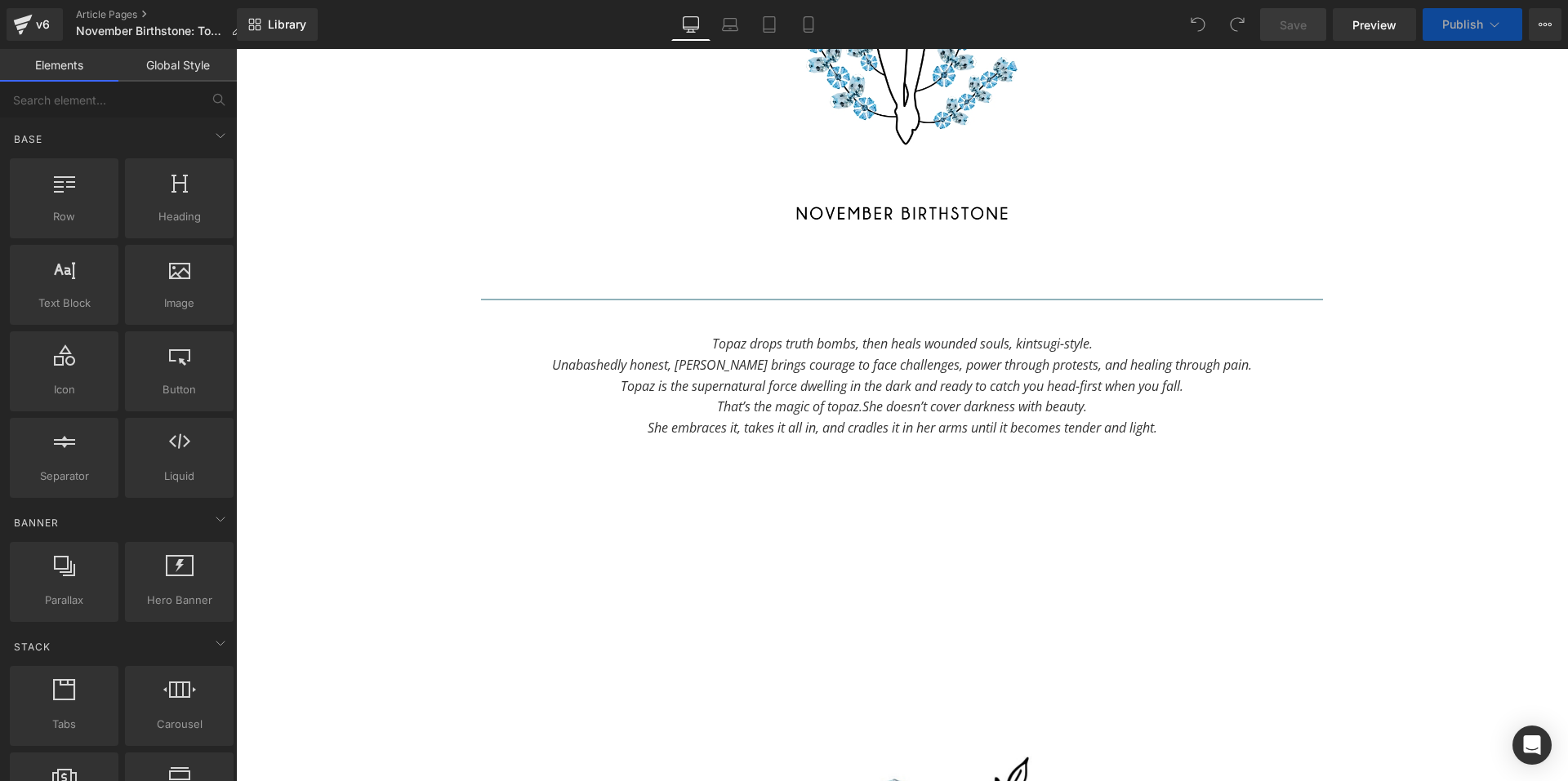
scroll to position [1551, 0]
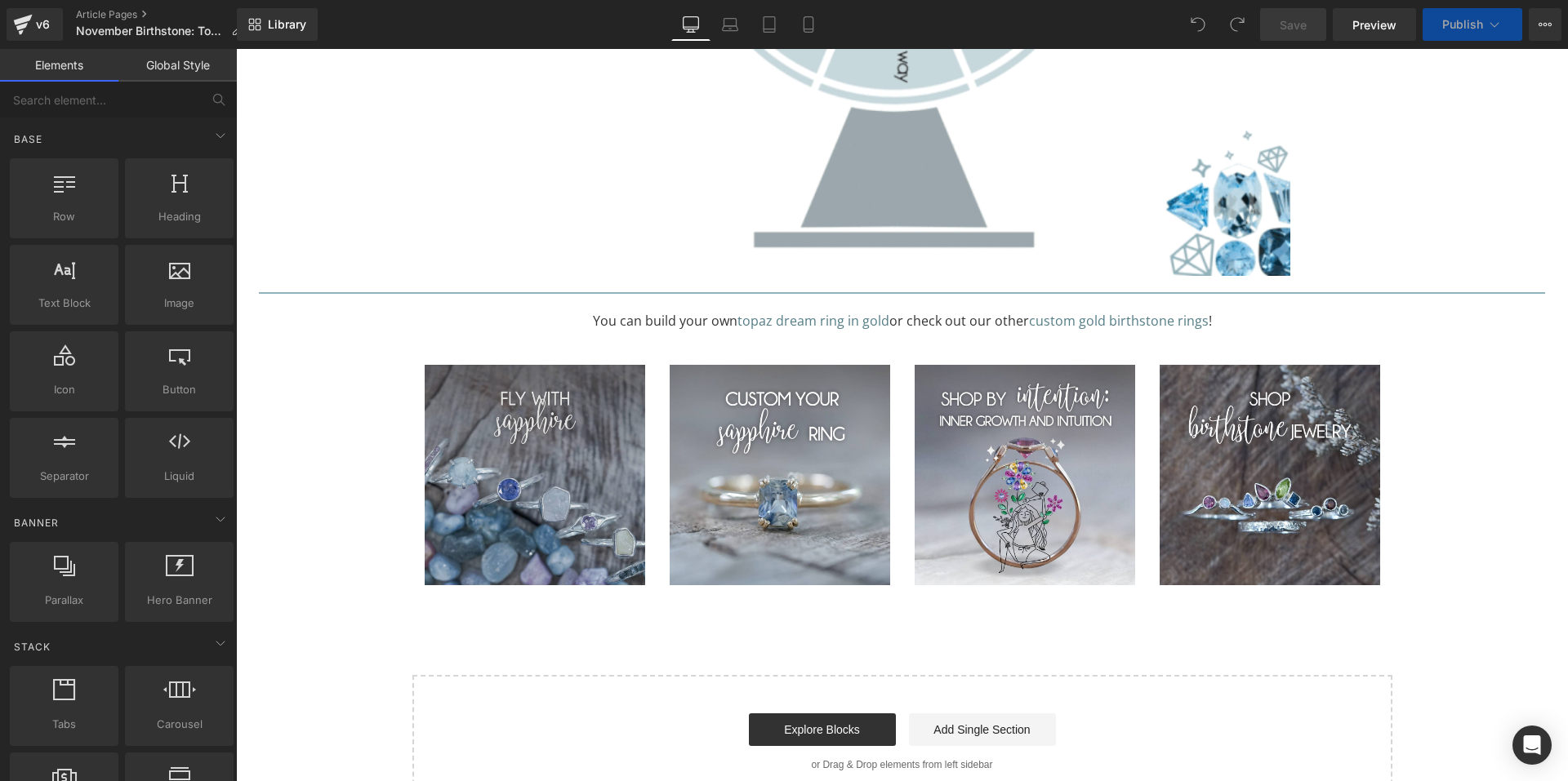
scroll to position [13866, 0]
click at [495, 381] on img at bounding box center [535, 474] width 221 height 220
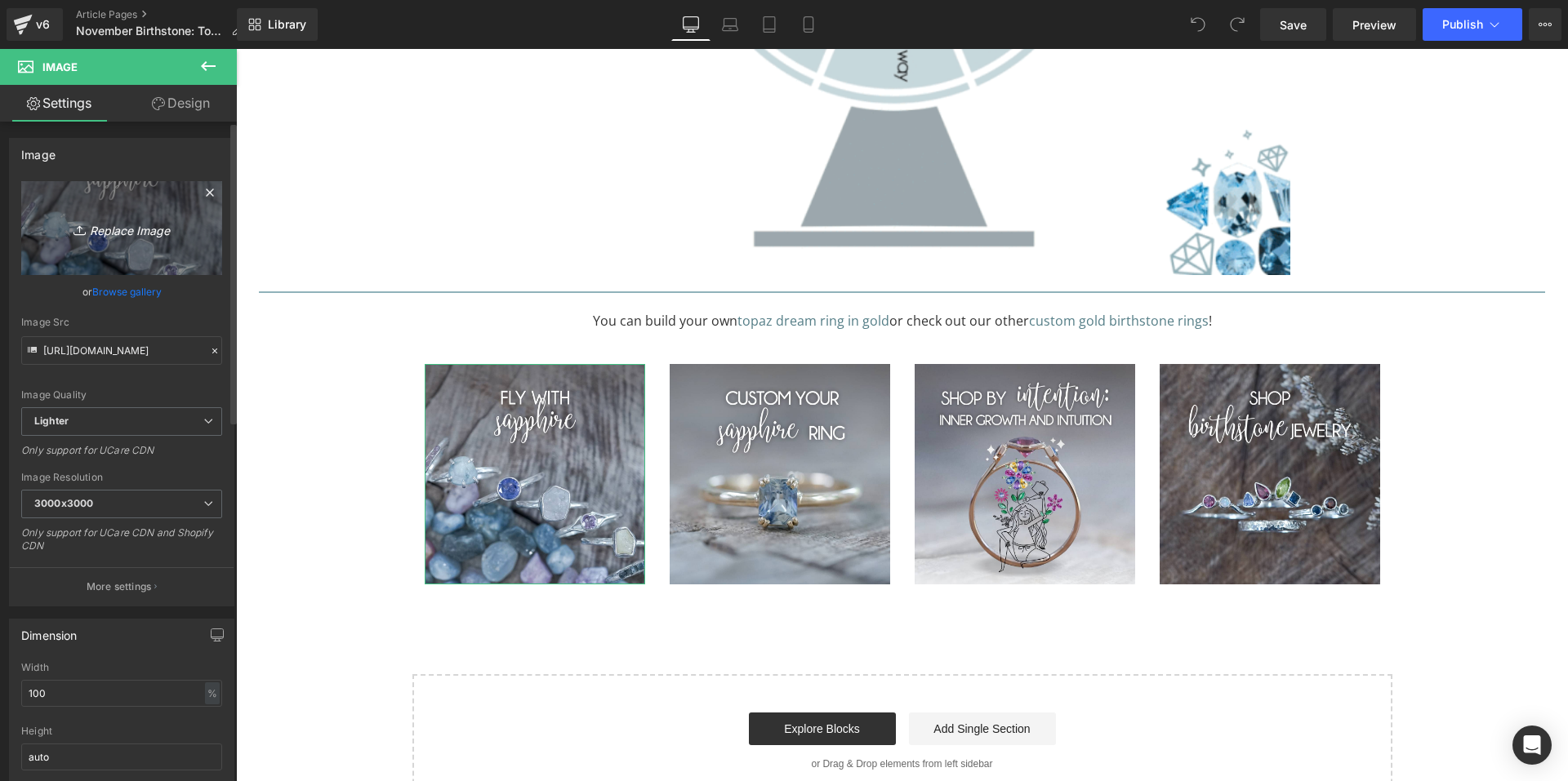
click at [84, 226] on icon at bounding box center [81, 230] width 16 height 16
type input "C:\fakepath\Topaz and citrine-03.png"
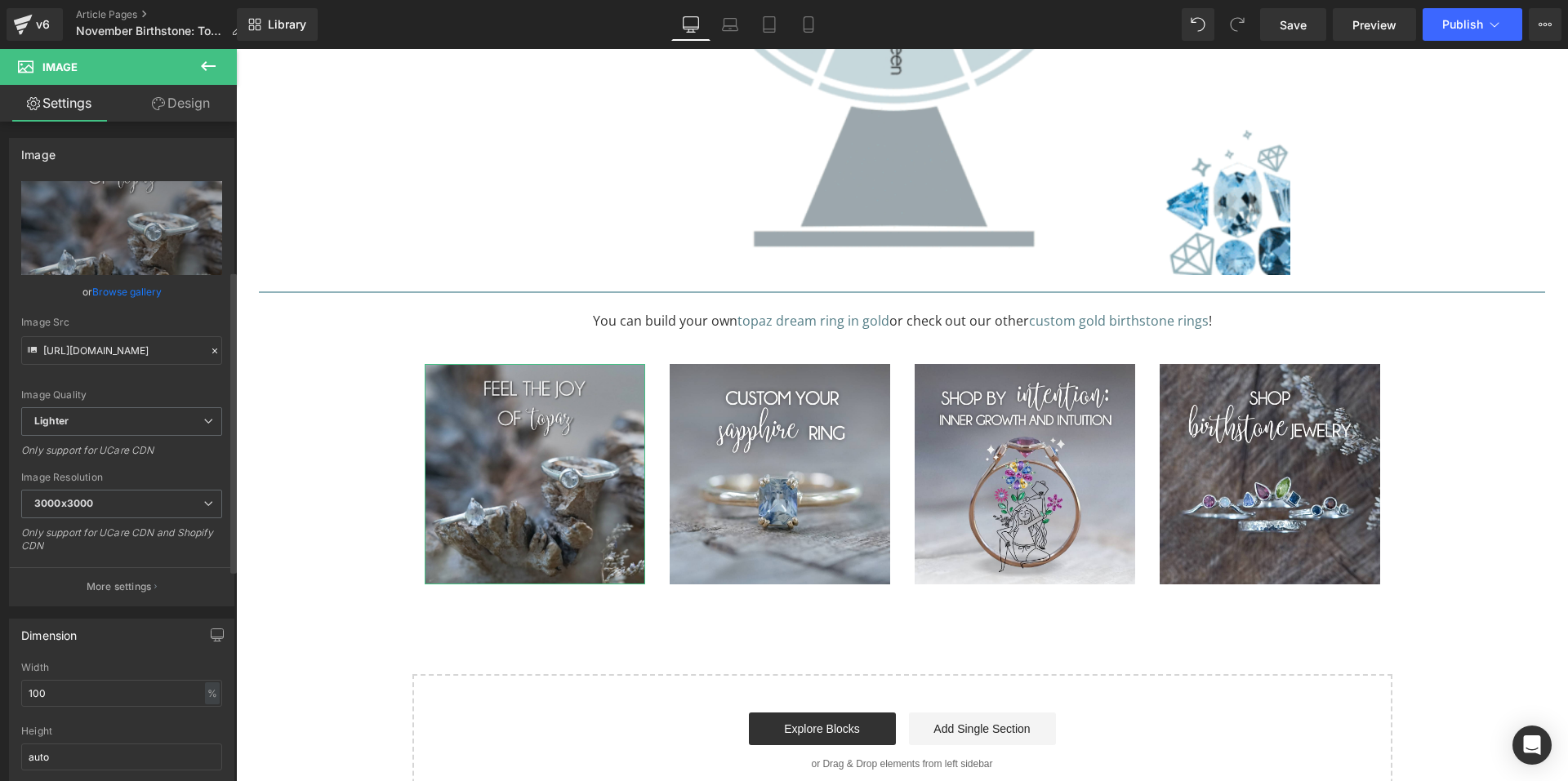
scroll to position [326, 0]
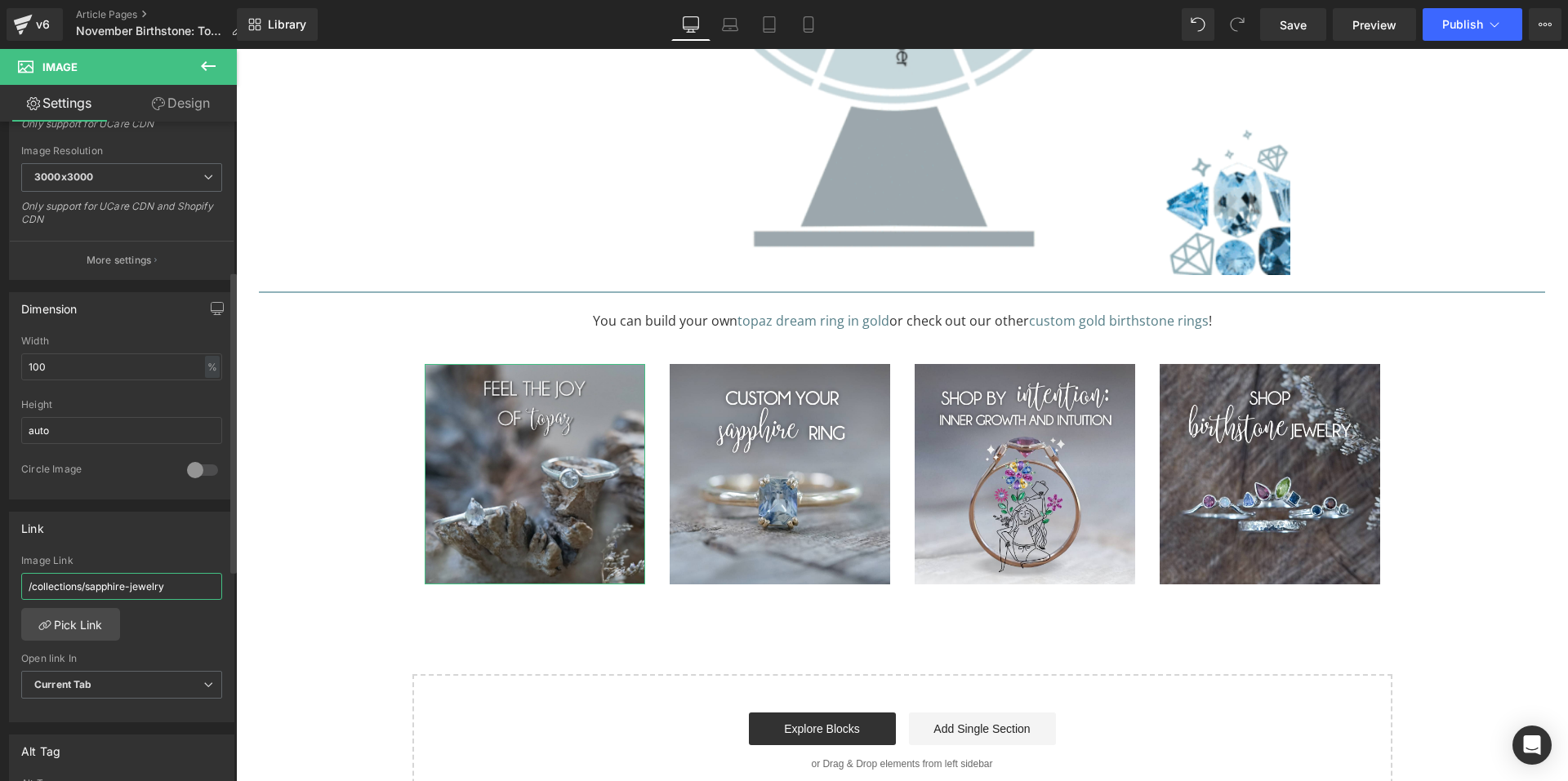
click at [179, 580] on input "/collections/sapphire-jewelry" at bounding box center [121, 586] width 201 height 27
paste input "[URL][DOMAIN_NAME]"
type input "[URL][DOMAIN_NAME]"
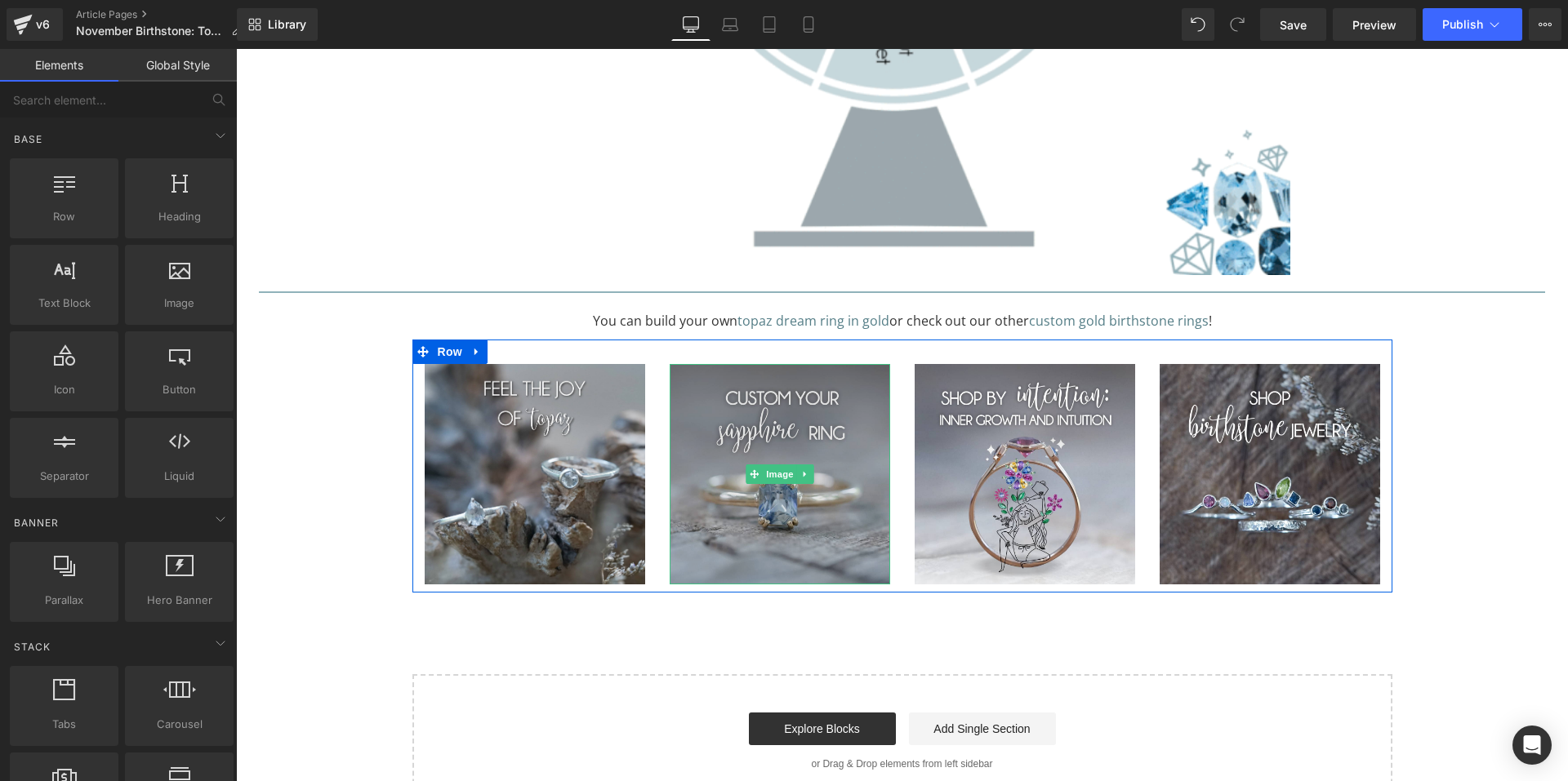
click at [737, 373] on img at bounding box center [780, 474] width 221 height 220
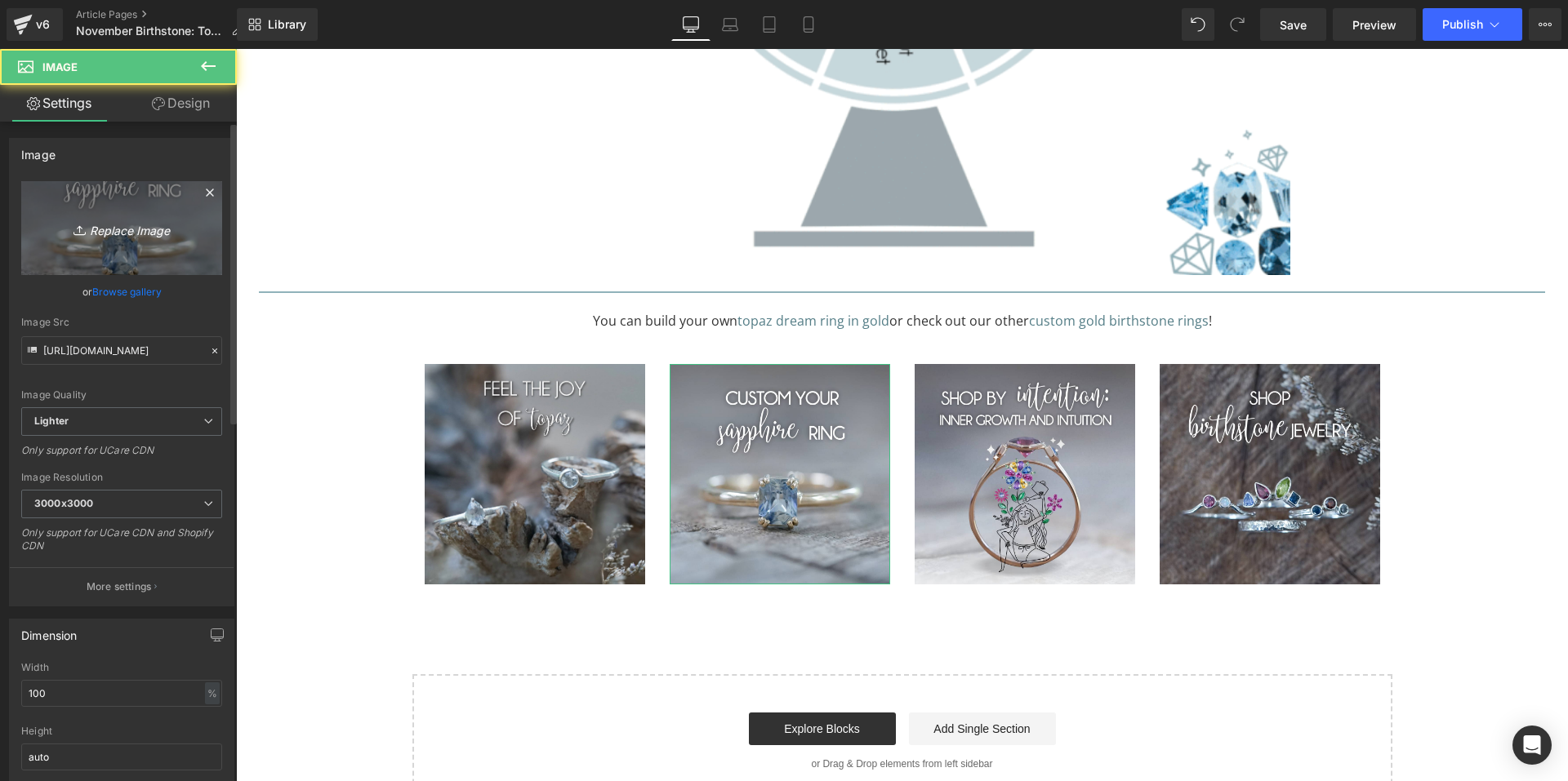
click at [140, 215] on link "Replace Image" at bounding box center [121, 227] width 201 height 94
type input "C:\fakepath\Topaz and citrine-04.png"
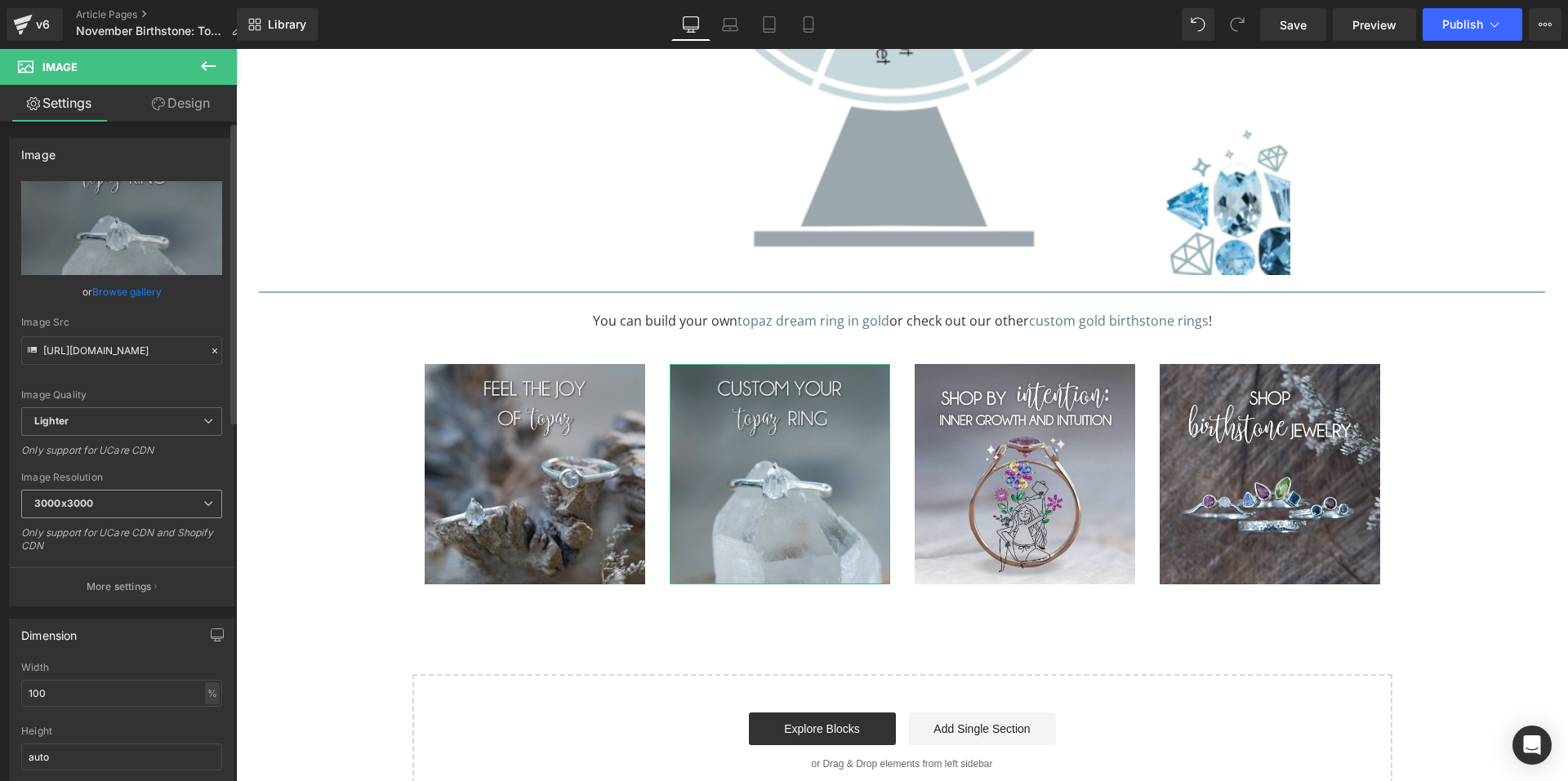
scroll to position [408, 0]
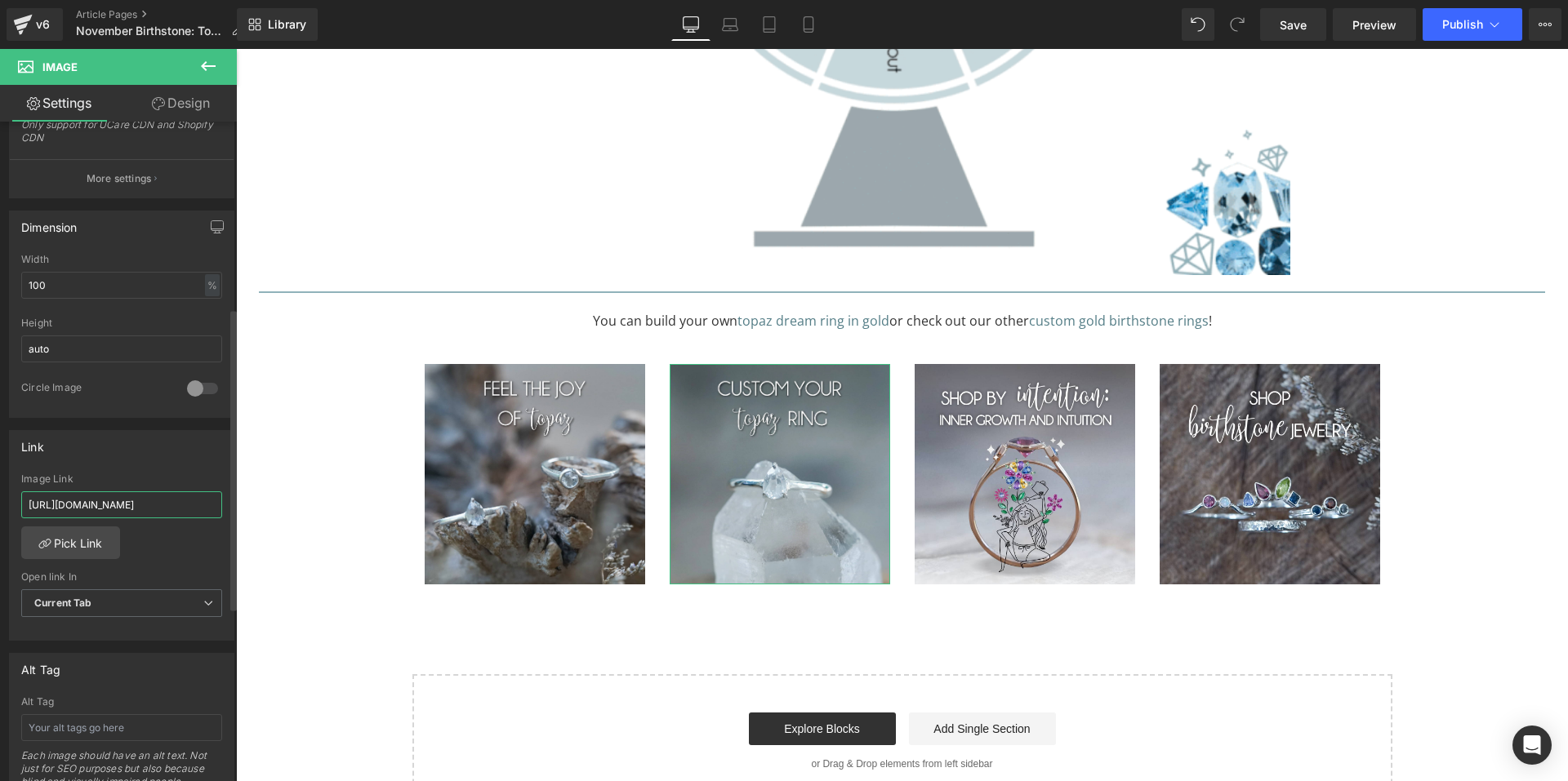
click at [121, 504] on input "[URL][DOMAIN_NAME]" at bounding box center [121, 505] width 201 height 27
paste input "gemstone-rings/products/custom-topaz-ring"
type input "[URL][DOMAIN_NAME]"
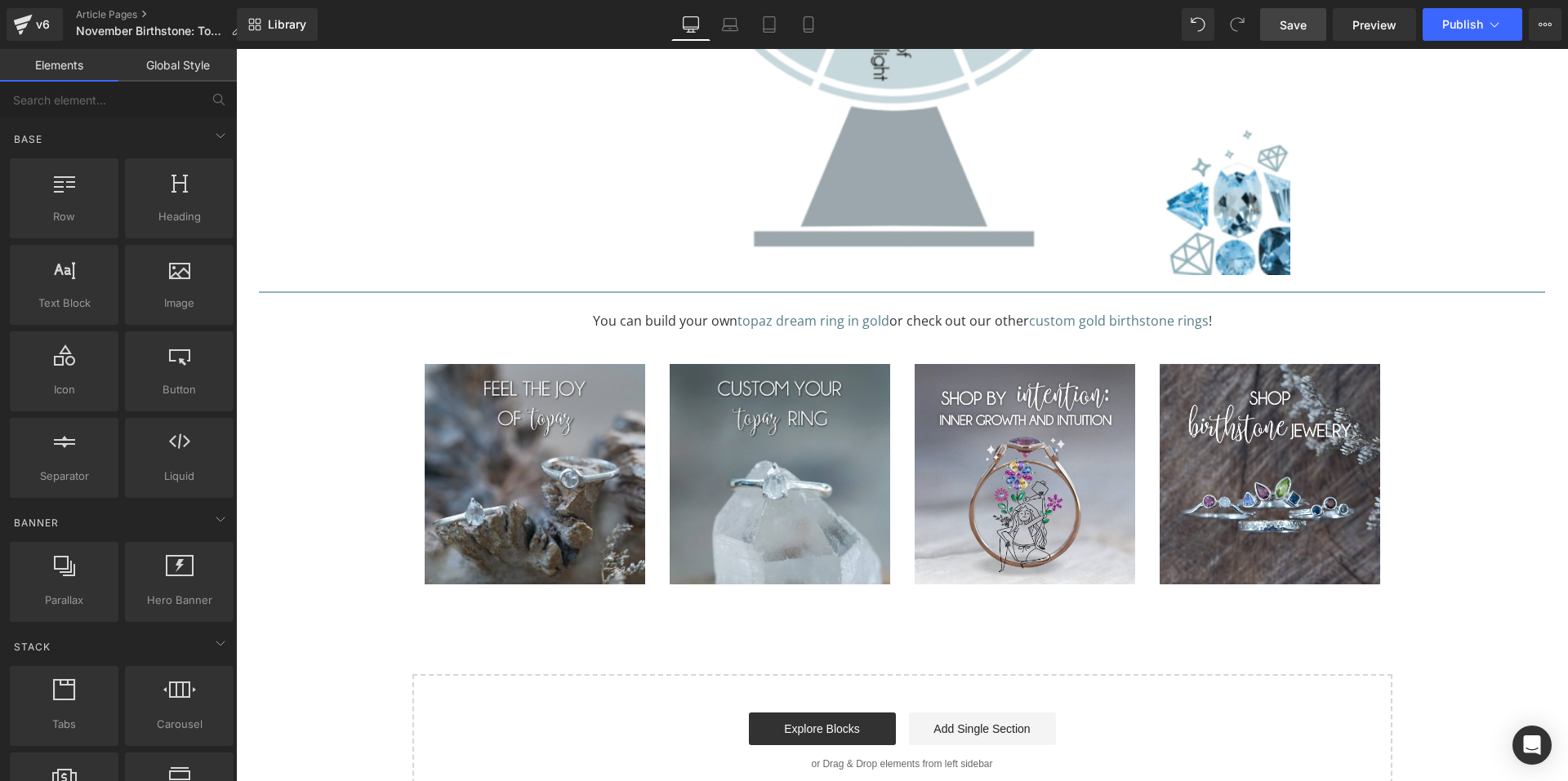
click at [1279, 23] on link "Save" at bounding box center [1293, 24] width 66 height 33
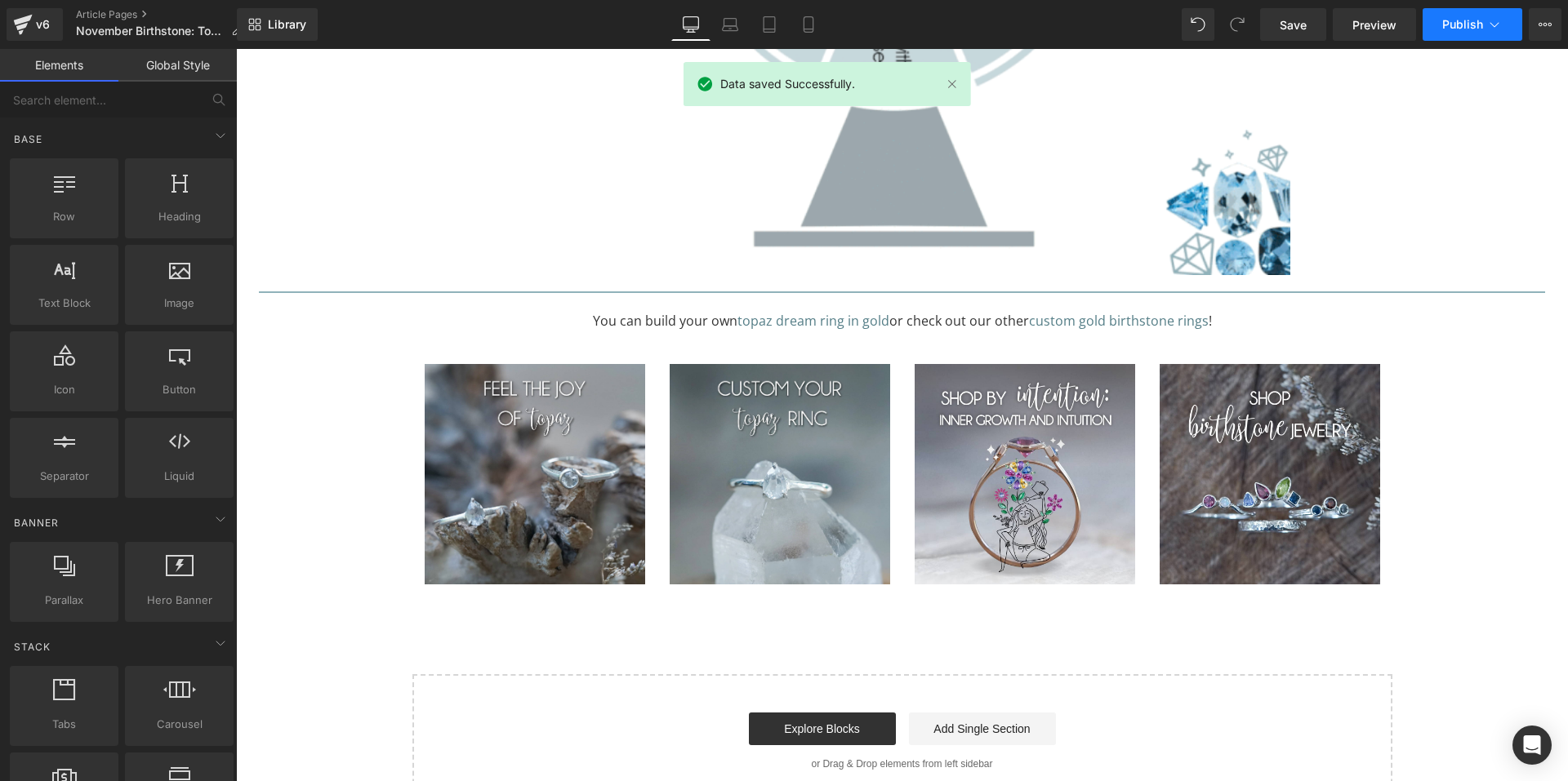
click at [1458, 30] on span "Publish" at bounding box center [1462, 24] width 40 height 13
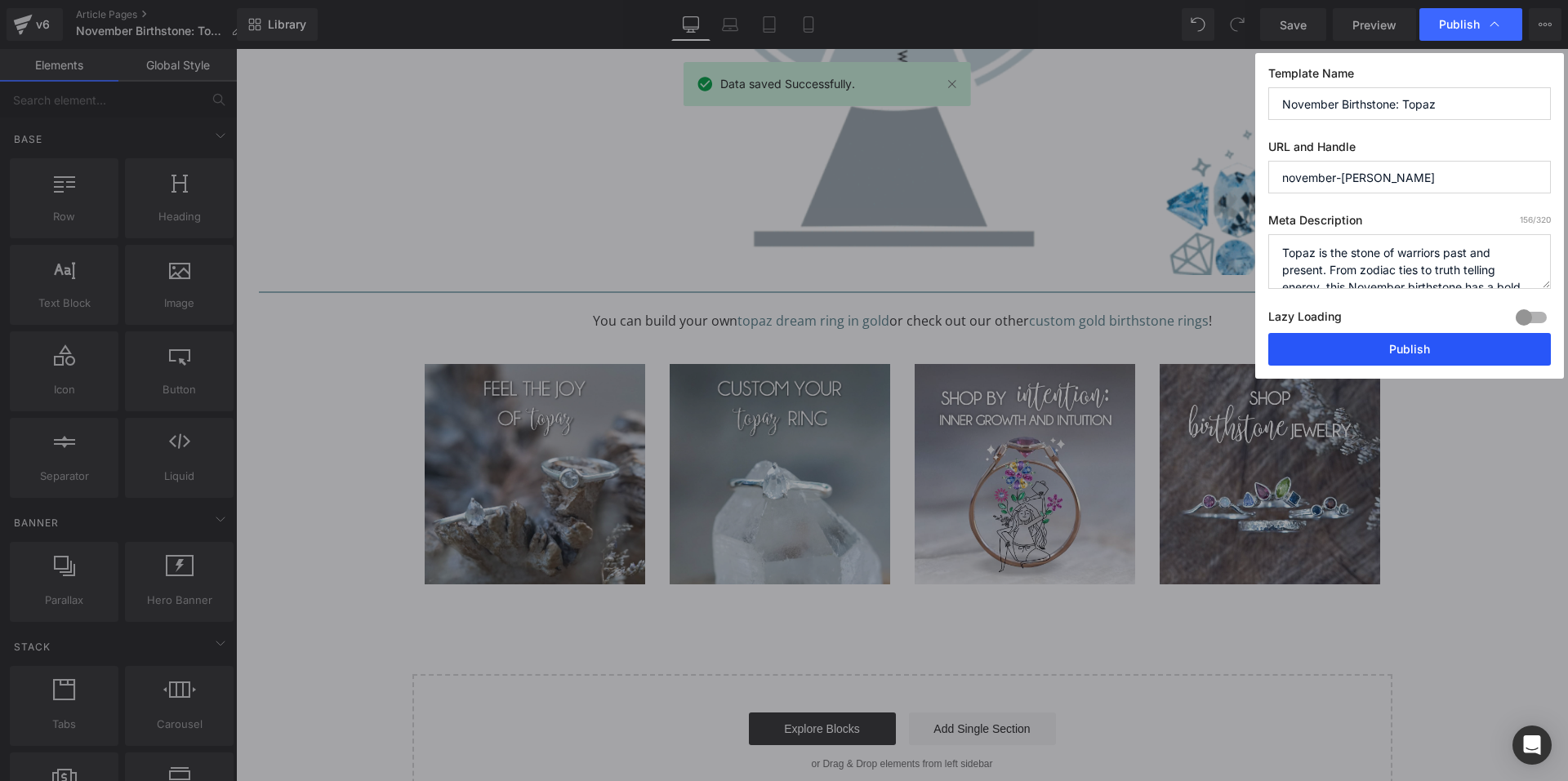
click at [1323, 340] on button "Publish" at bounding box center [1409, 350] width 283 height 33
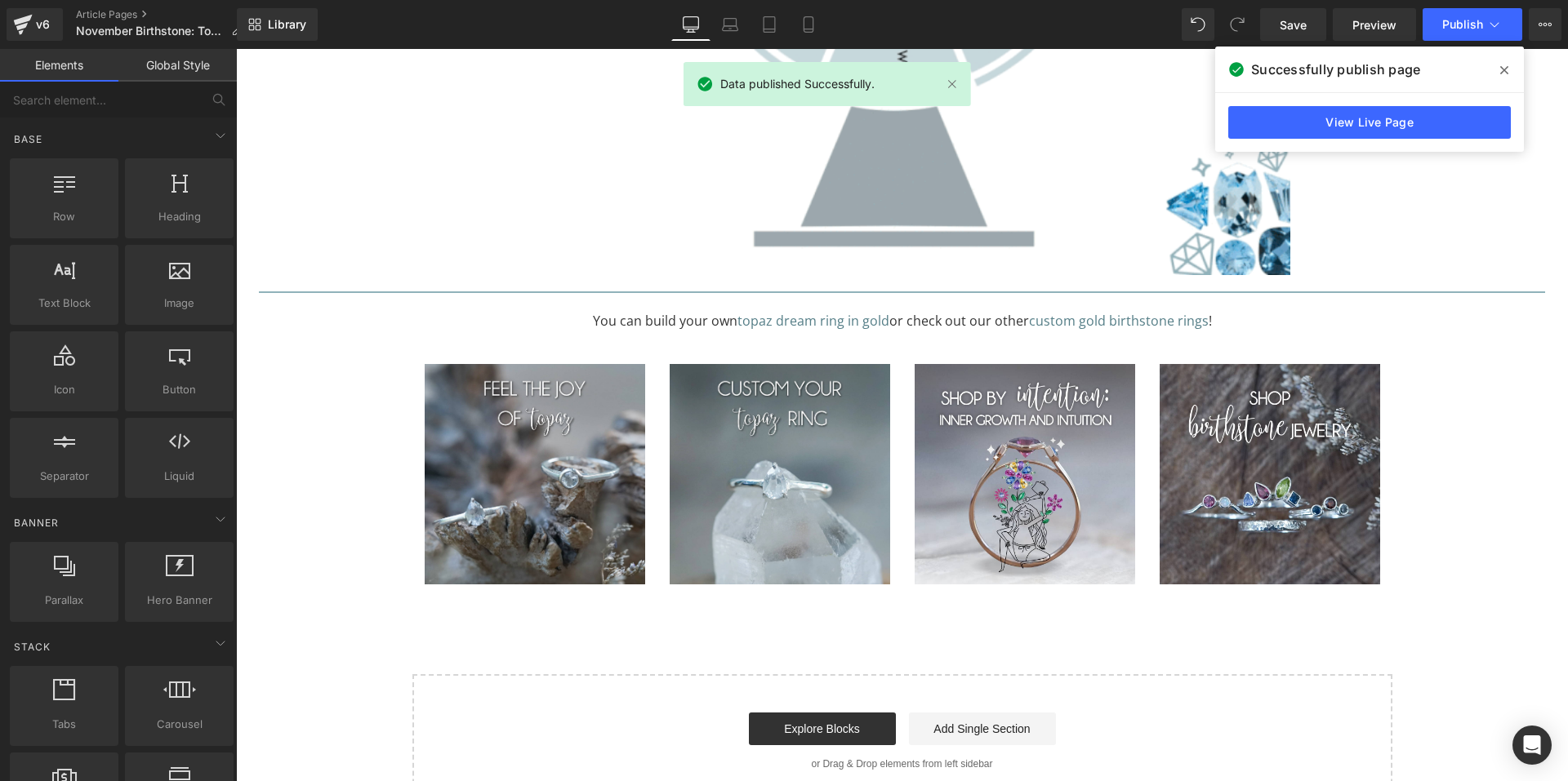
click at [1499, 71] on span at bounding box center [1504, 70] width 26 height 26
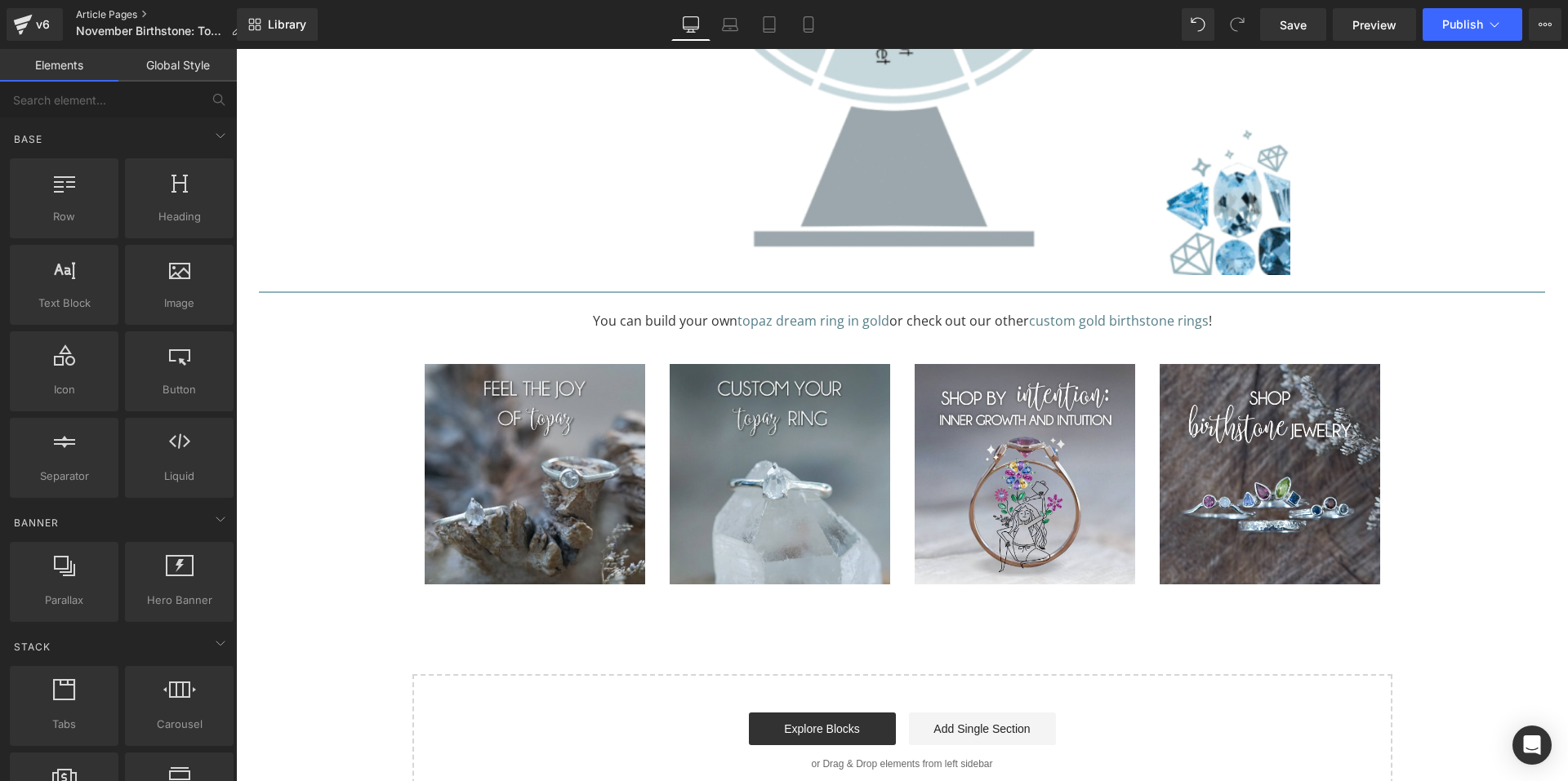
click at [96, 18] on link "Article Pages" at bounding box center [165, 14] width 180 height 13
